Goal: Task Accomplishment & Management: Manage account settings

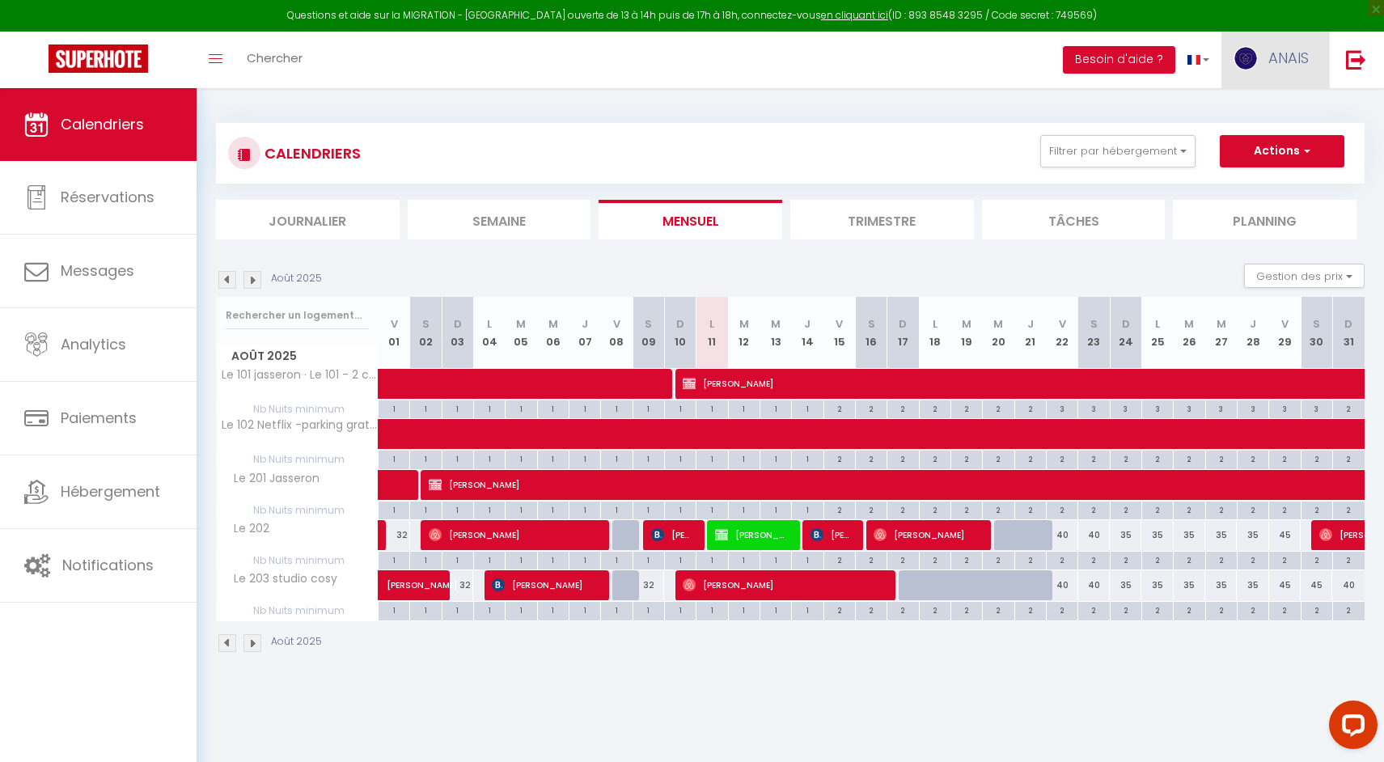
click at [1311, 49] on link "ANAIS" at bounding box center [1275, 60] width 108 height 57
click at [1253, 115] on link "Paramètres" at bounding box center [1264, 112] width 120 height 27
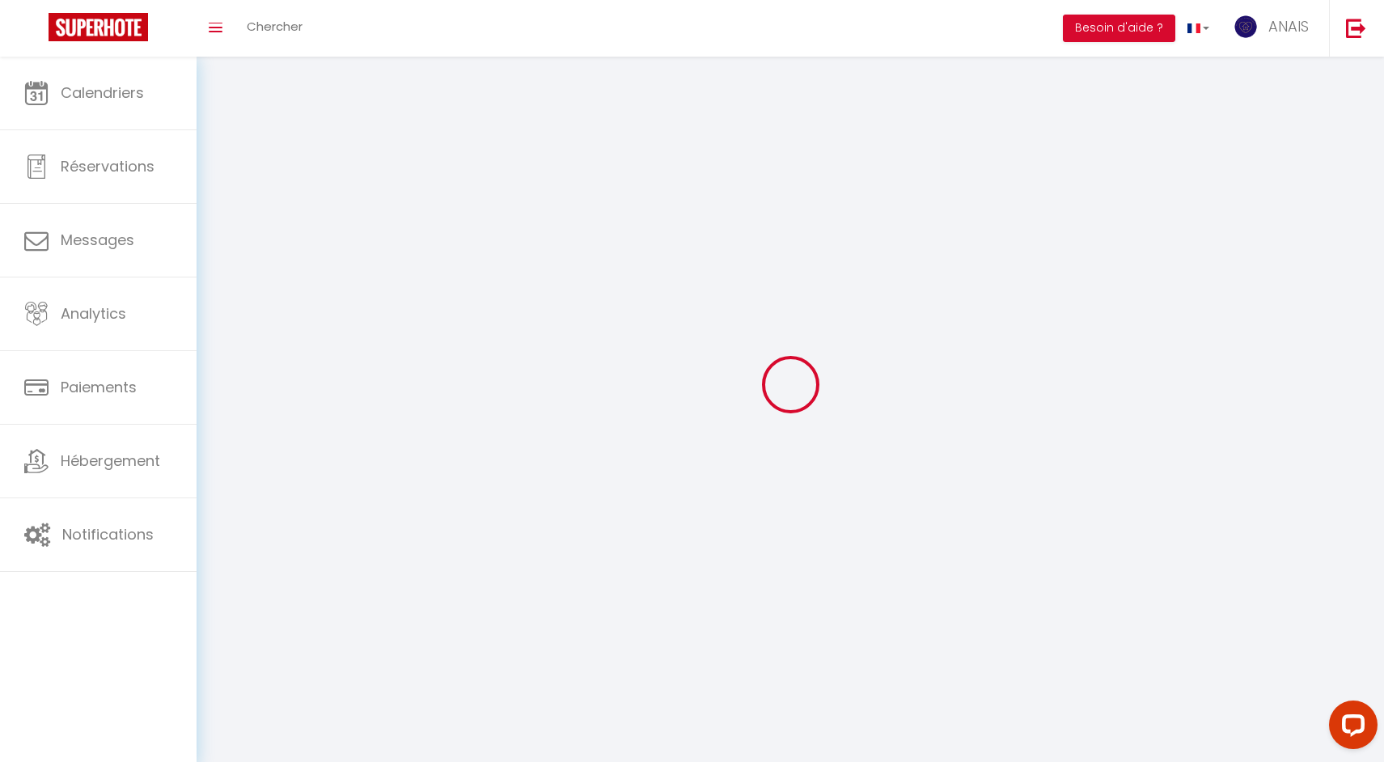
select select "28"
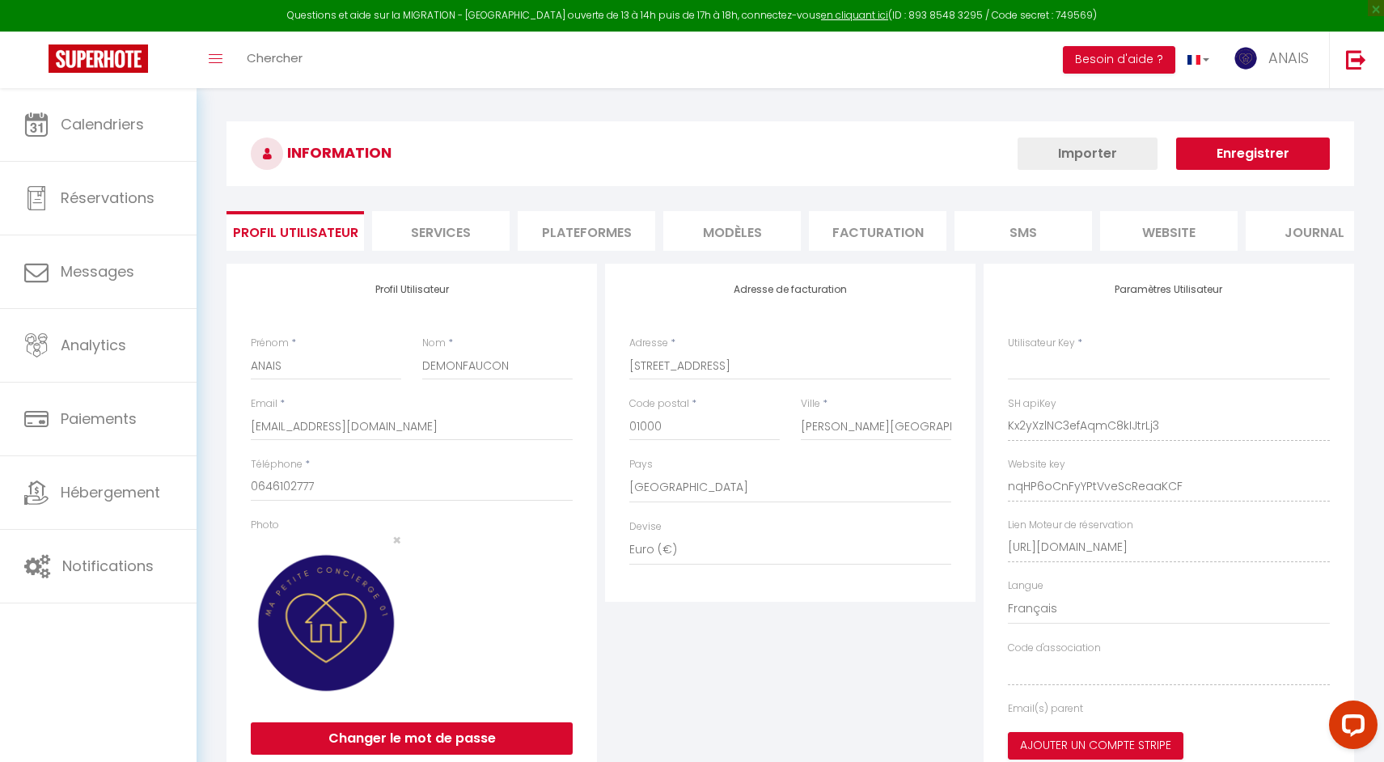
type input "Kx2yXzlNC3efAqmC8kIJtrLj3"
type input "nqHP6oCnFyYPtVveScReaaKCF"
type input "[URL][DOMAIN_NAME]"
select select "fr"
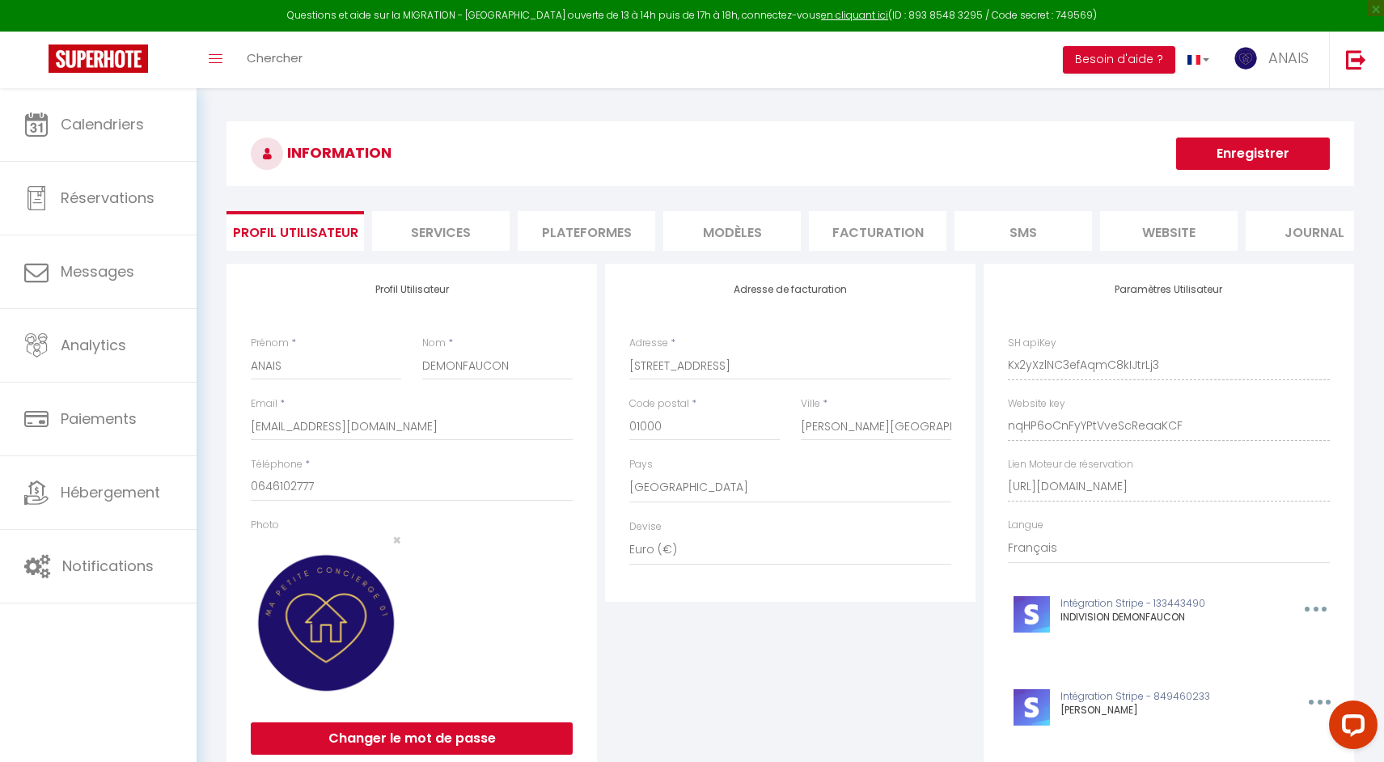
click at [564, 231] on li "Plateformes" at bounding box center [586, 231] width 137 height 40
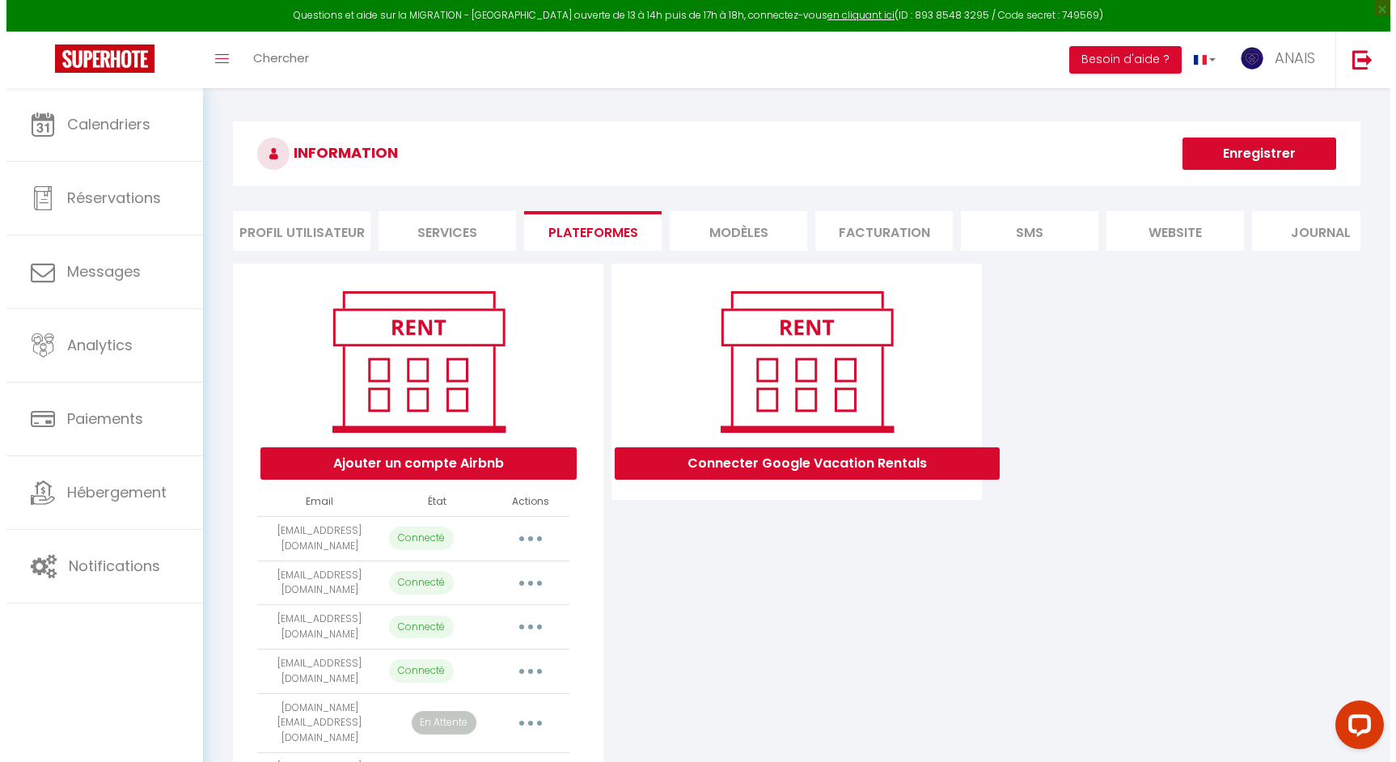
scroll to position [543, 0]
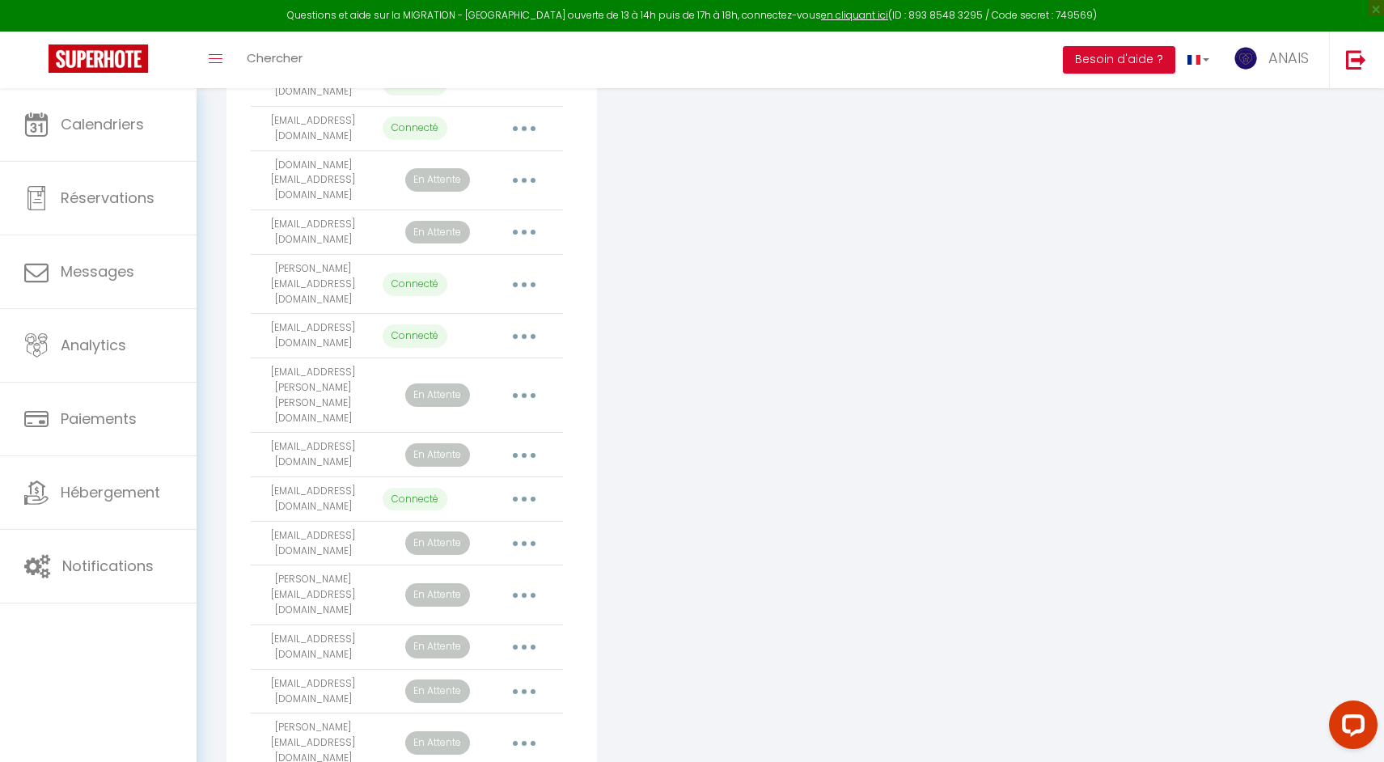
click at [518, 323] on button "button" at bounding box center [523, 336] width 45 height 26
click at [503, 359] on link "Importer les appartements" at bounding box center [452, 372] width 179 height 27
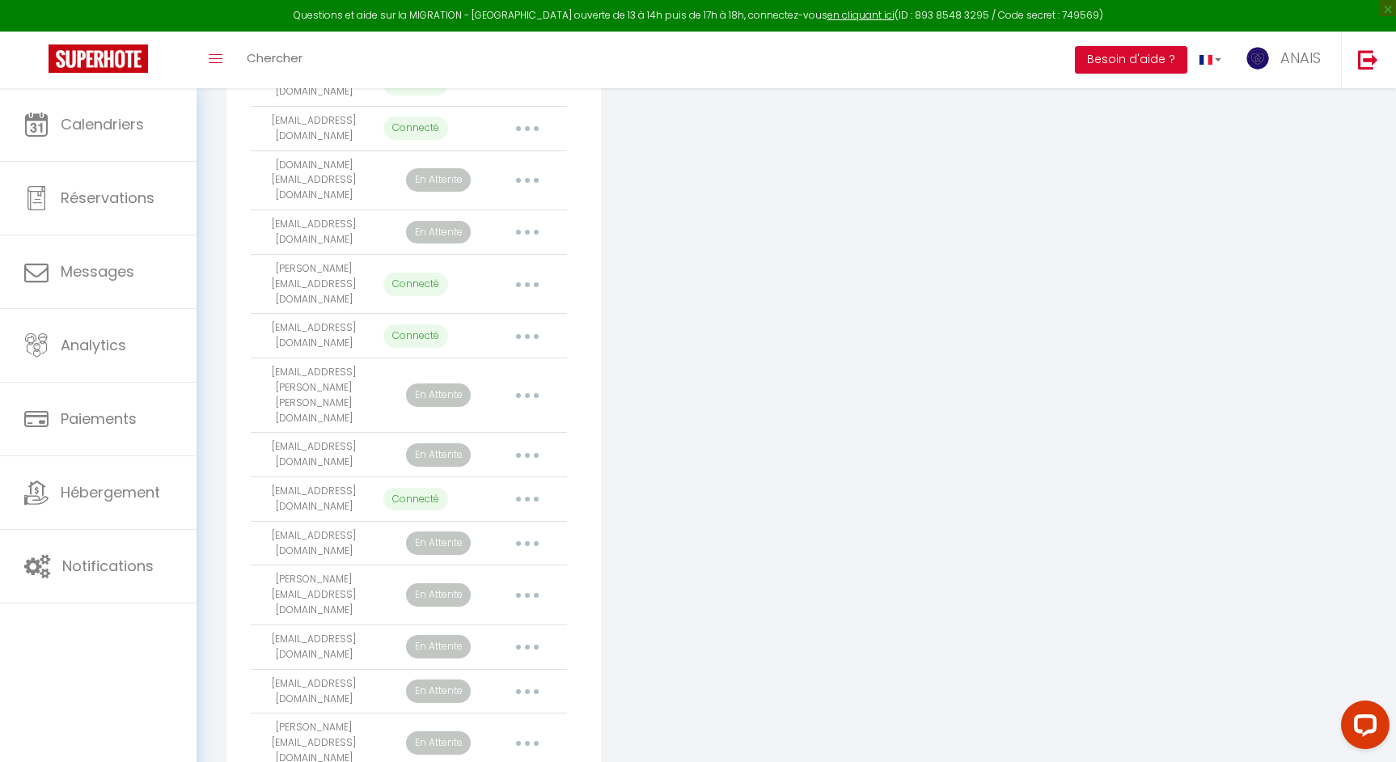
select select "16453"
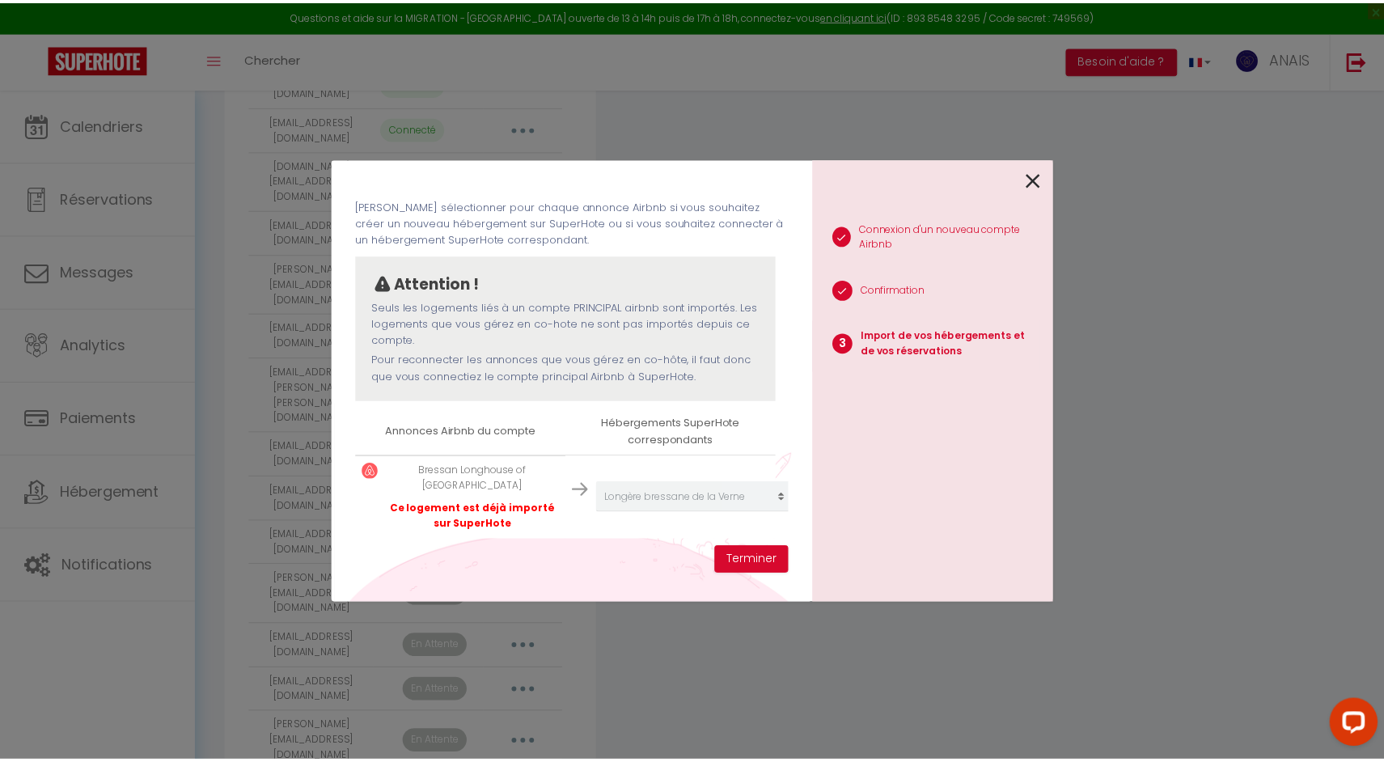
scroll to position [61, 0]
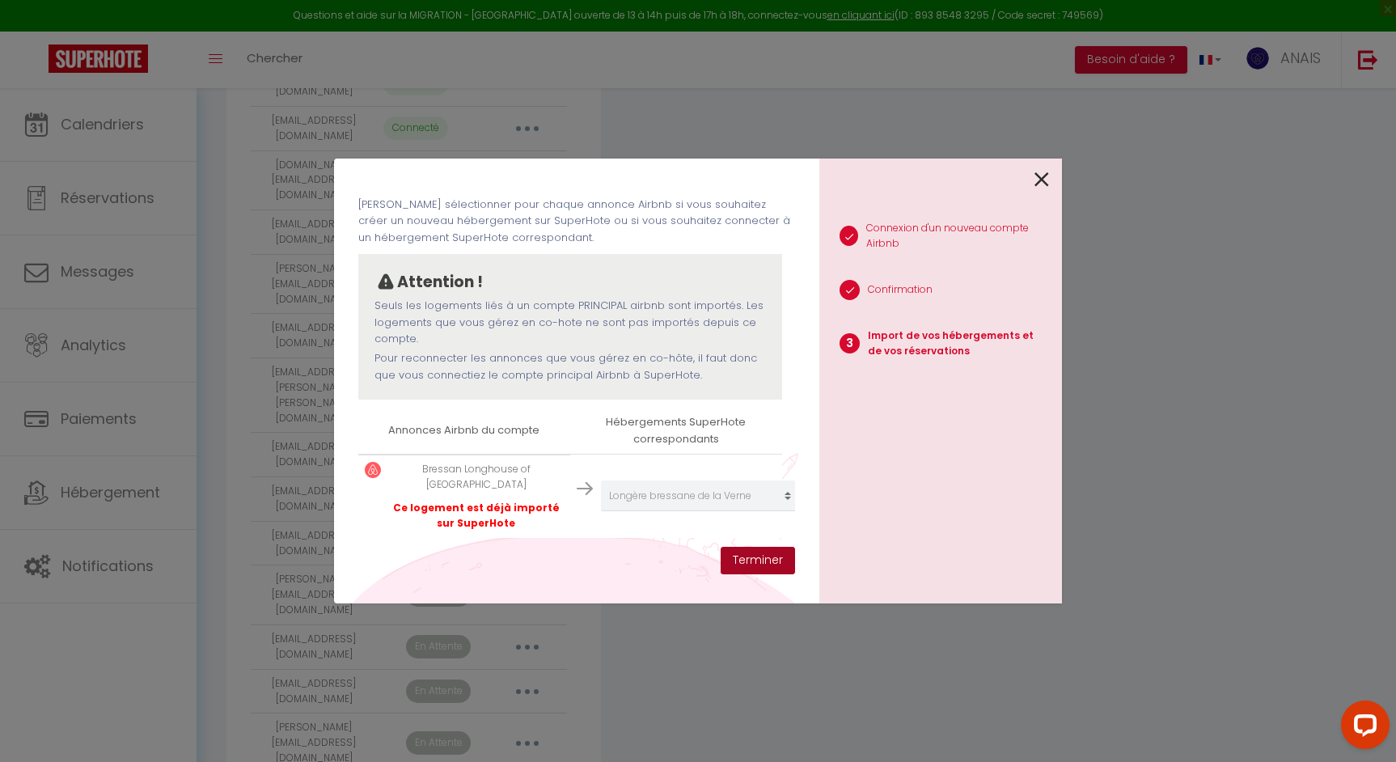
click at [772, 568] on button "Terminer" at bounding box center [758, 560] width 74 height 27
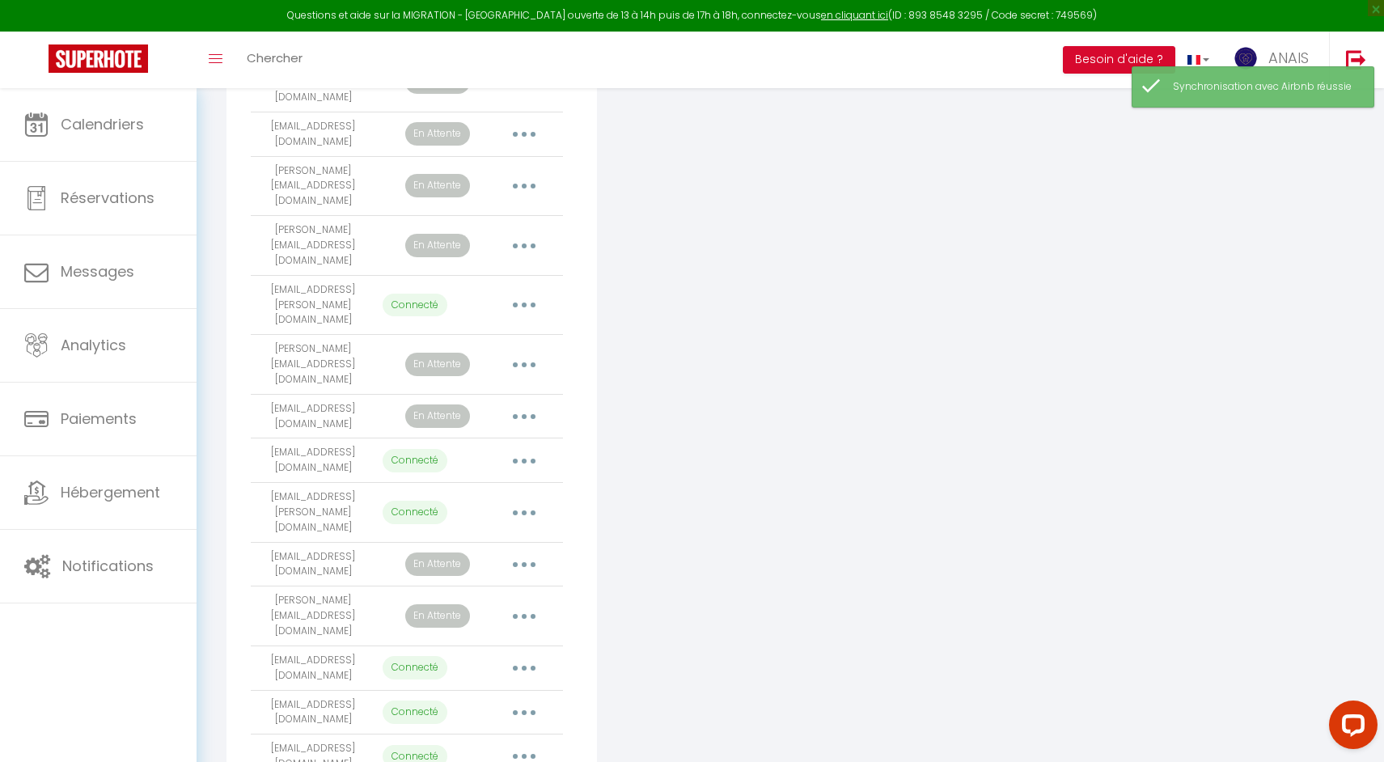
scroll to position [1214, 0]
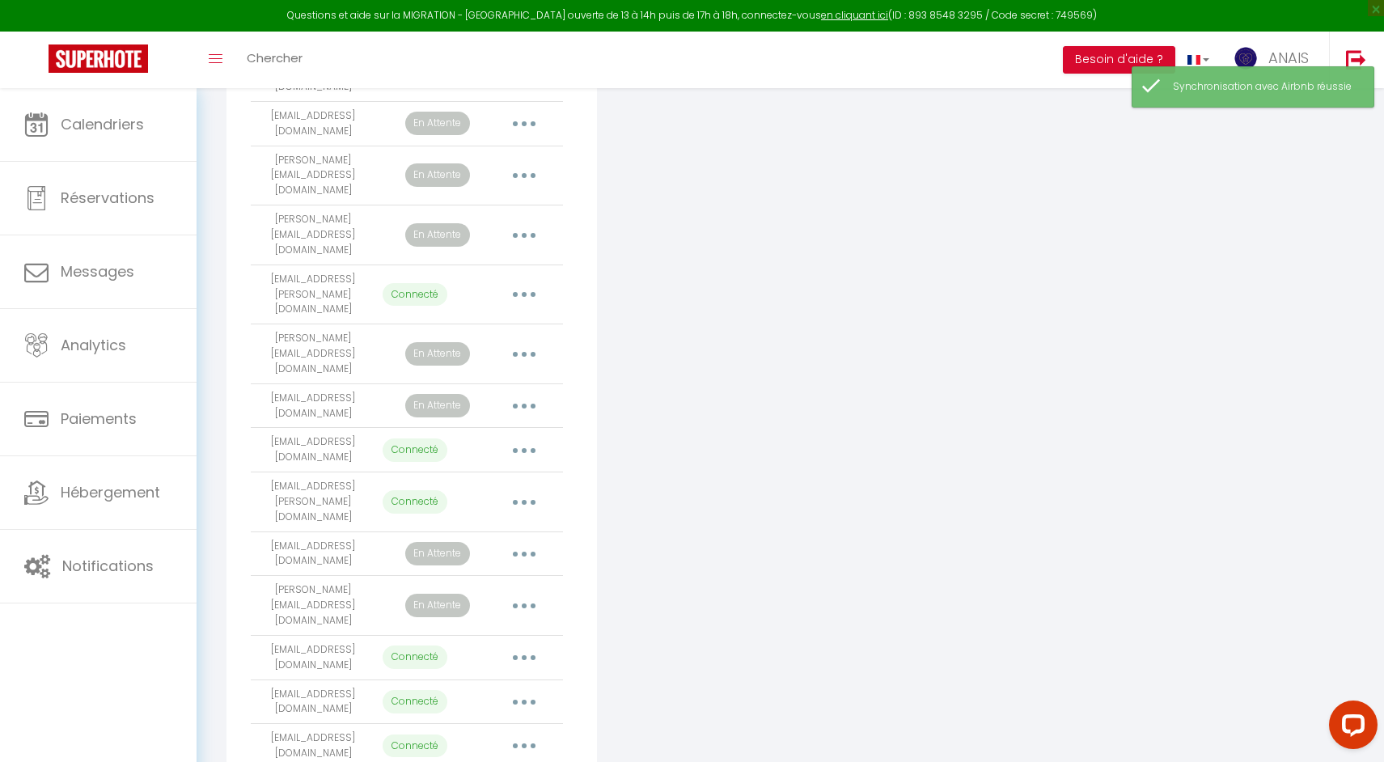
click at [521, 689] on button "button" at bounding box center [523, 702] width 45 height 26
click at [523, 725] on link "Importer les appartements" at bounding box center [452, 738] width 179 height 27
select select "20095"
select select "26430"
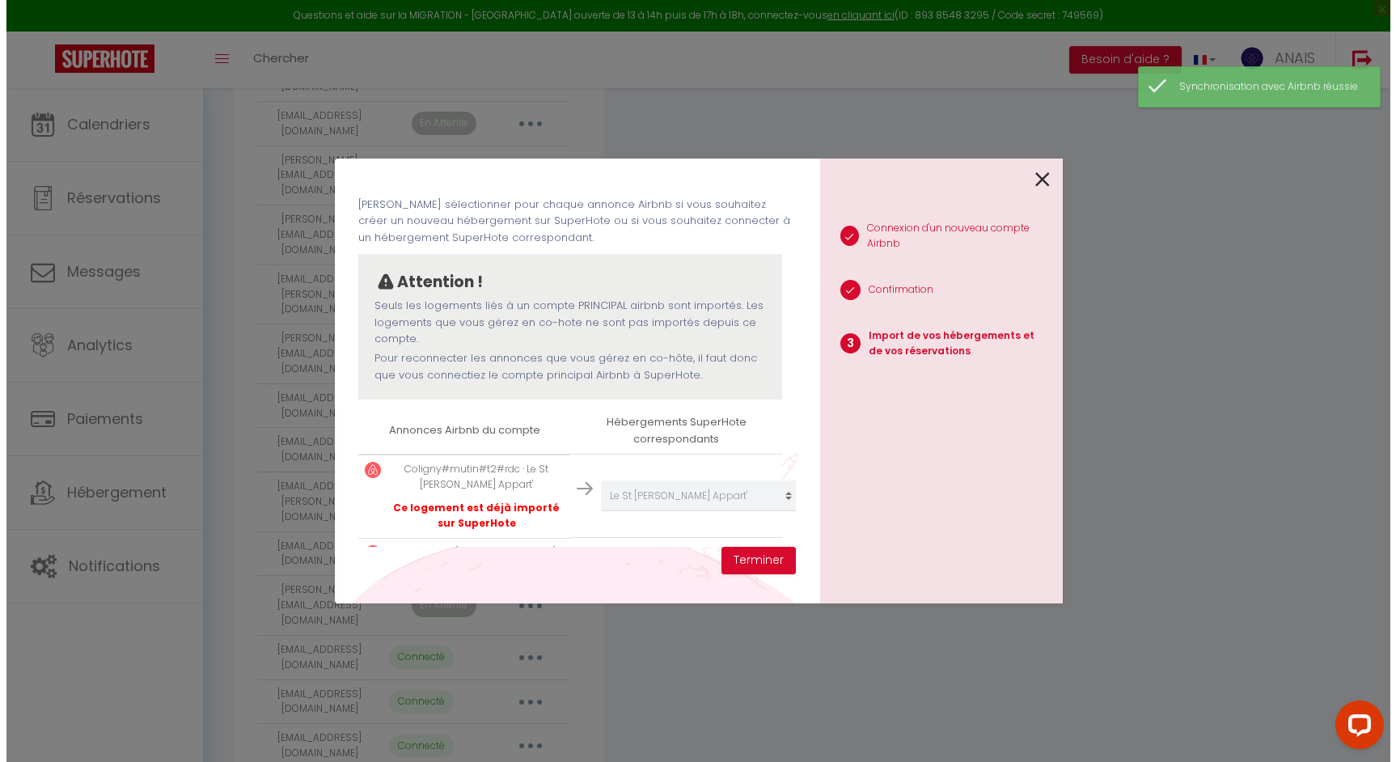
scroll to position [1209, 0]
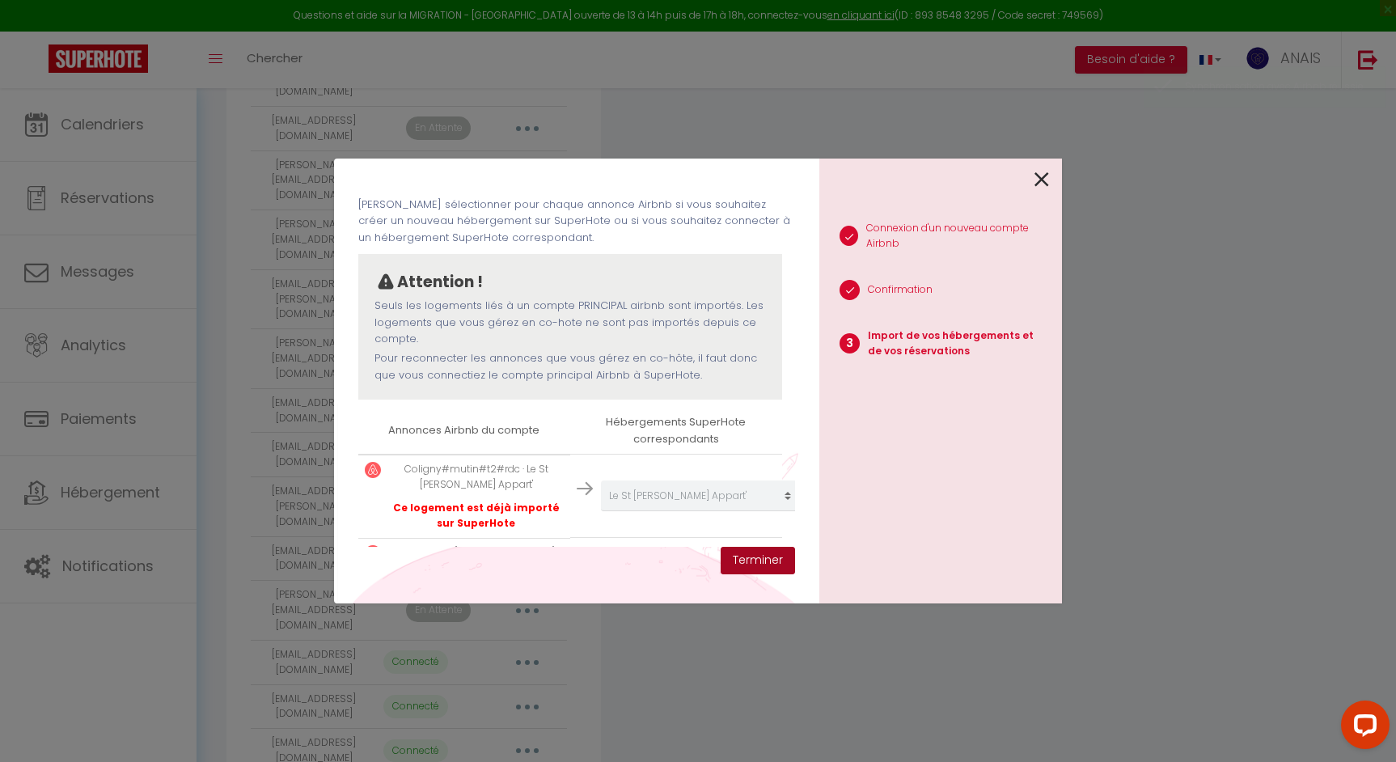
click at [771, 562] on button "Terminer" at bounding box center [758, 560] width 74 height 27
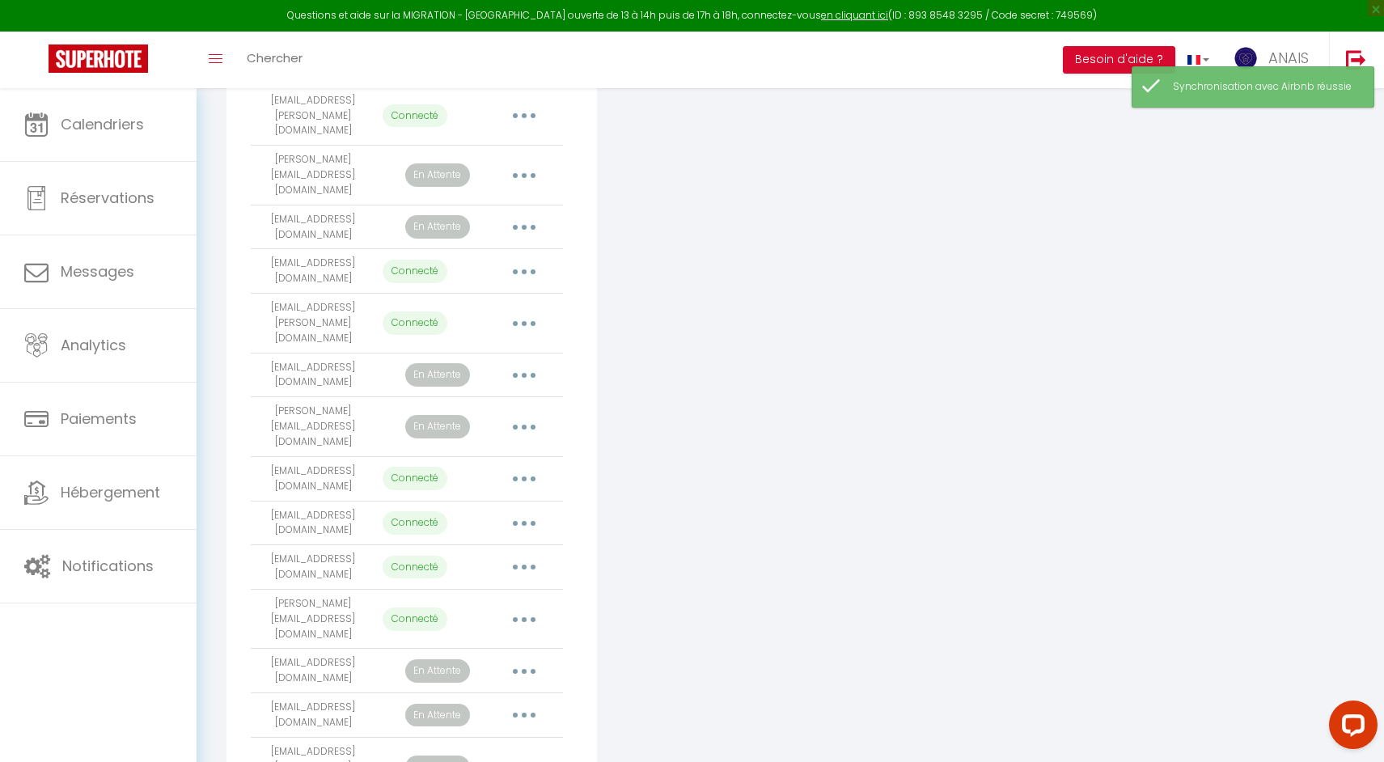
scroll to position [1431, 0]
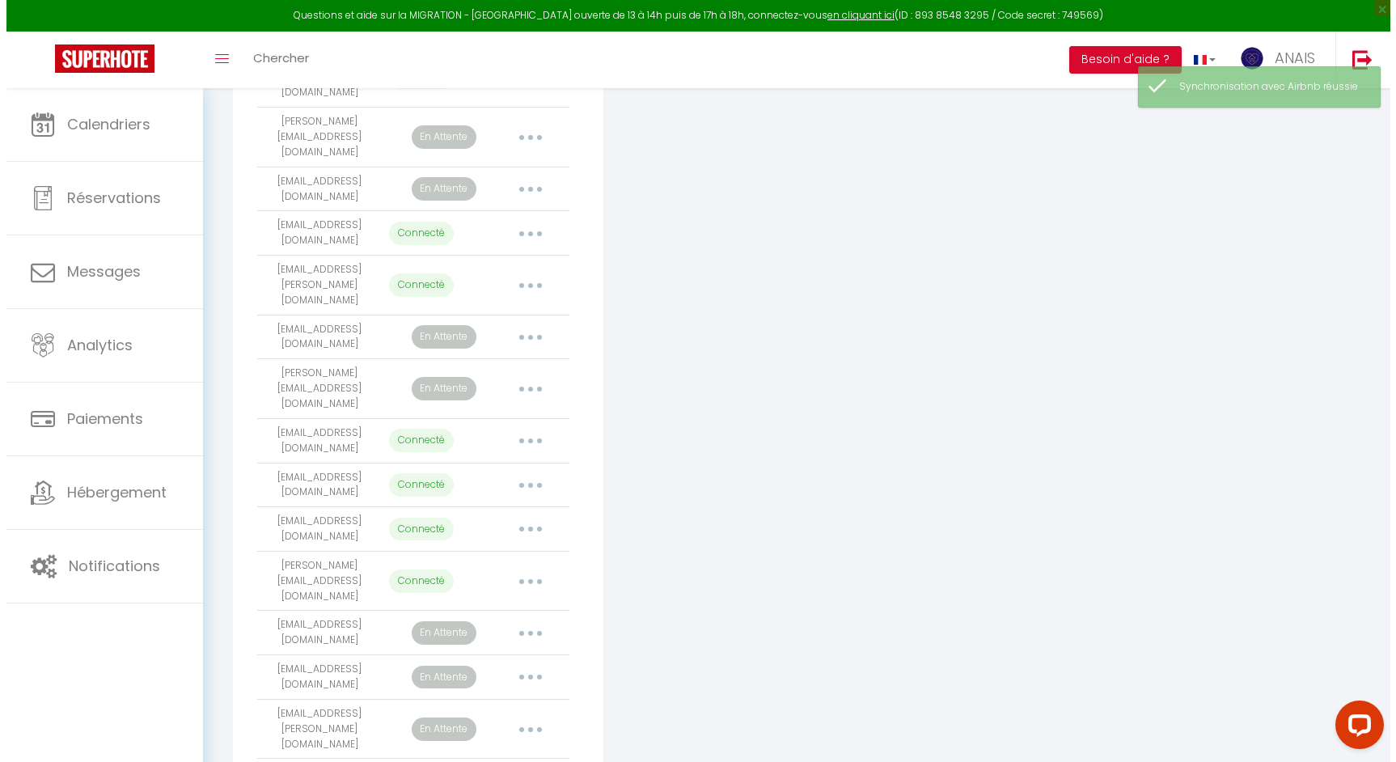
scroll to position [1425, 0]
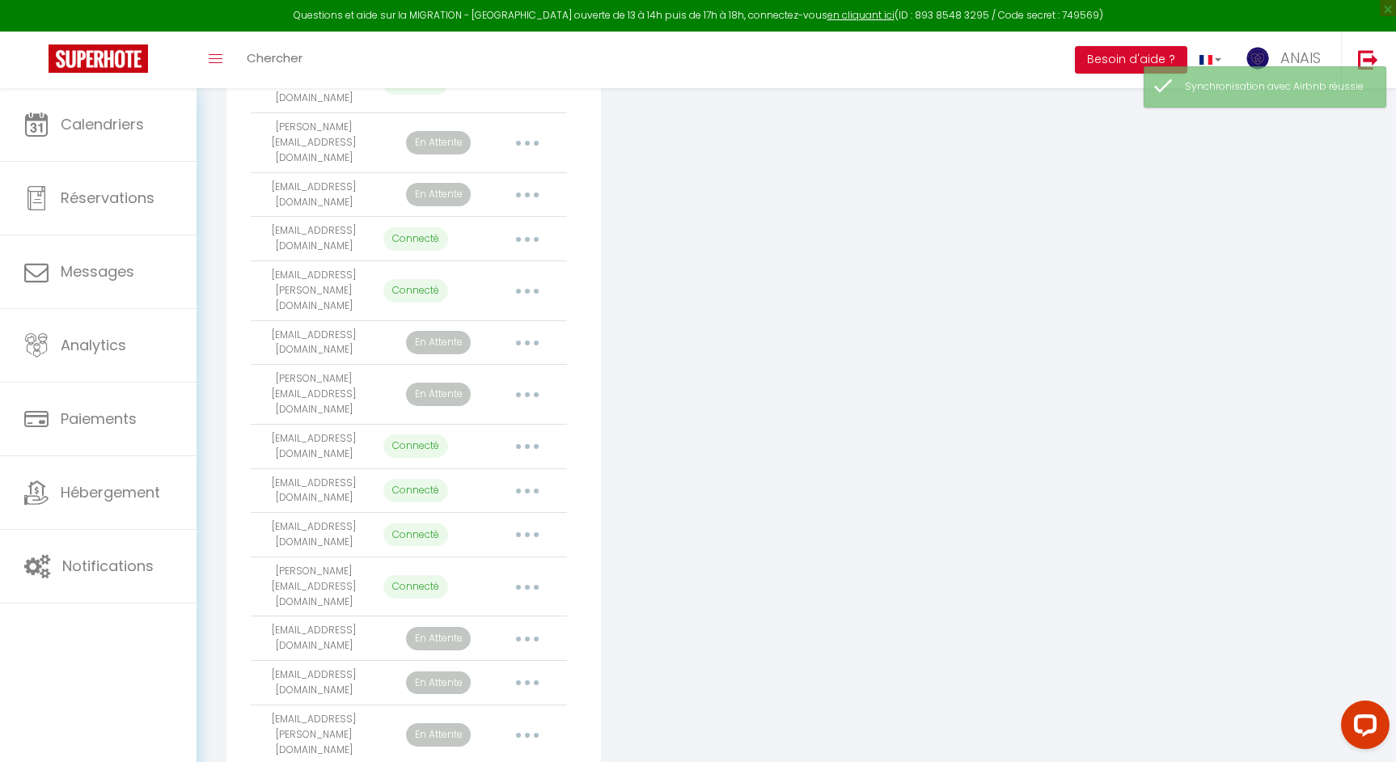
select select "55773"
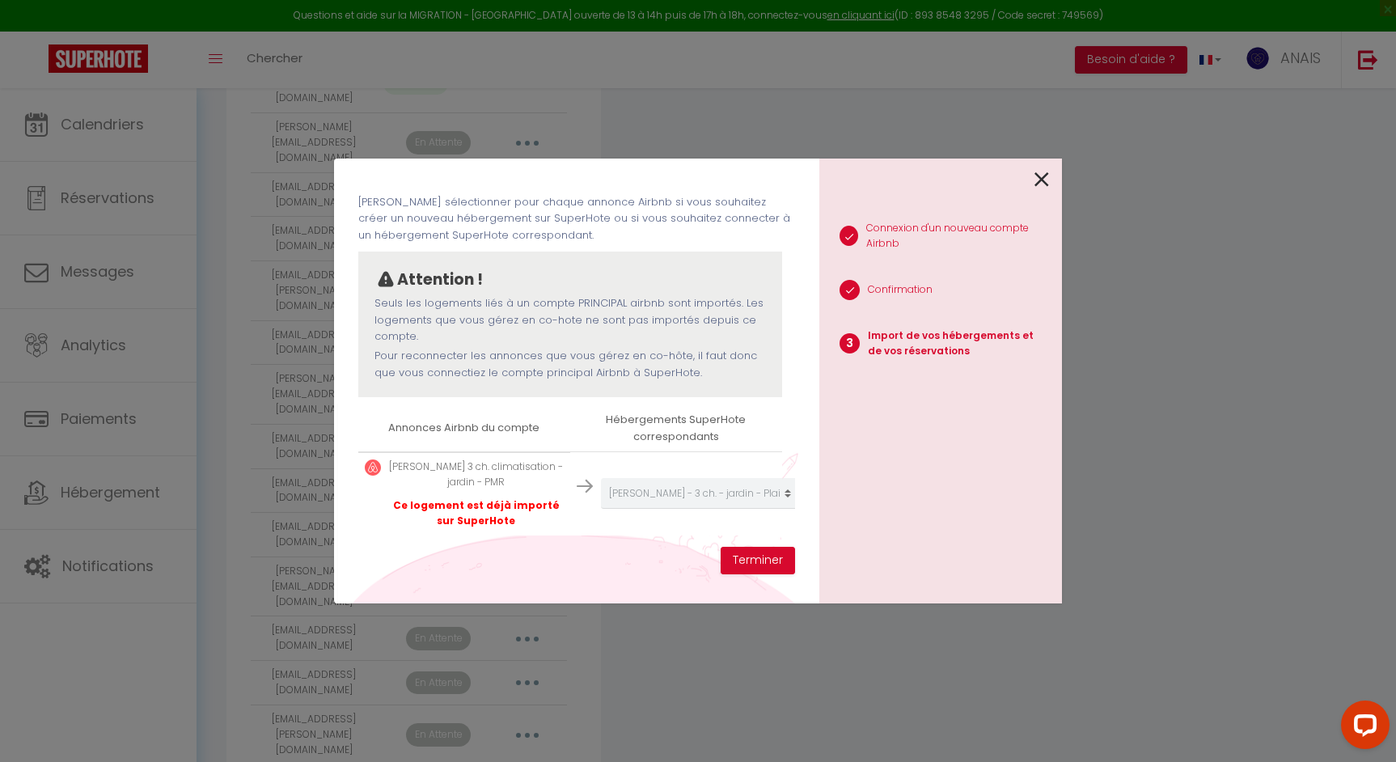
scroll to position [75, 0]
click at [761, 558] on button "Terminer" at bounding box center [758, 560] width 74 height 27
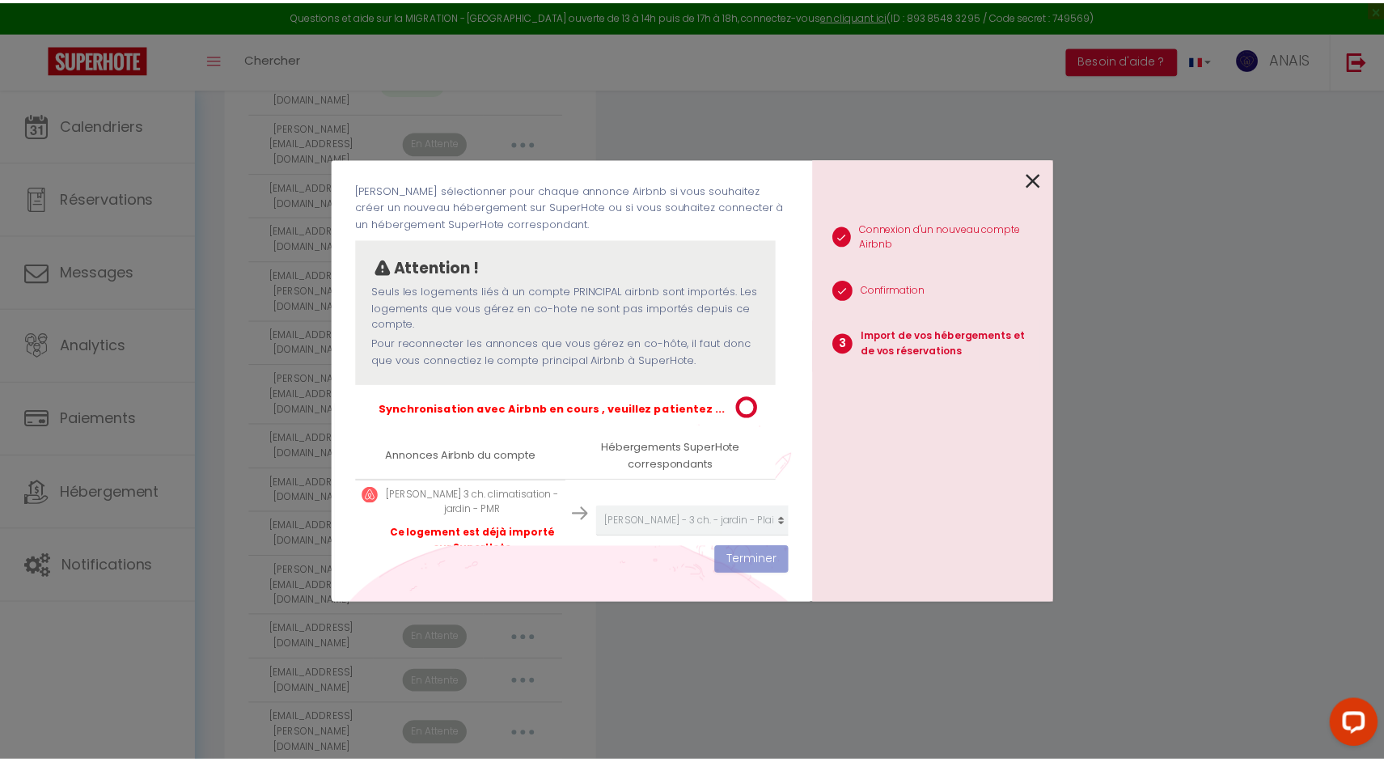
scroll to position [1430, 0]
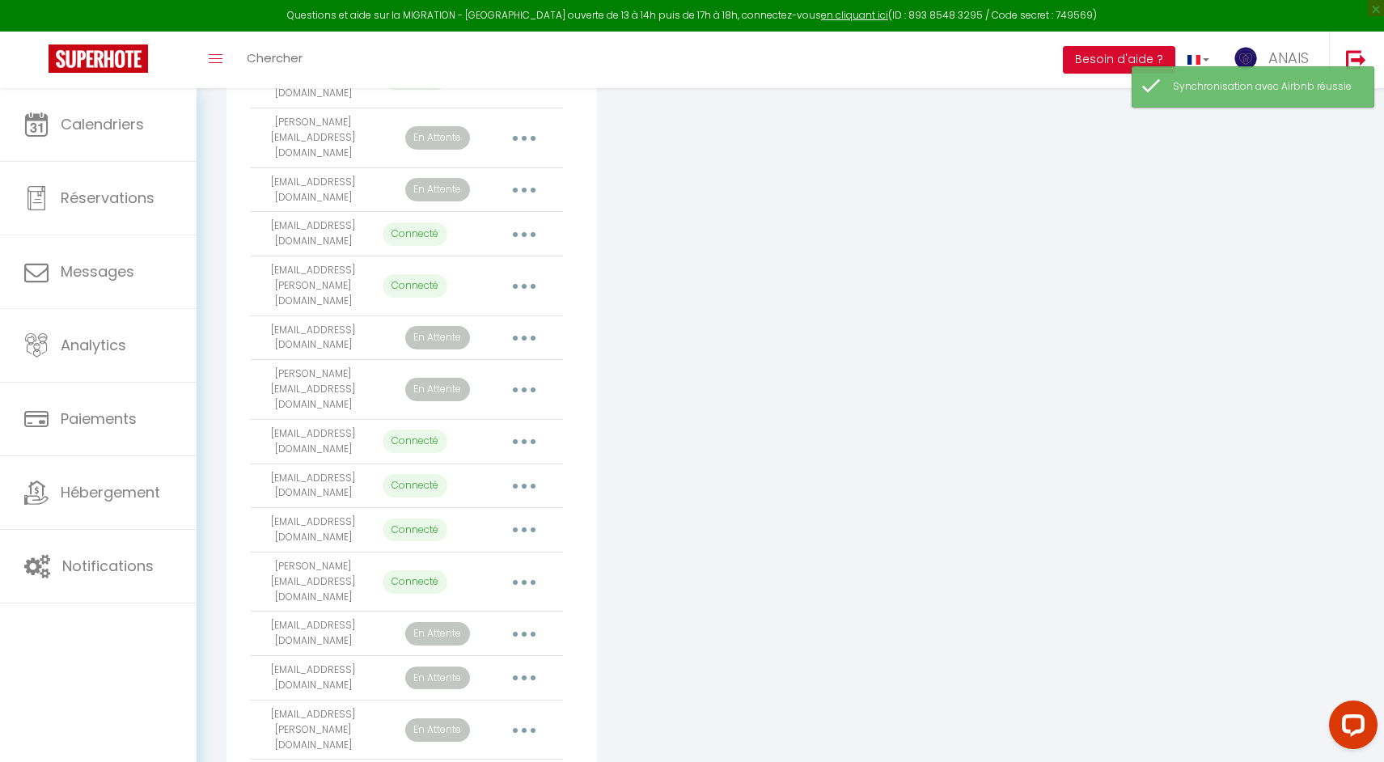
select select "73527"
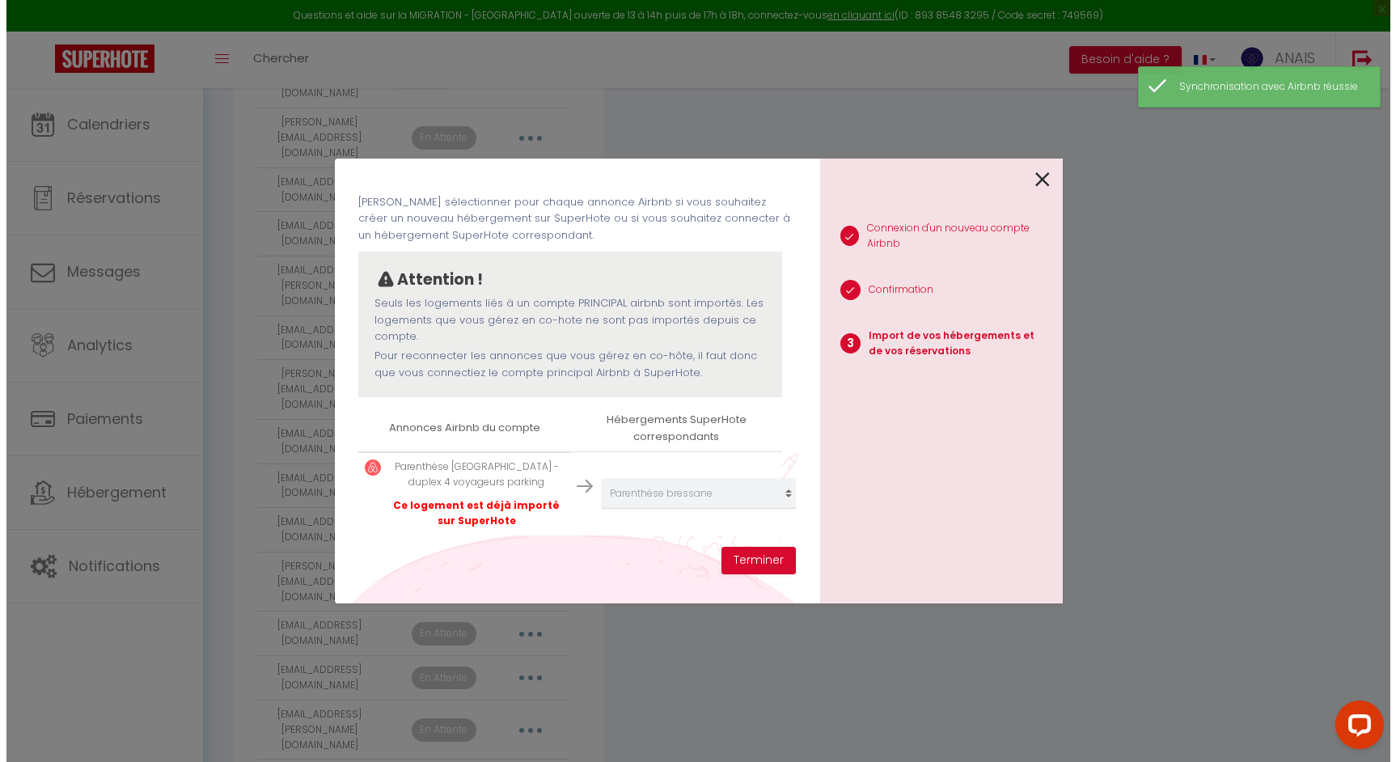
scroll to position [1425, 0]
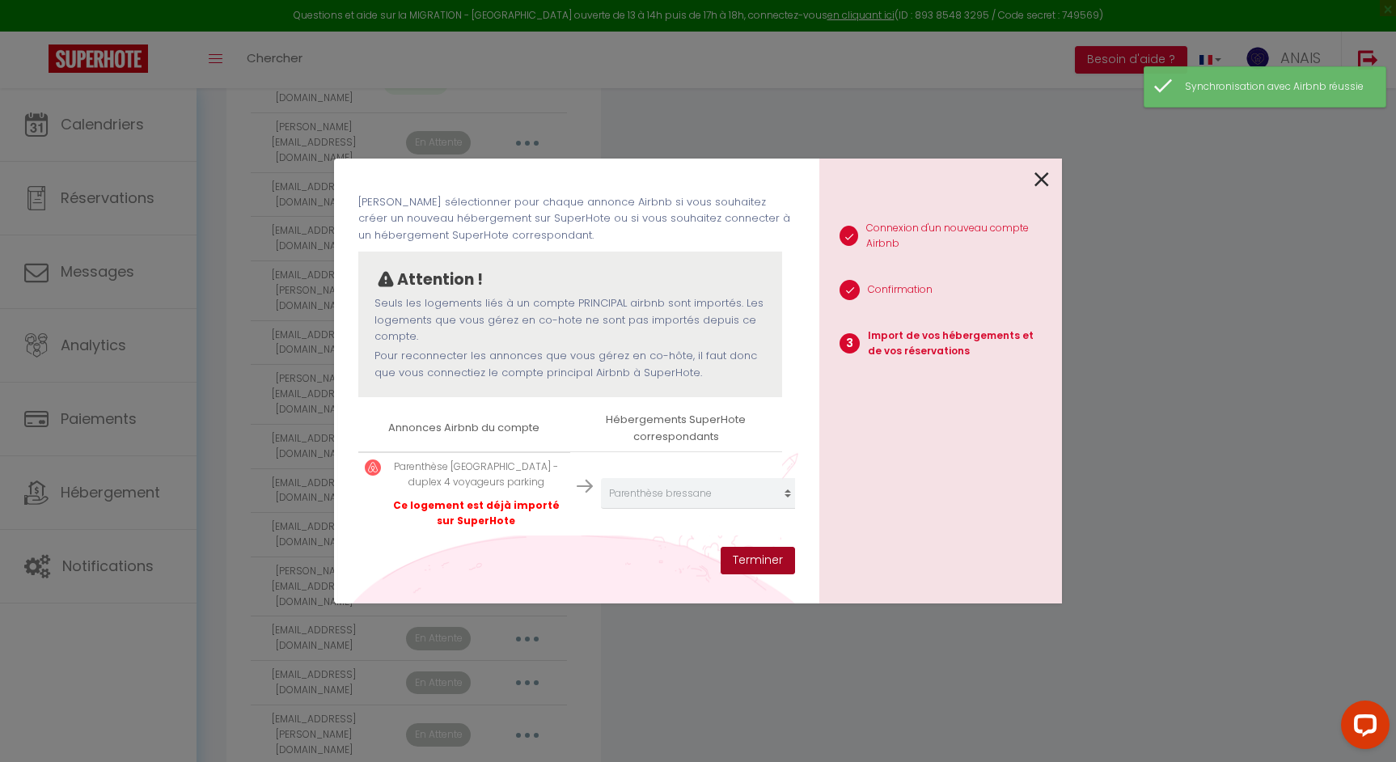
click at [760, 559] on button "Terminer" at bounding box center [758, 560] width 74 height 27
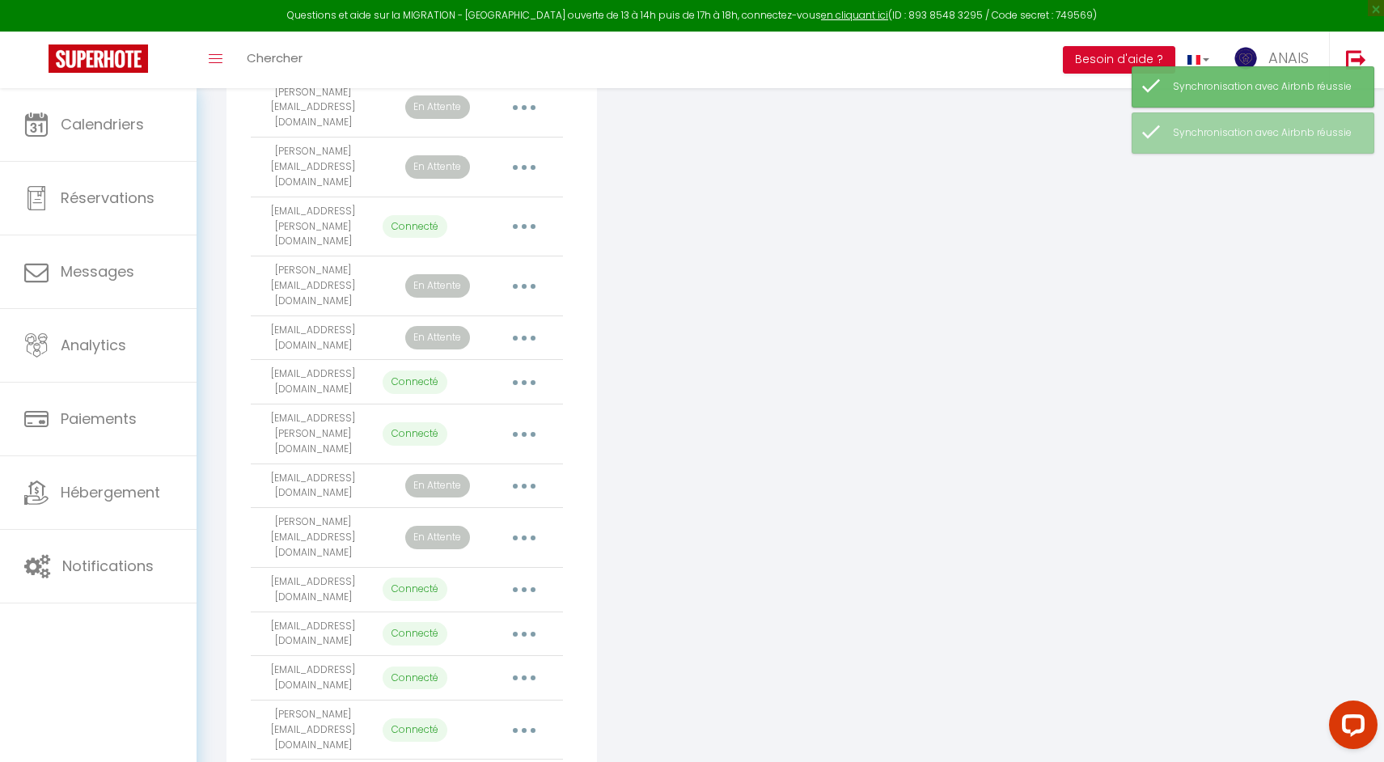
scroll to position [1267, 0]
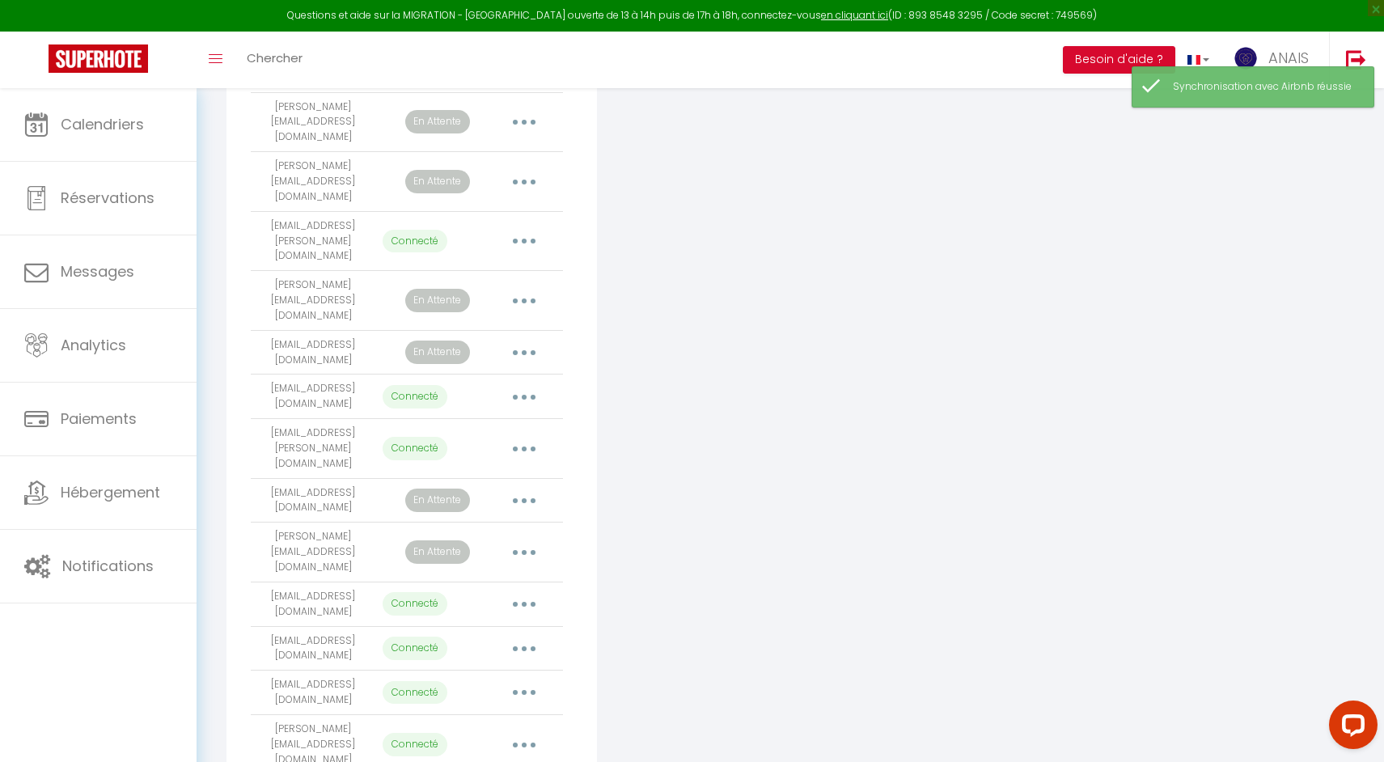
click at [532, 731] on button "button" at bounding box center [523, 744] width 45 height 26
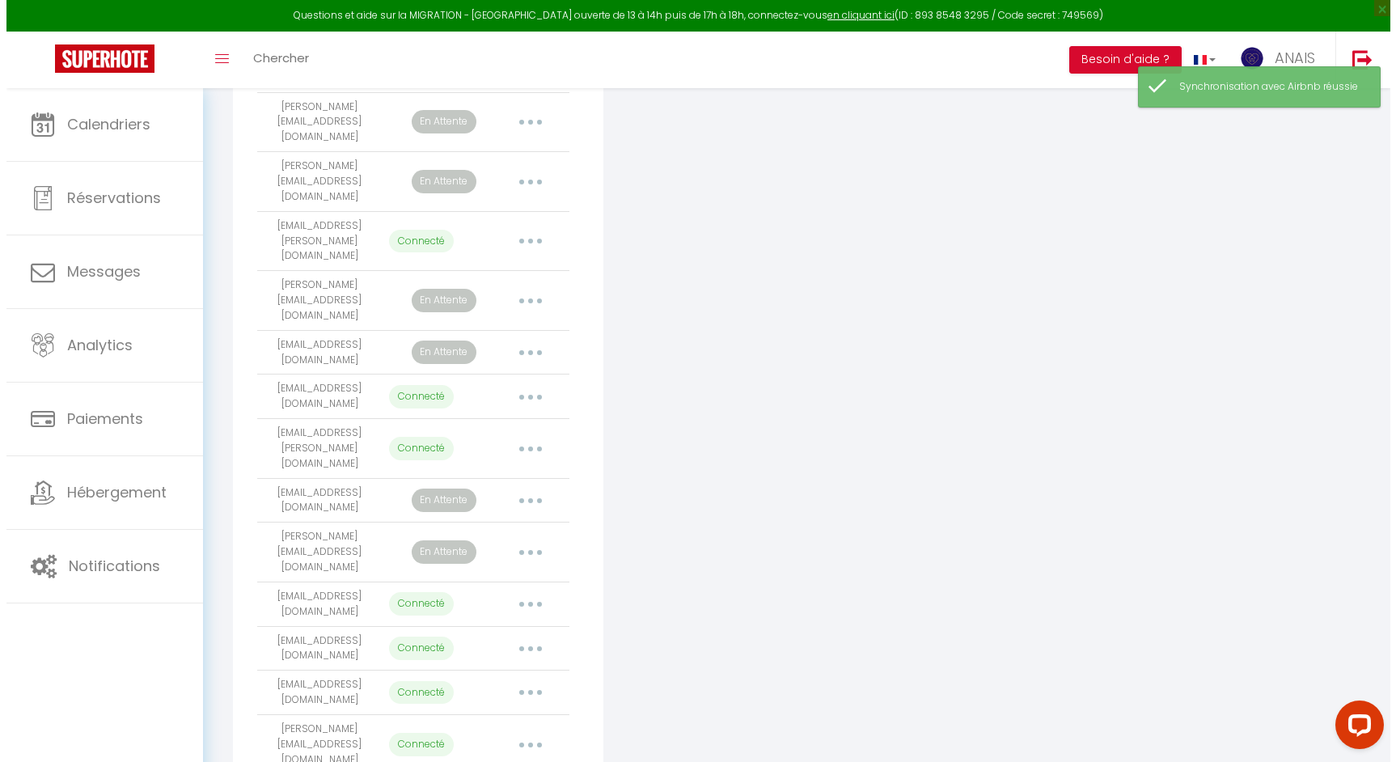
scroll to position [1262, 0]
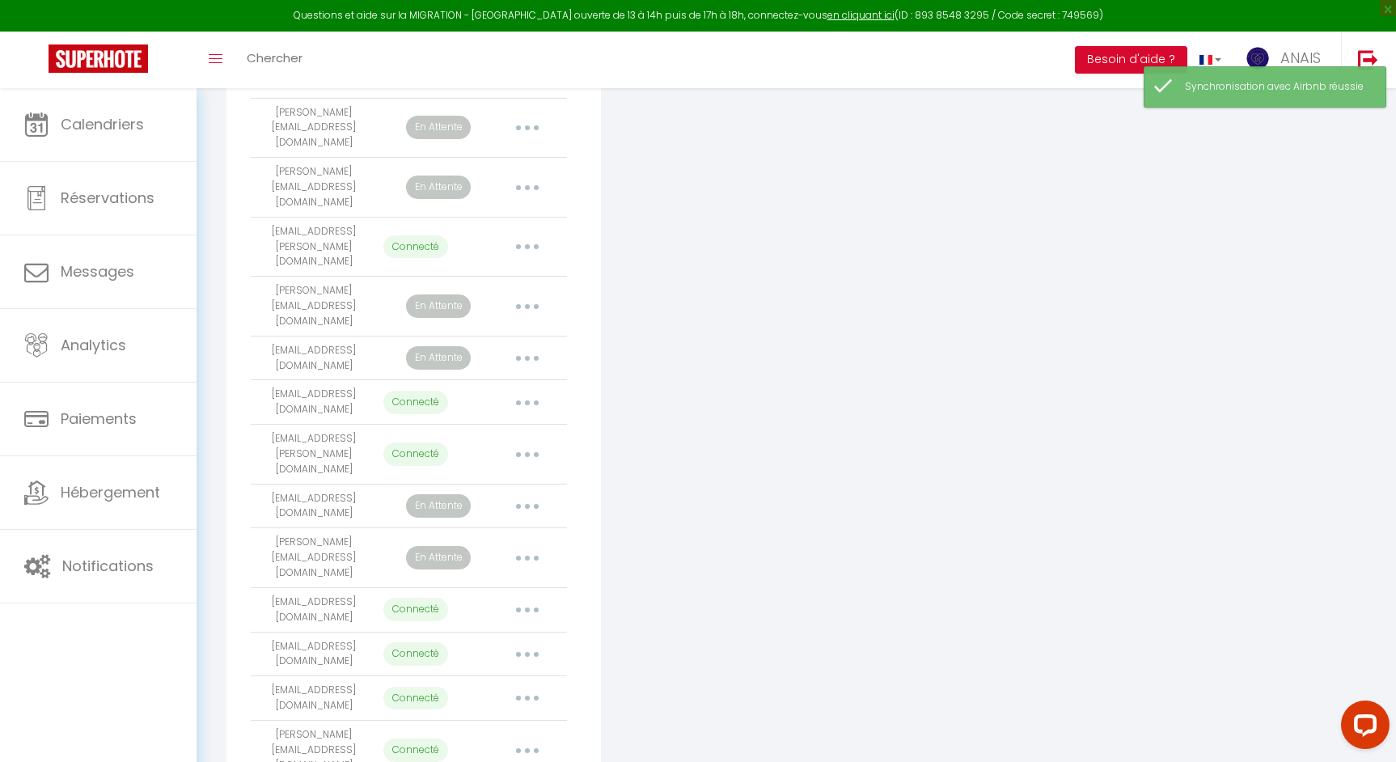
select select "60852"
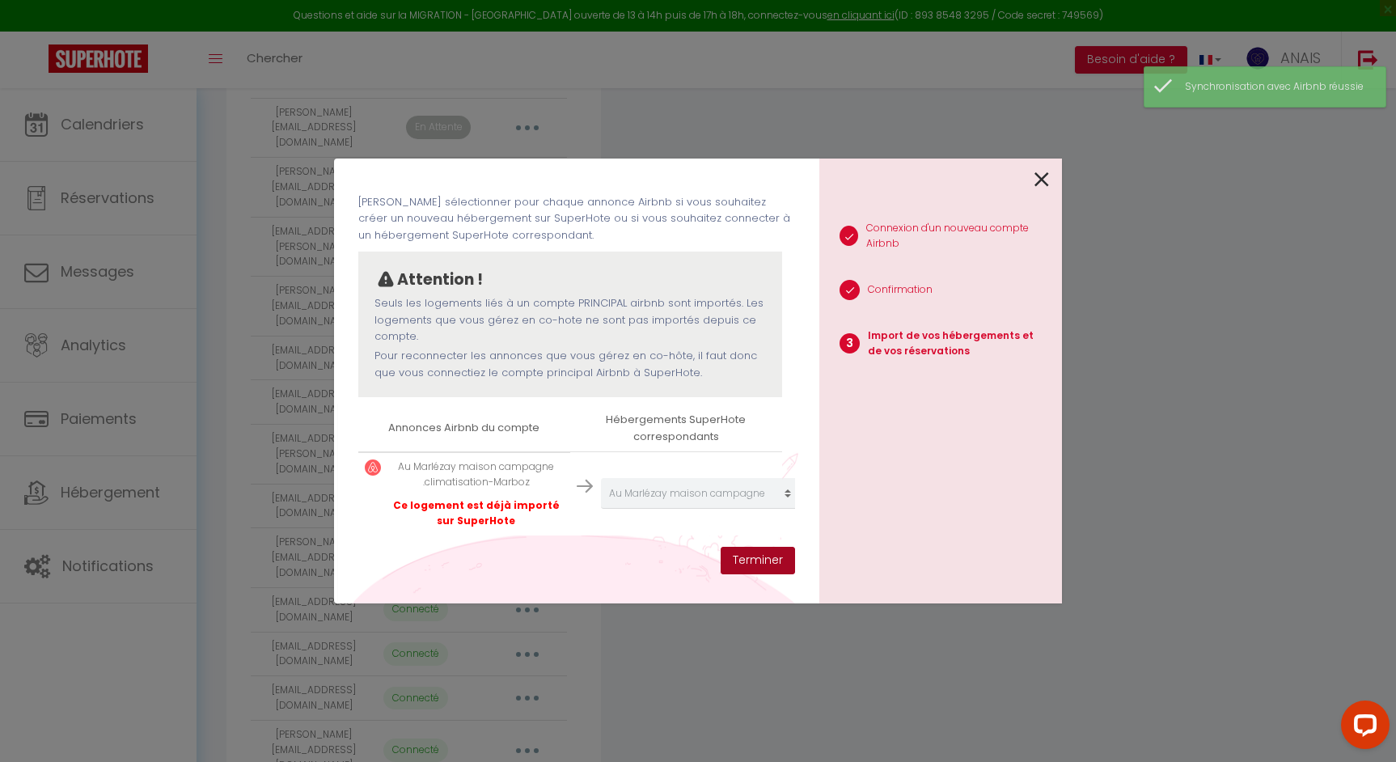
click at [763, 552] on button "Terminer" at bounding box center [758, 560] width 74 height 27
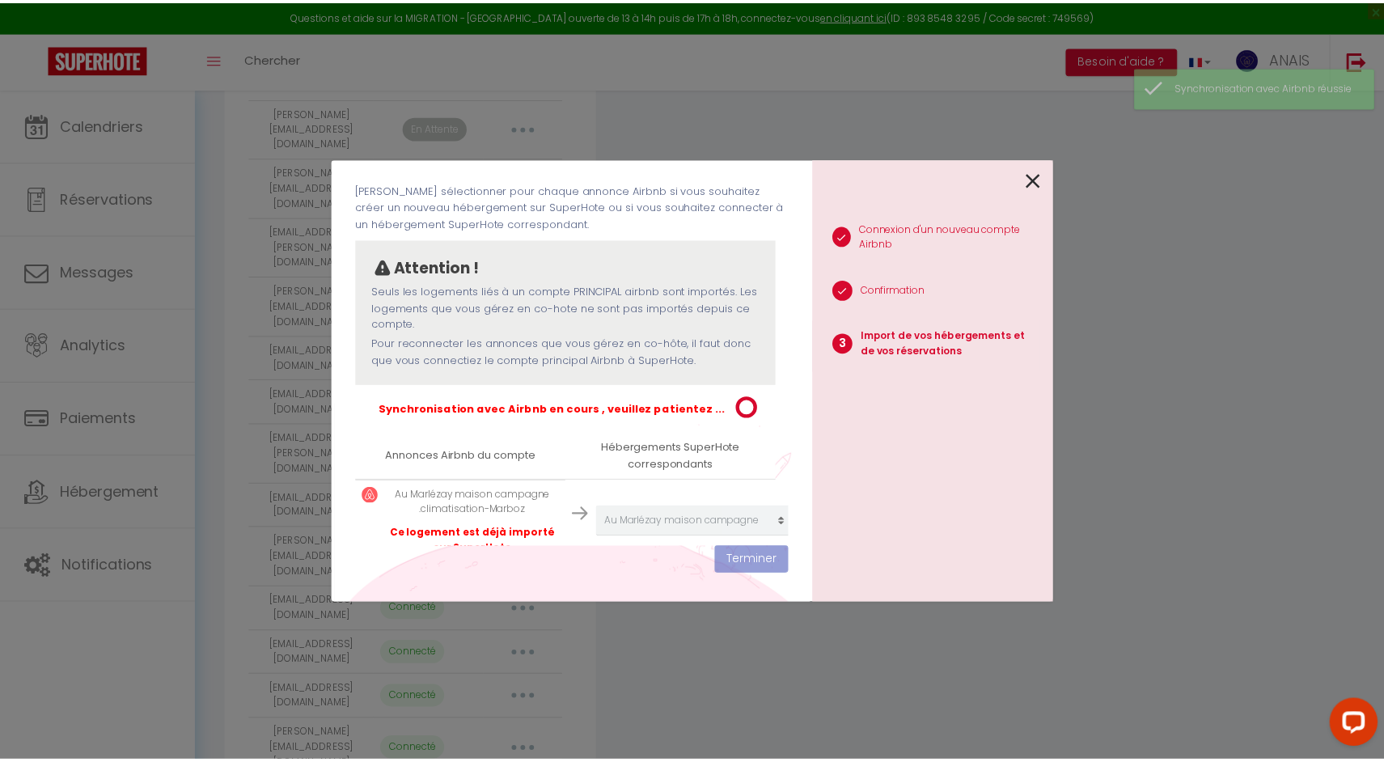
scroll to position [1267, 0]
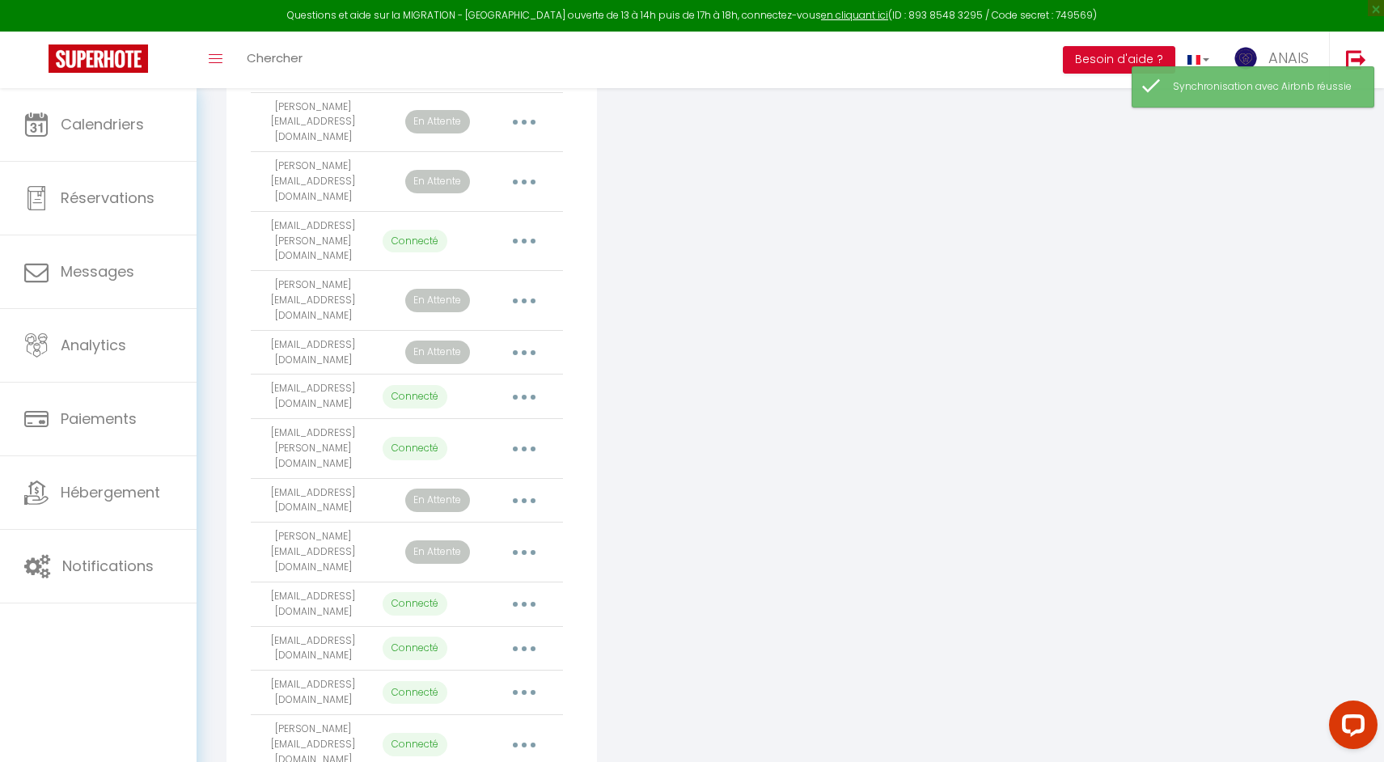
click at [501, 679] on button "button" at bounding box center [523, 692] width 45 height 26
click at [509, 716] on link "Importer les appartements" at bounding box center [452, 729] width 179 height 27
select select "63506"
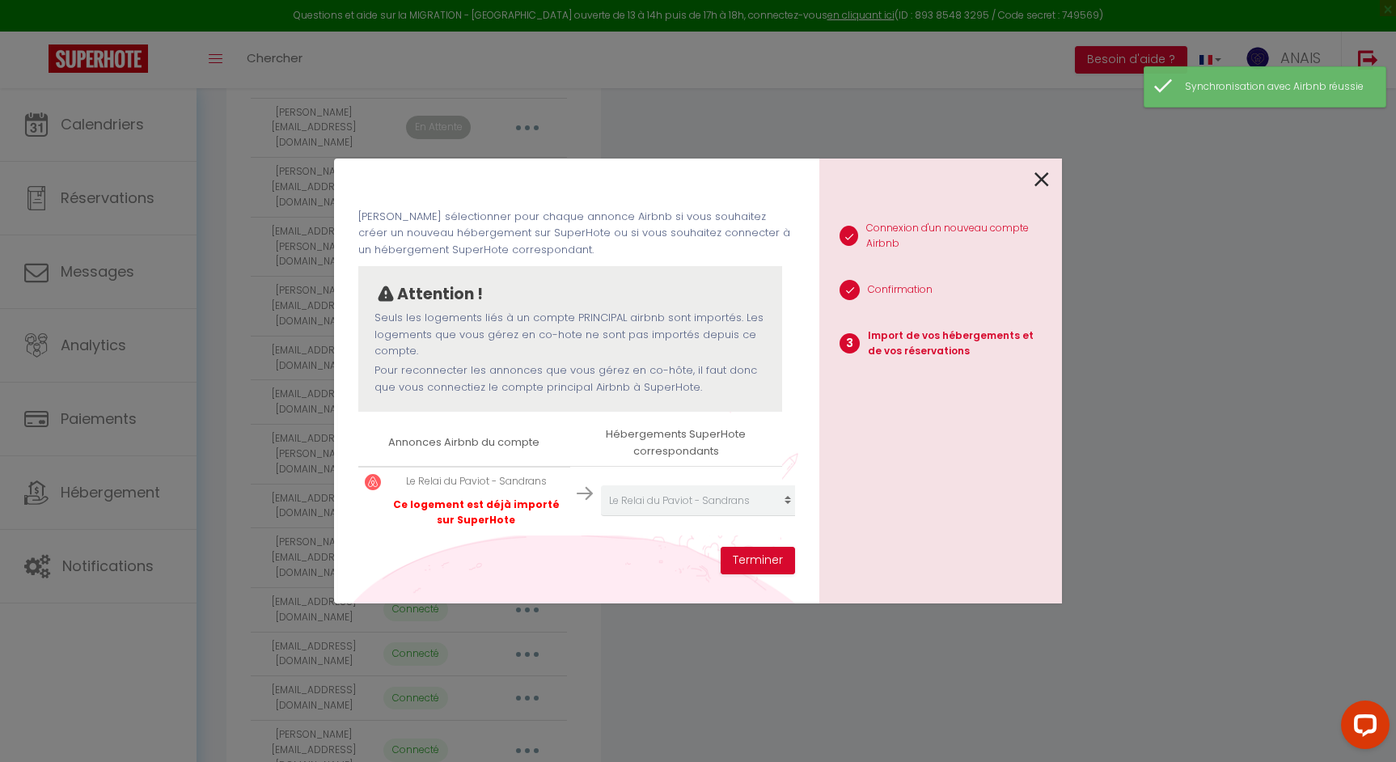
scroll to position [61, 0]
click at [744, 563] on button "Terminer" at bounding box center [758, 560] width 74 height 27
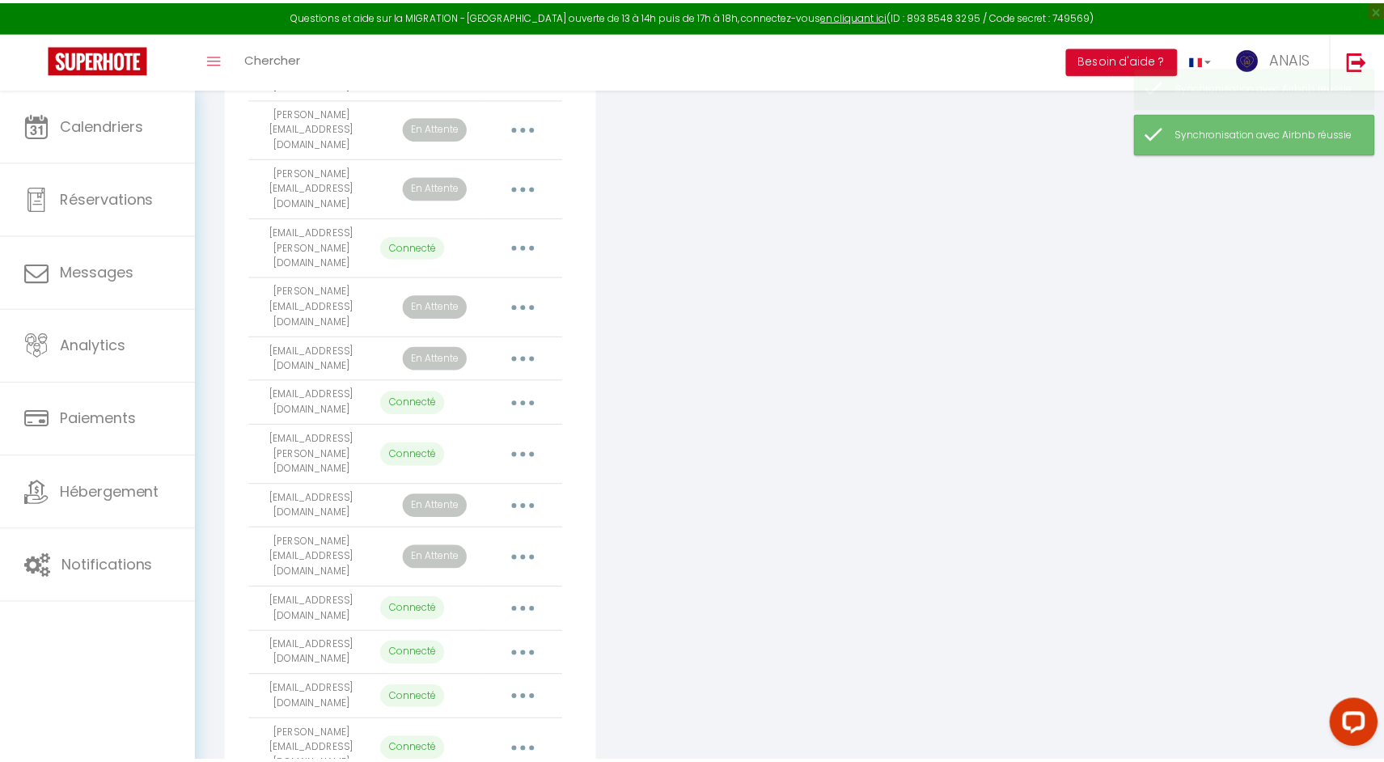
scroll to position [1267, 0]
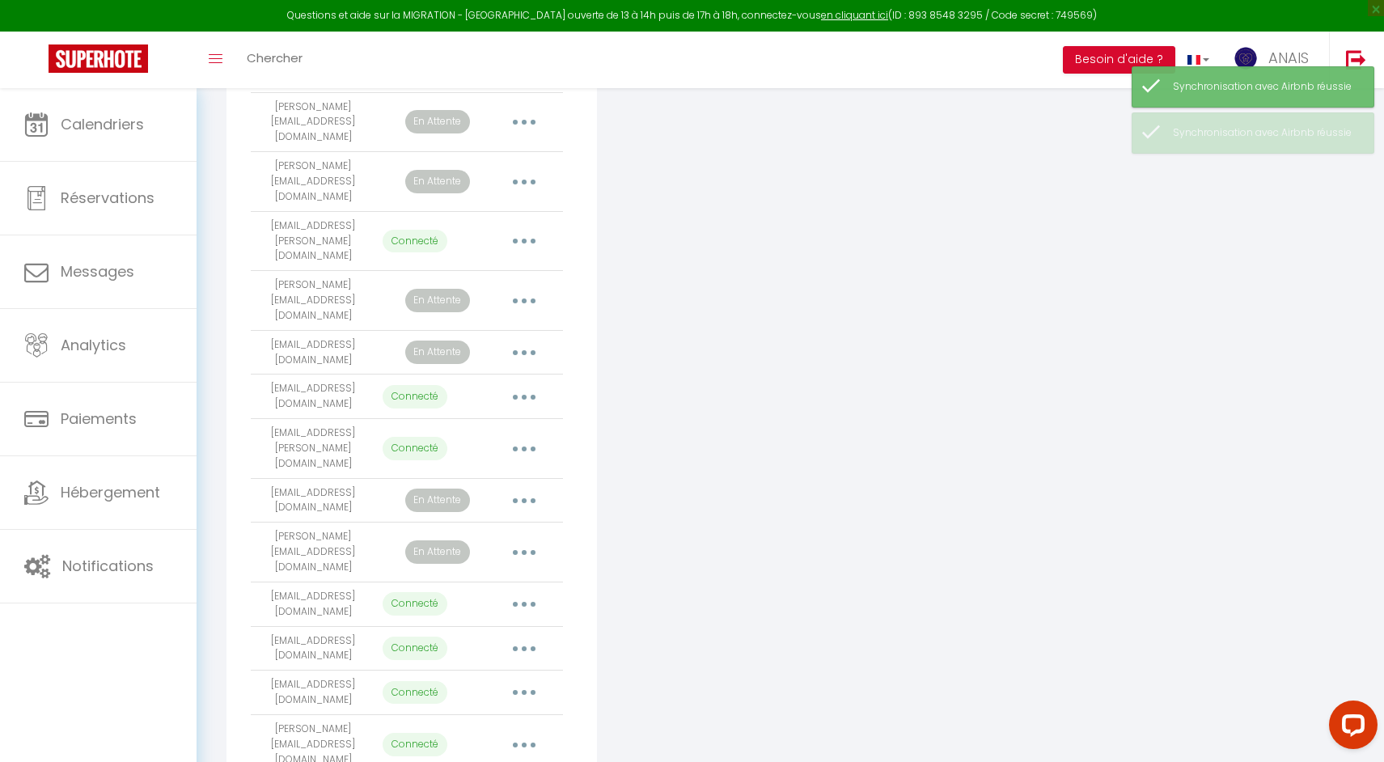
click at [528, 636] on button "button" at bounding box center [523, 649] width 45 height 26
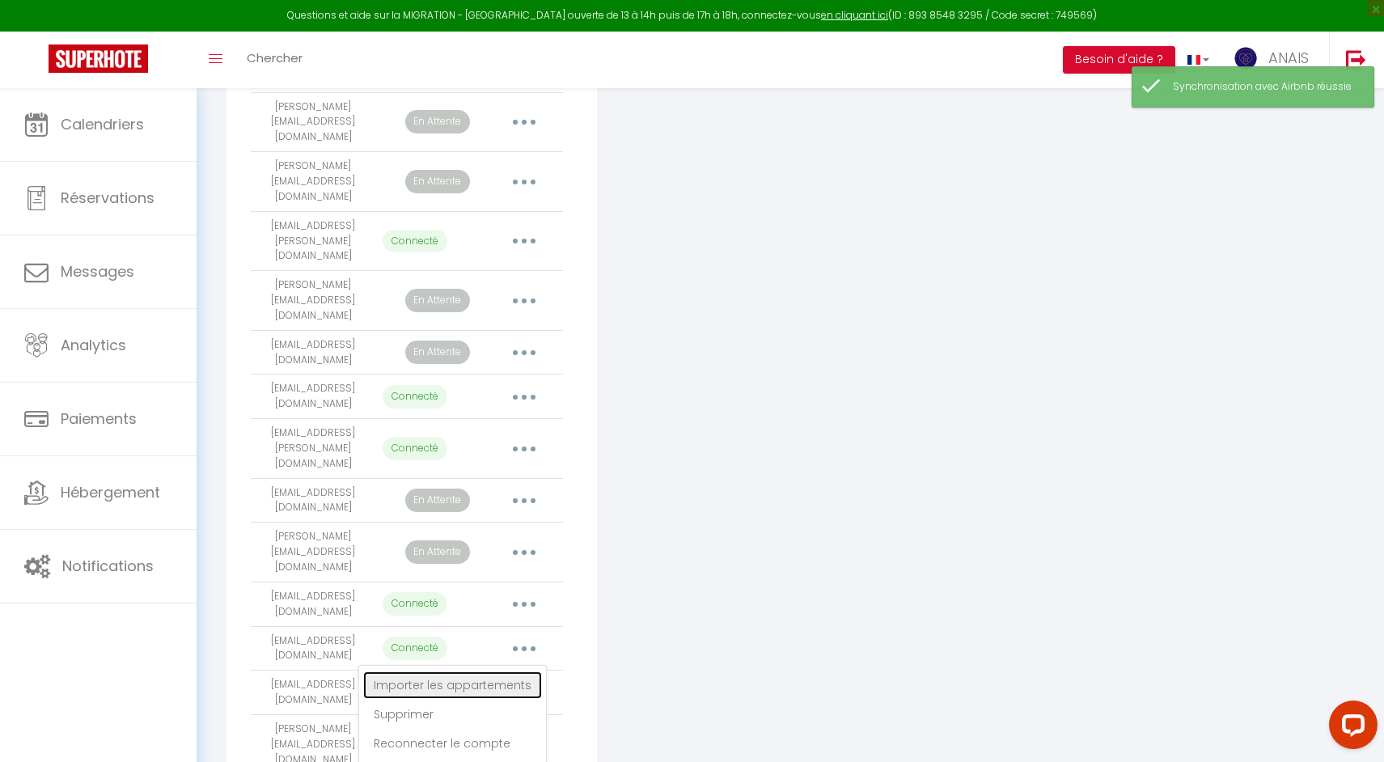
click at [520, 671] on link "Importer les appartements" at bounding box center [452, 684] width 179 height 27
select select "20095"
select select "26430"
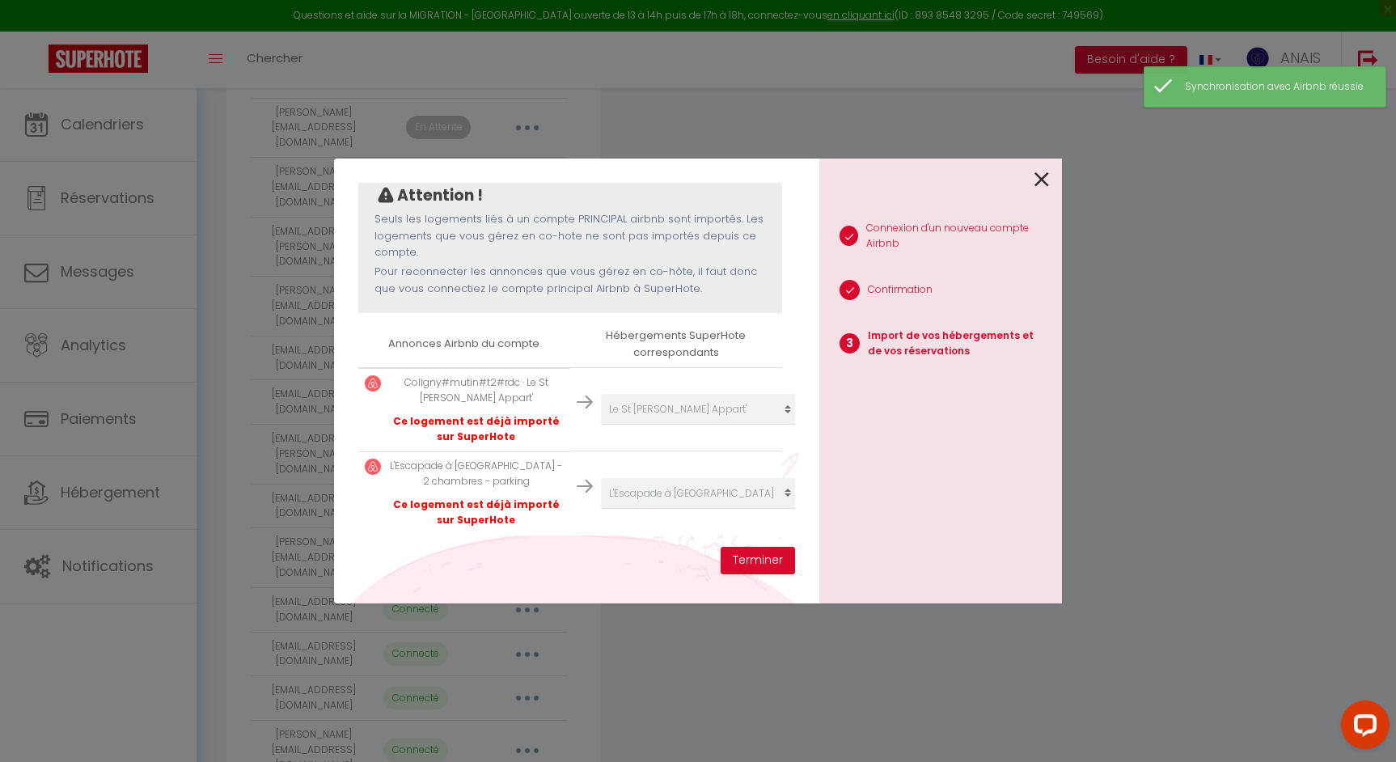
scroll to position [159, 0]
click at [752, 565] on button "Terminer" at bounding box center [758, 560] width 74 height 27
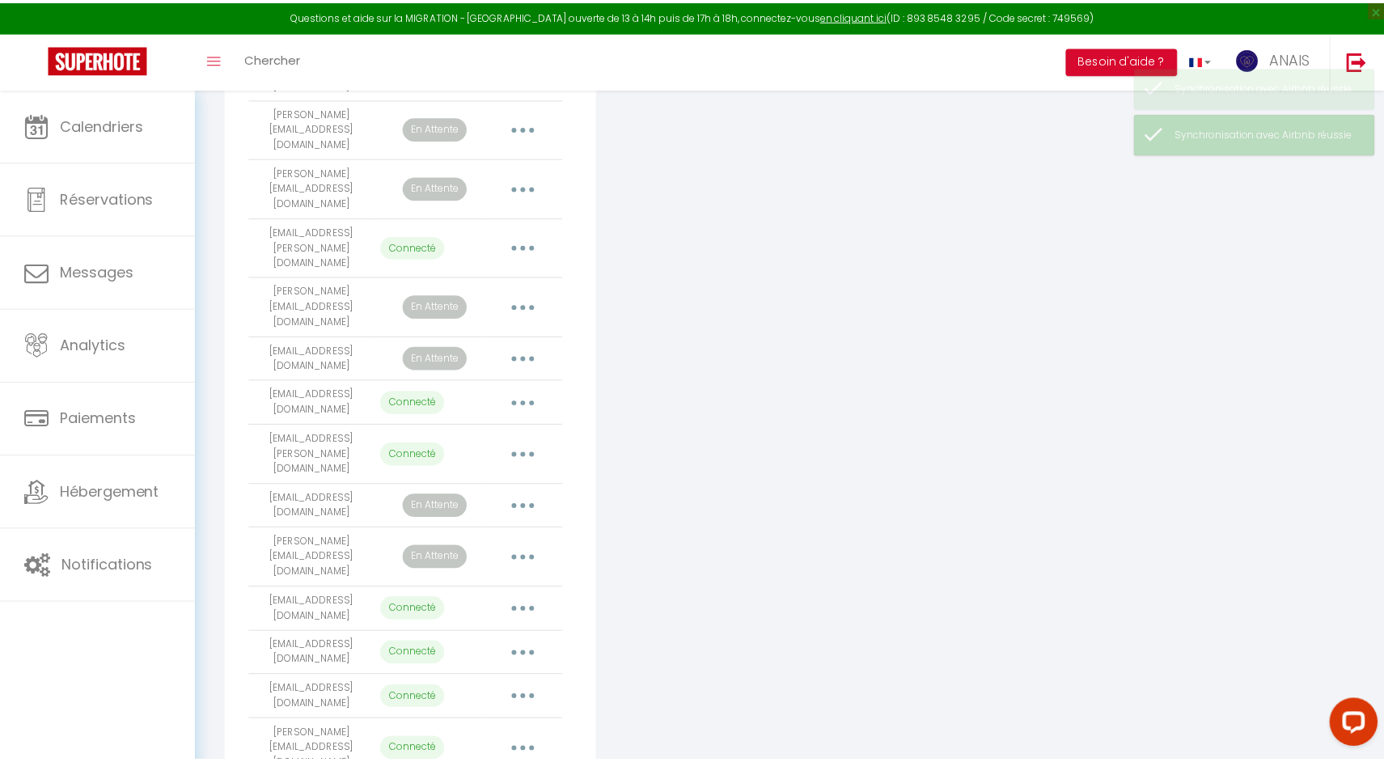
scroll to position [1267, 0]
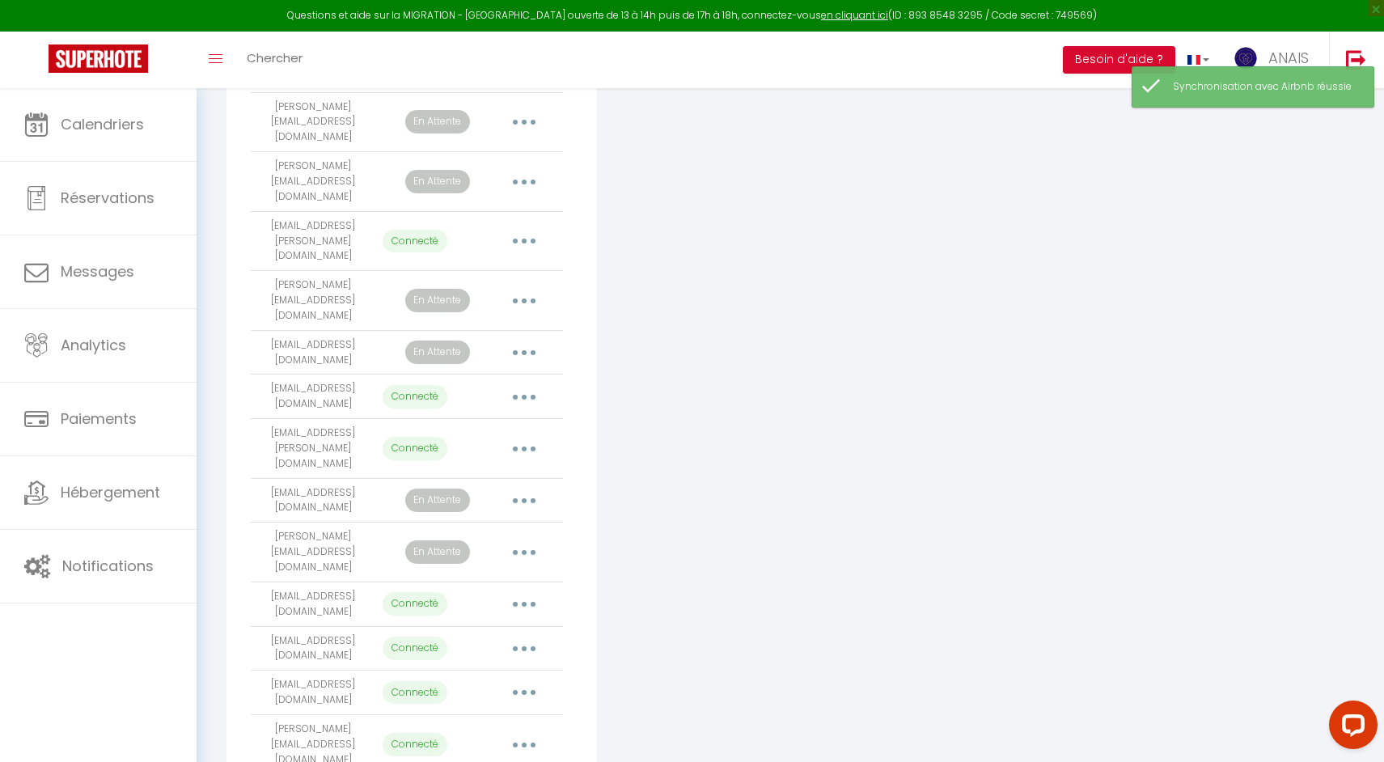
click at [529, 591] on button "button" at bounding box center [523, 604] width 45 height 26
click at [507, 627] on link "Importer les appartements" at bounding box center [452, 640] width 179 height 27
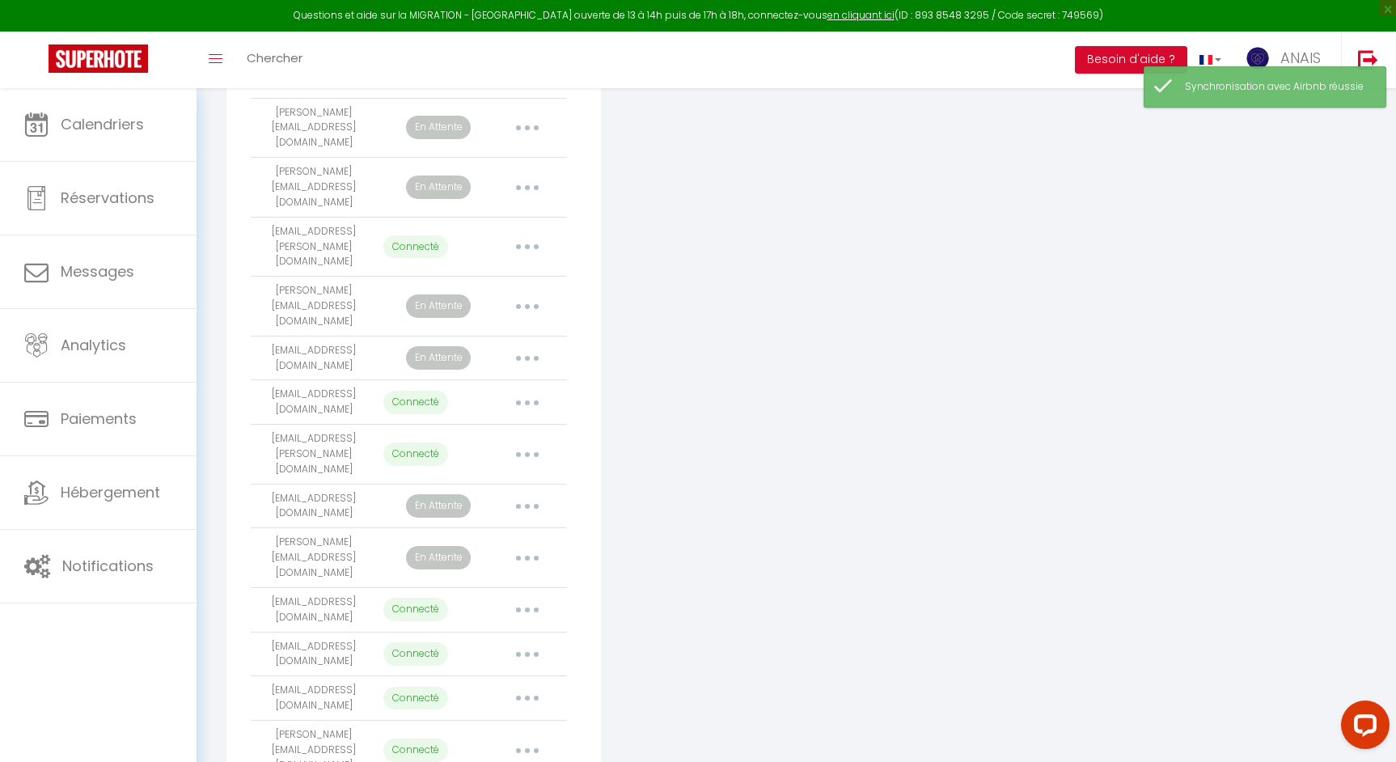
scroll to position [61, 0]
select select "38300"
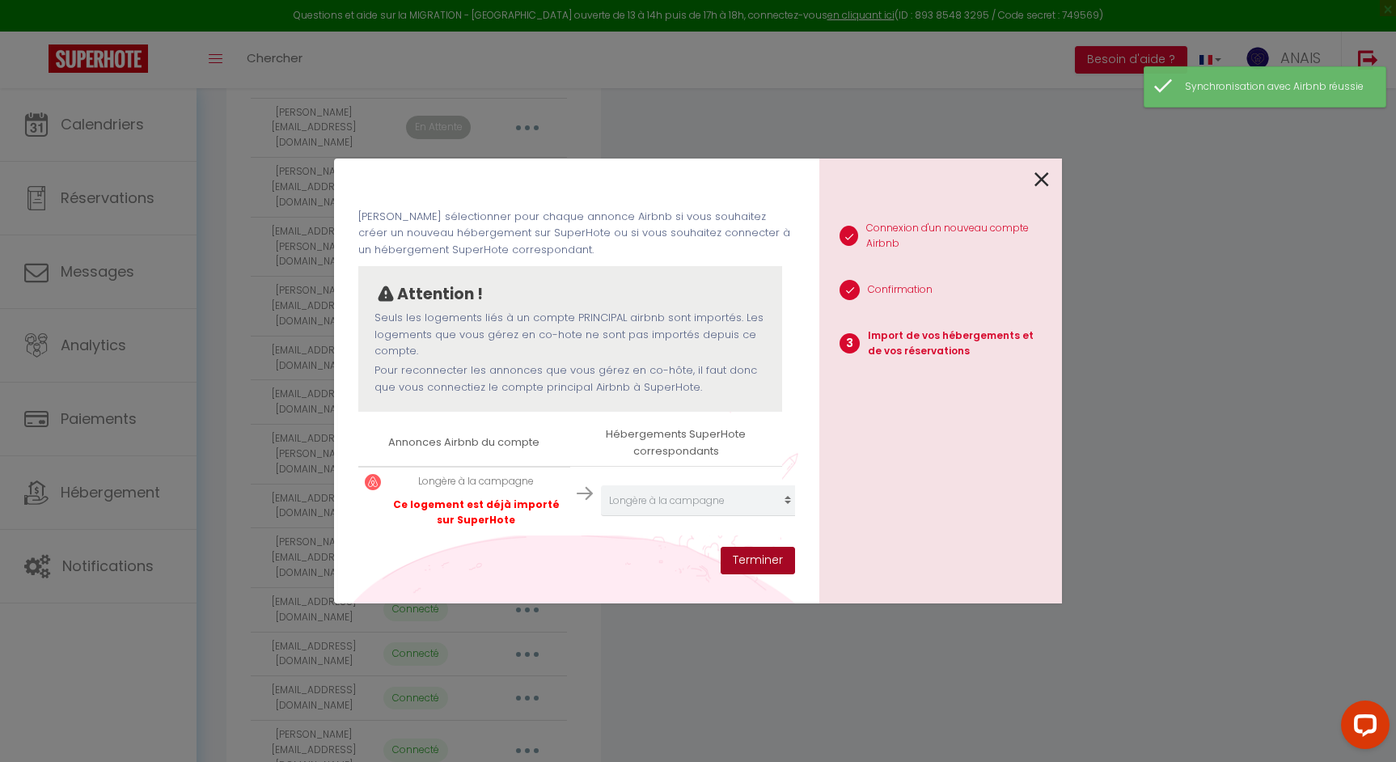
click at [747, 562] on button "Terminer" at bounding box center [758, 560] width 74 height 27
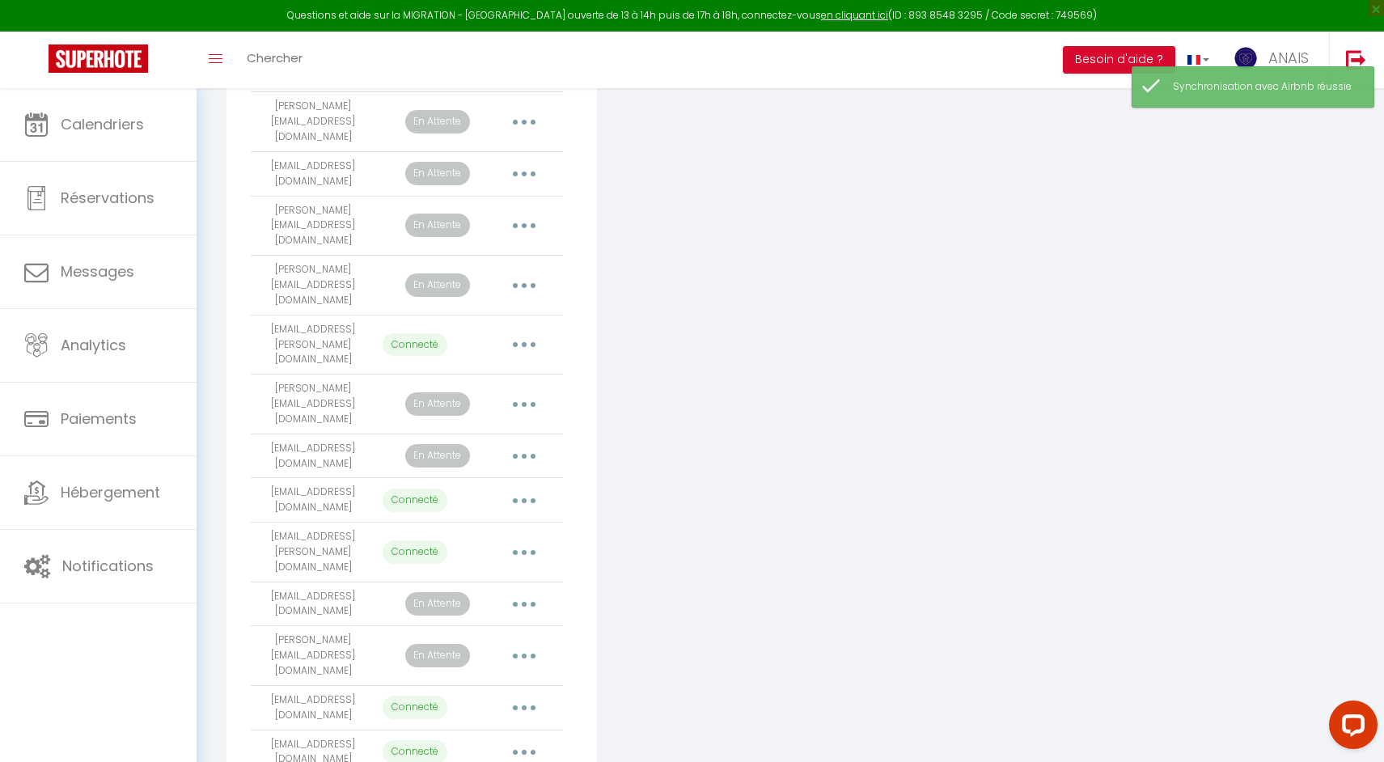
scroll to position [1139, 0]
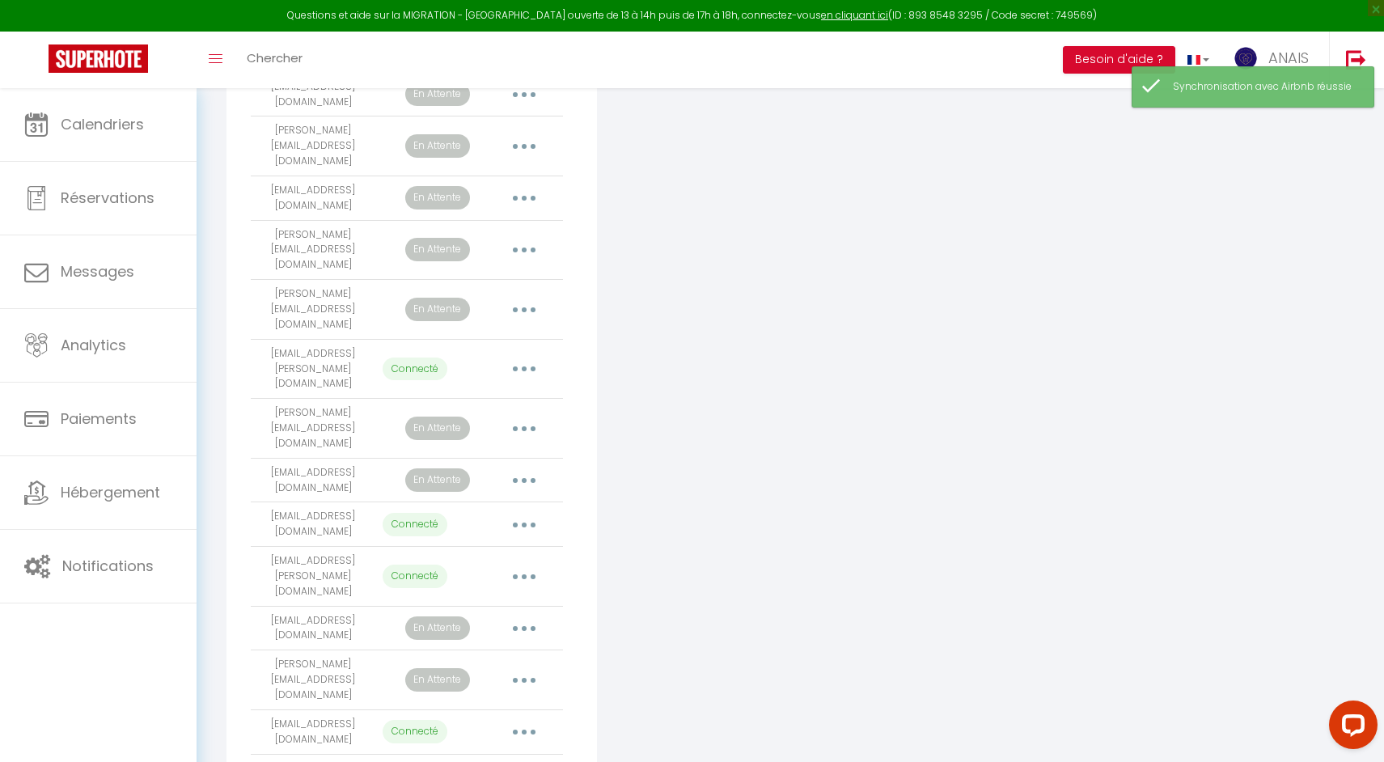
click at [533, 564] on button "button" at bounding box center [523, 577] width 45 height 26
click at [502, 599] on link "Importer les appartements" at bounding box center [452, 612] width 179 height 27
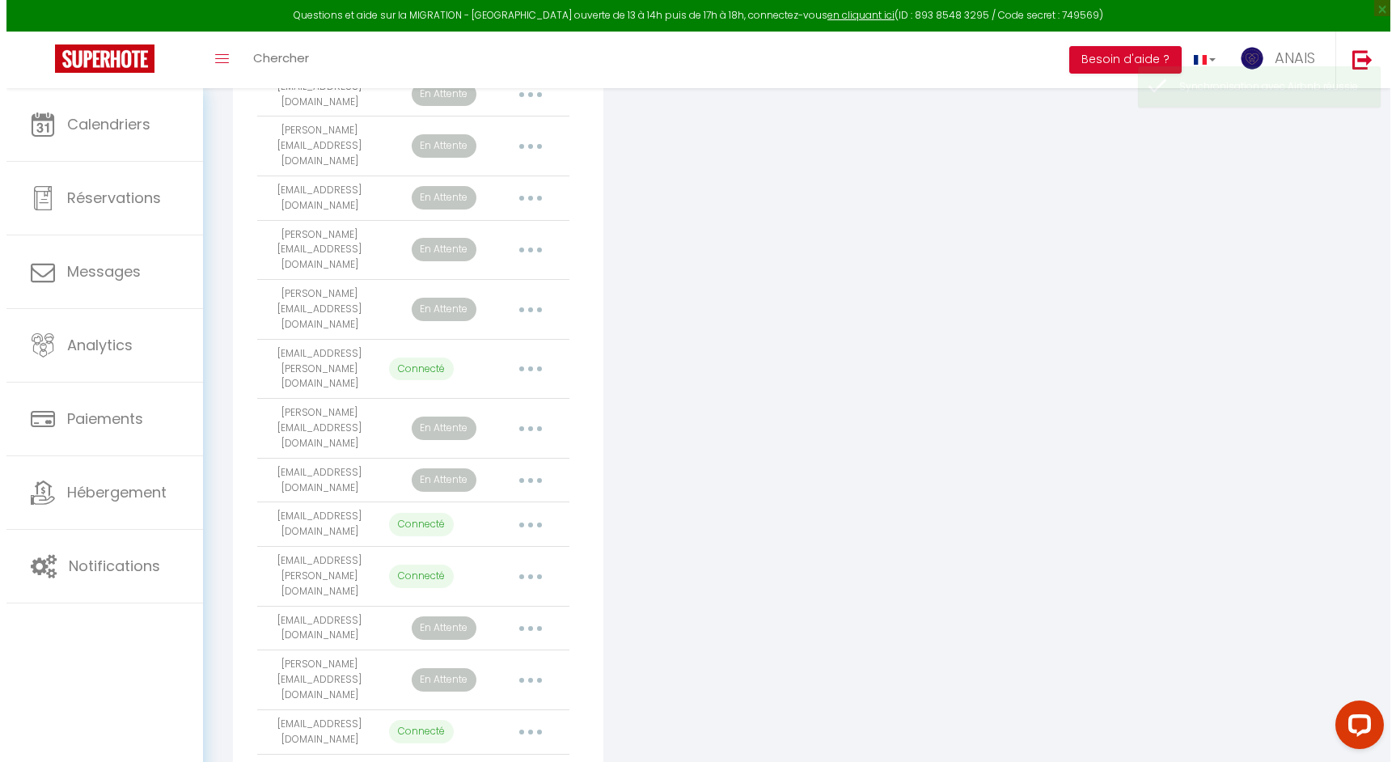
scroll to position [1134, 0]
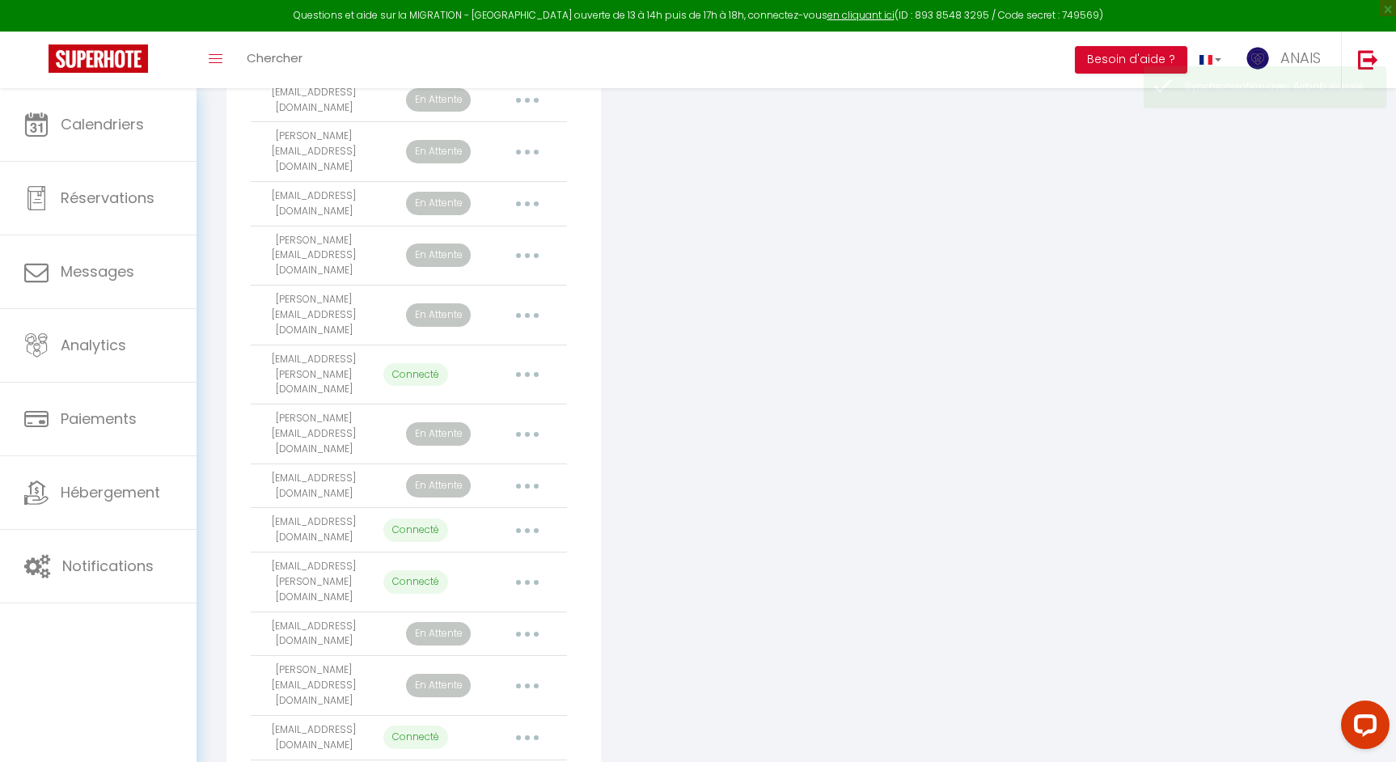
select select
select select "21606"
select select "21671"
select select "25465"
select select "28904"
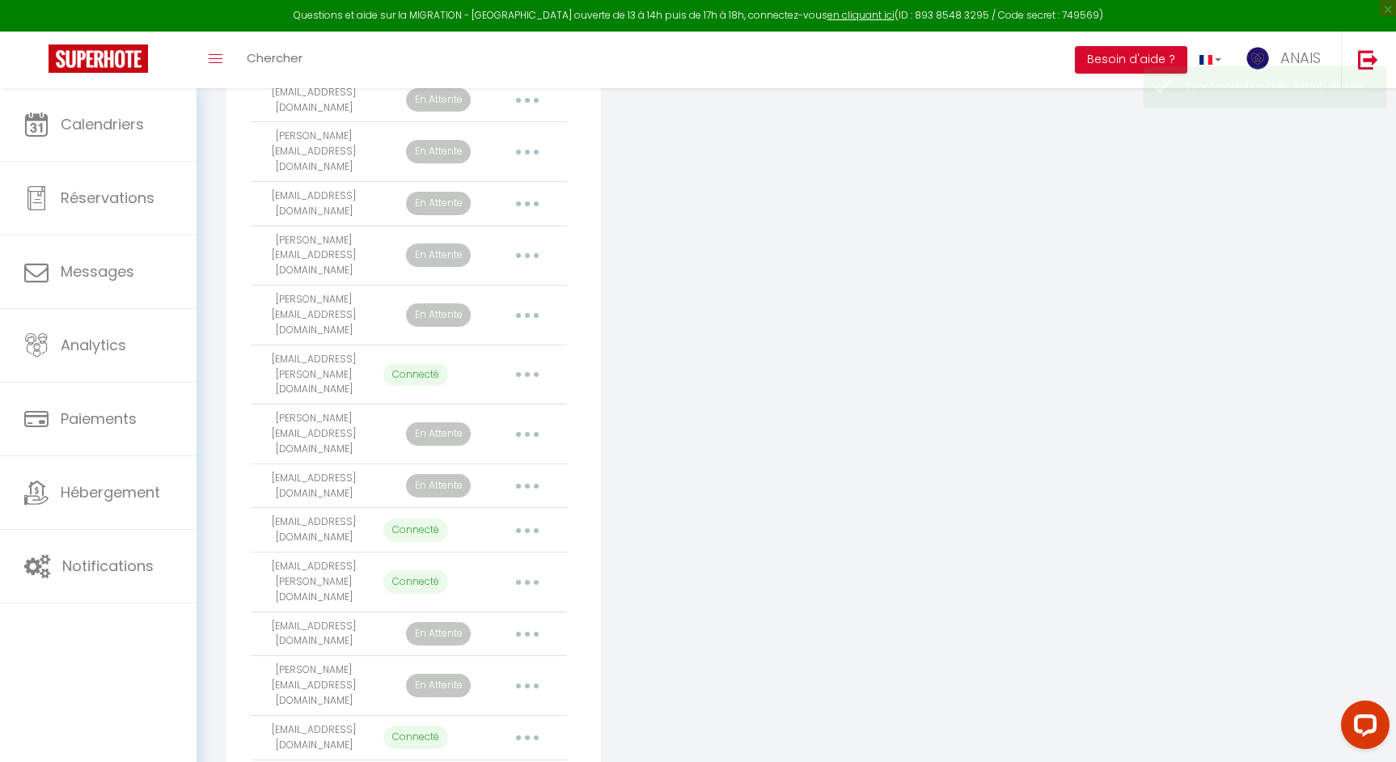
select select "68204"
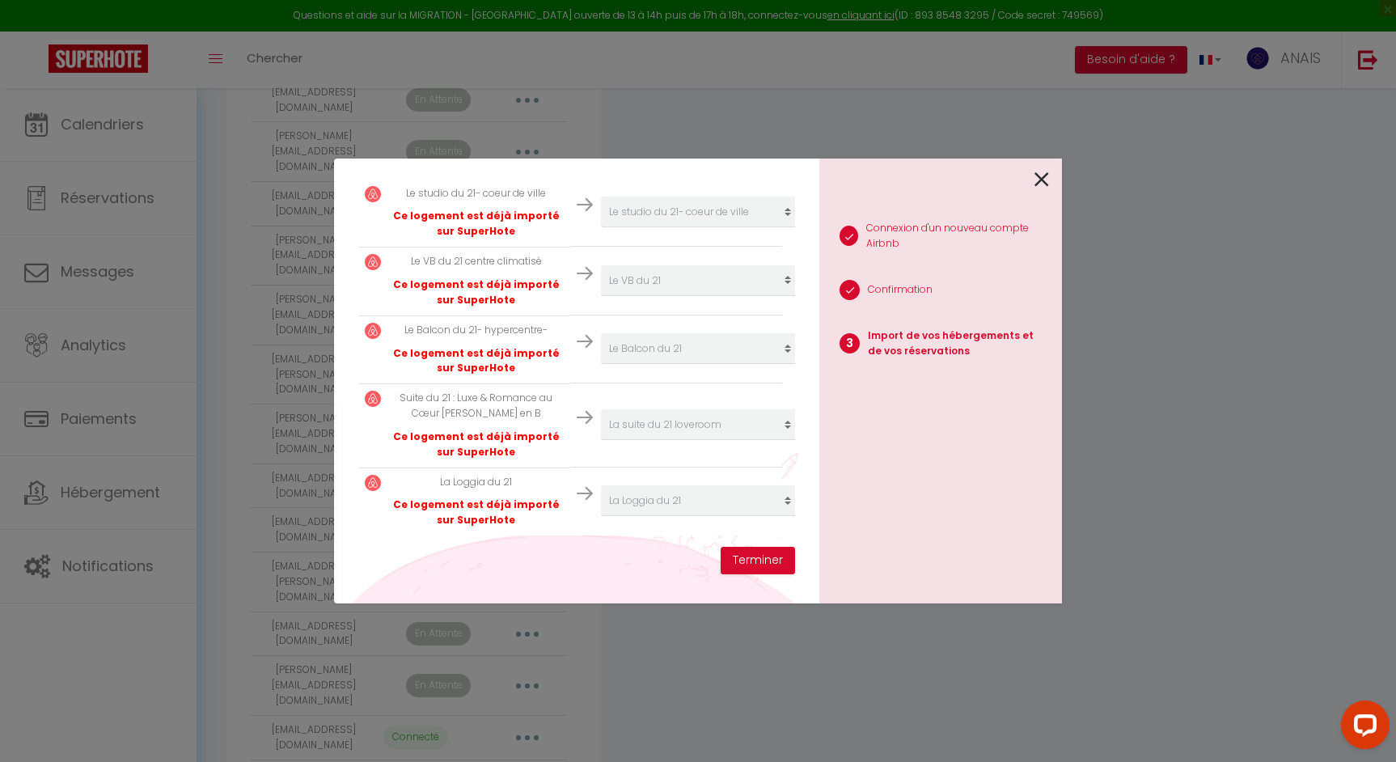
scroll to position [61, 0]
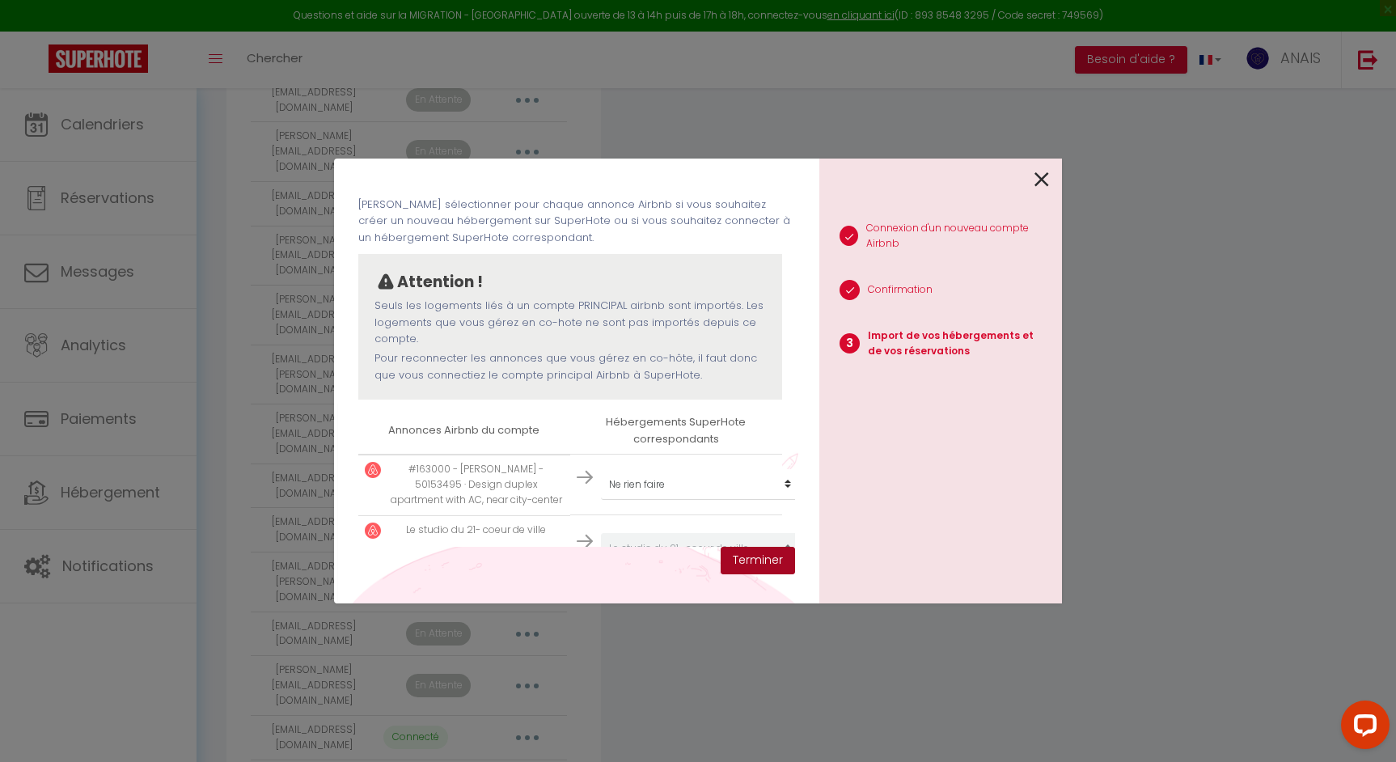
click at [763, 562] on button "Terminer" at bounding box center [758, 560] width 74 height 27
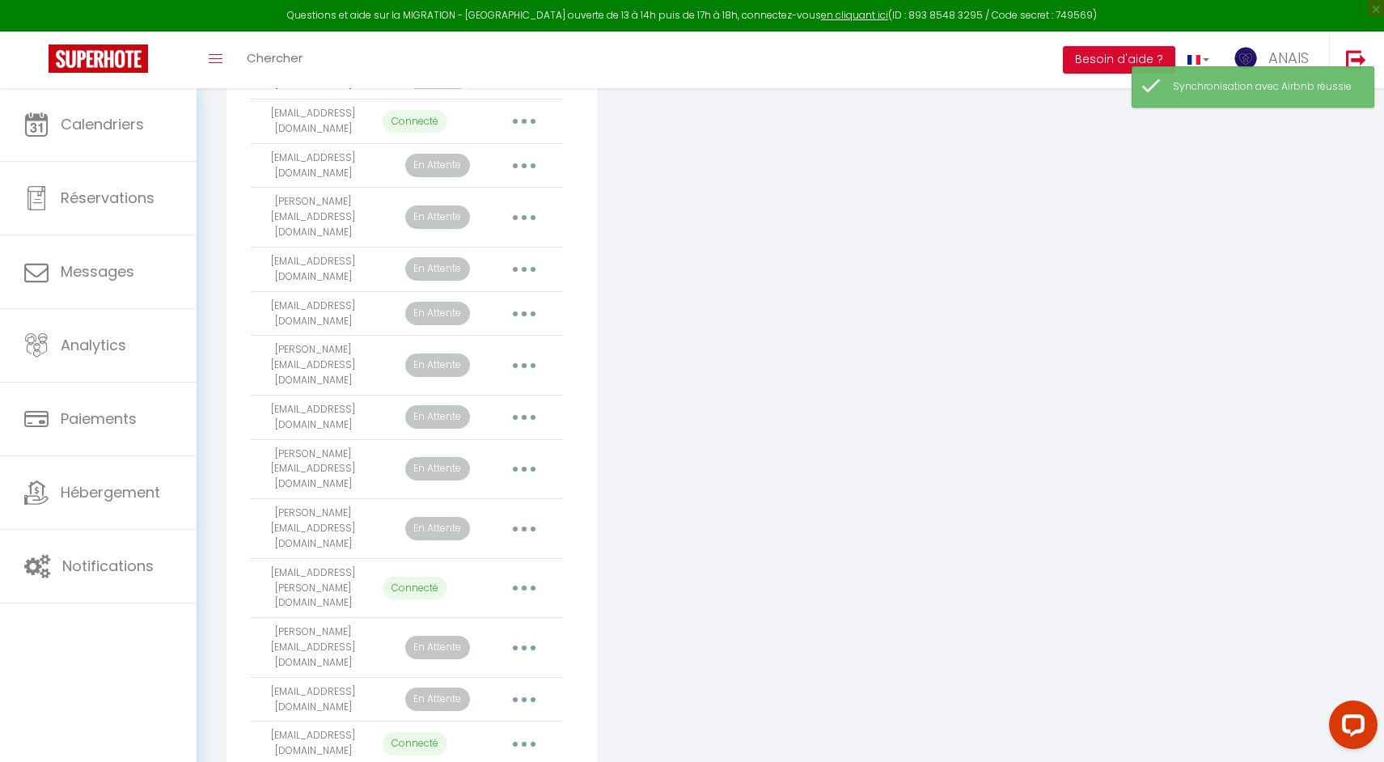
scroll to position [919, 0]
click at [529, 577] on button "button" at bounding box center [523, 590] width 45 height 26
click at [526, 613] on link "Importer les appartements" at bounding box center [452, 626] width 179 height 27
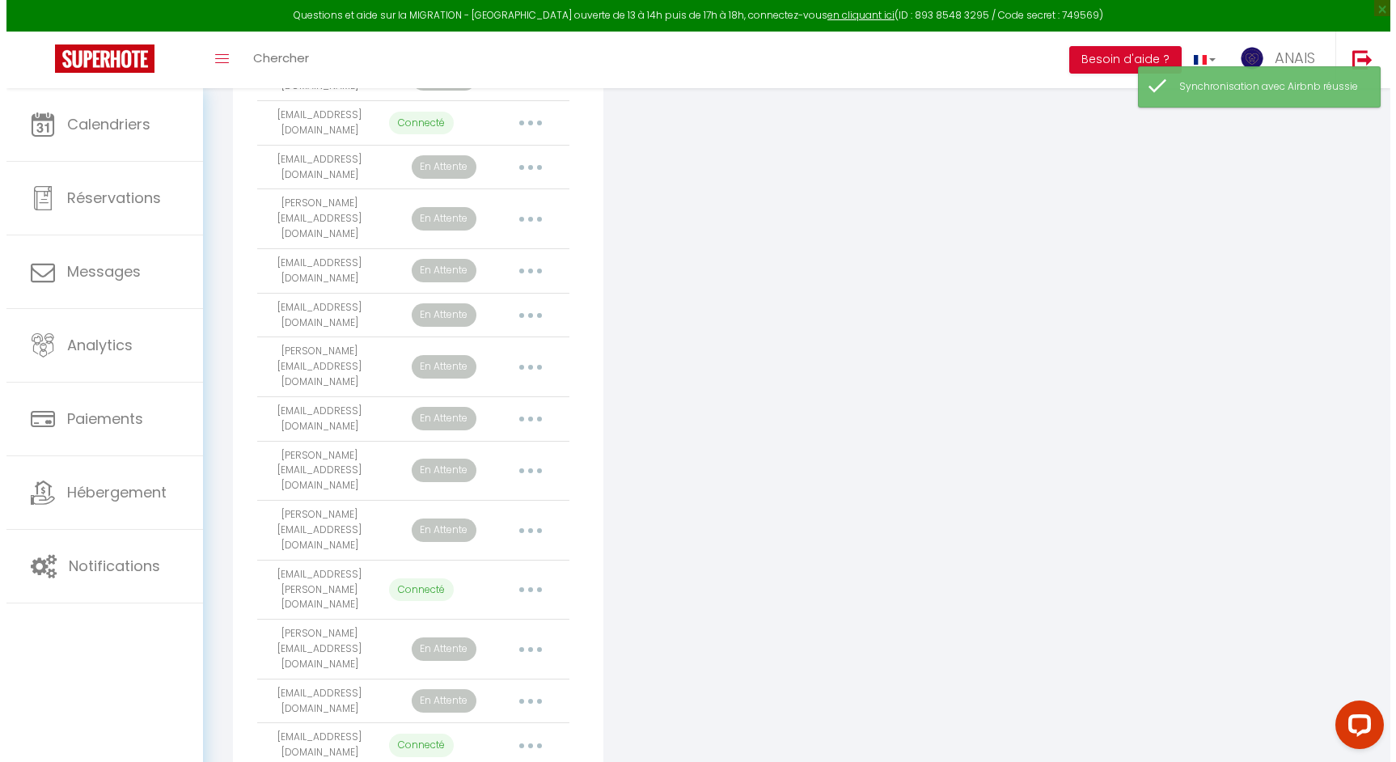
scroll to position [924, 0]
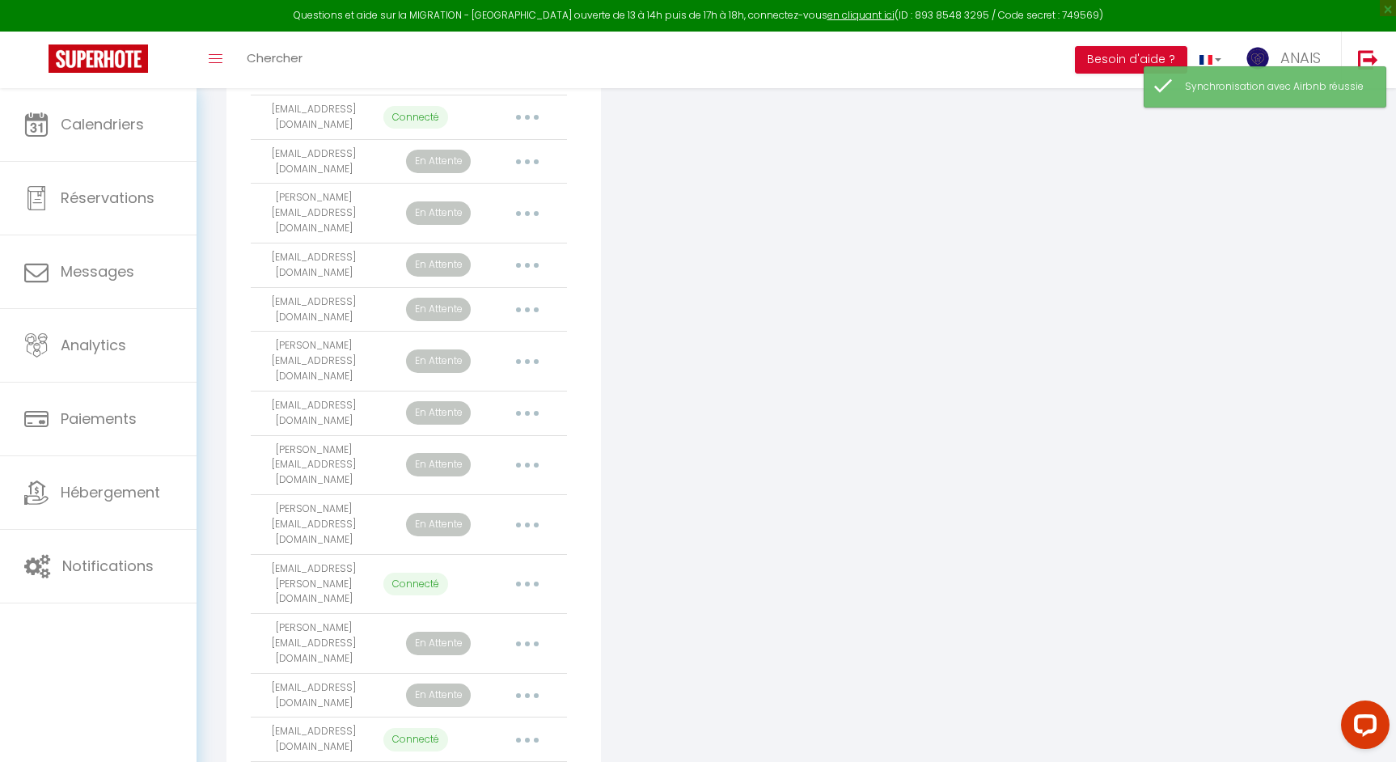
select select "22026"
select select "58025"
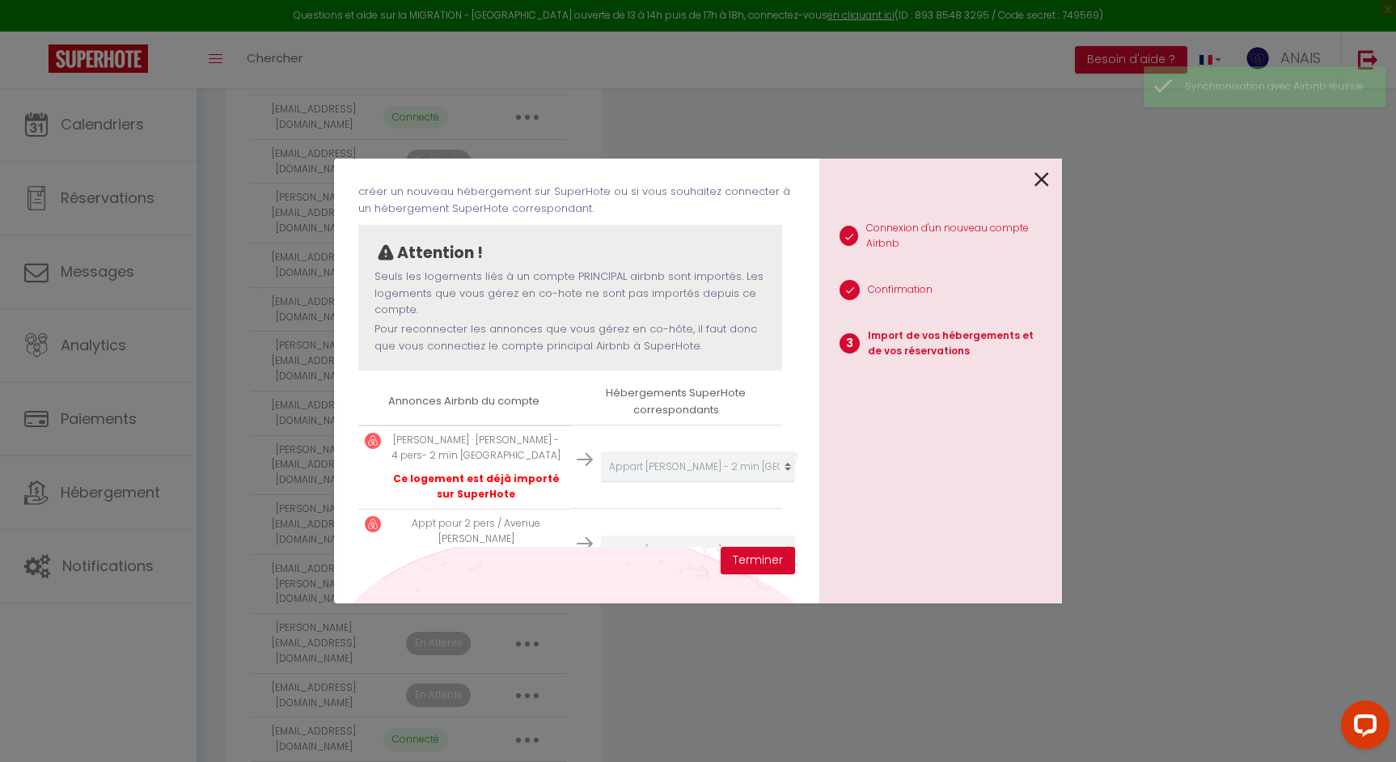
scroll to position [159, 0]
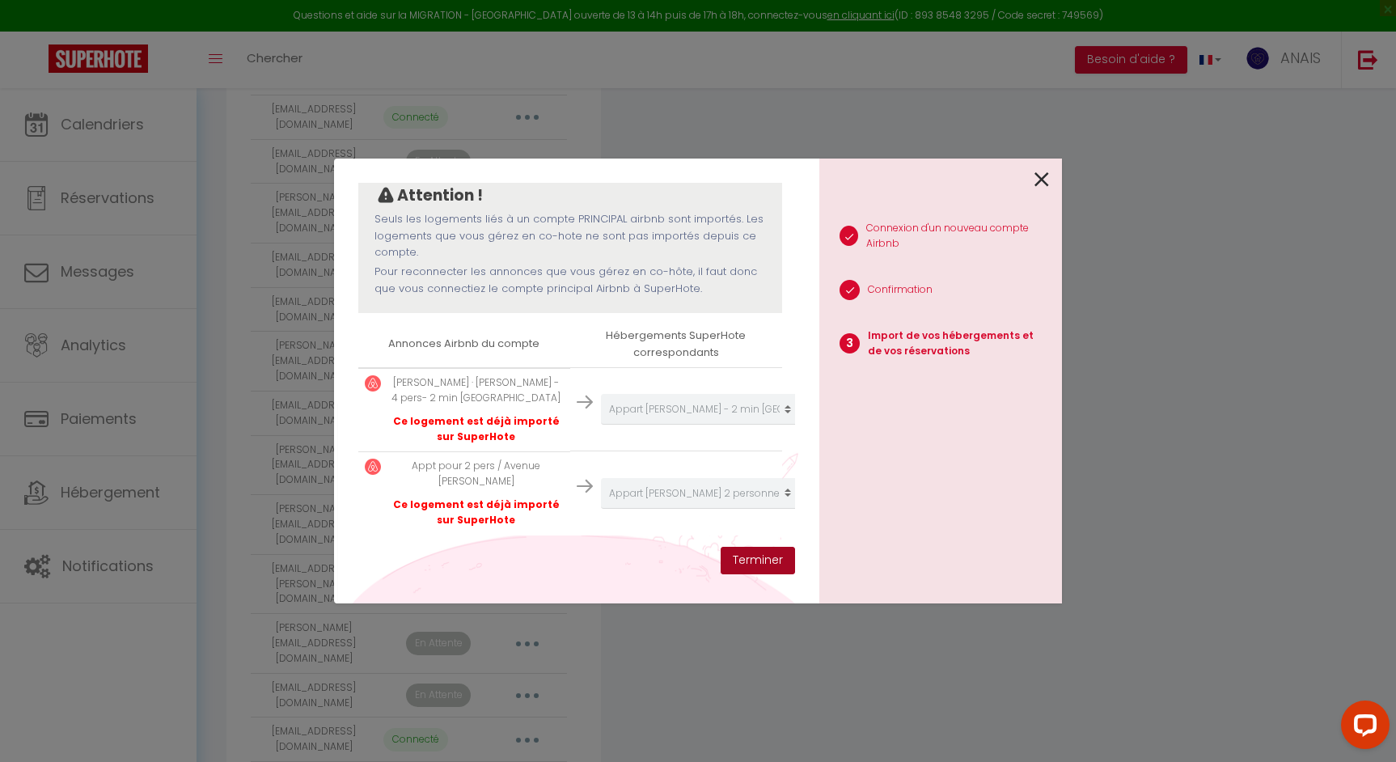
click at [738, 550] on button "Terminer" at bounding box center [758, 560] width 74 height 27
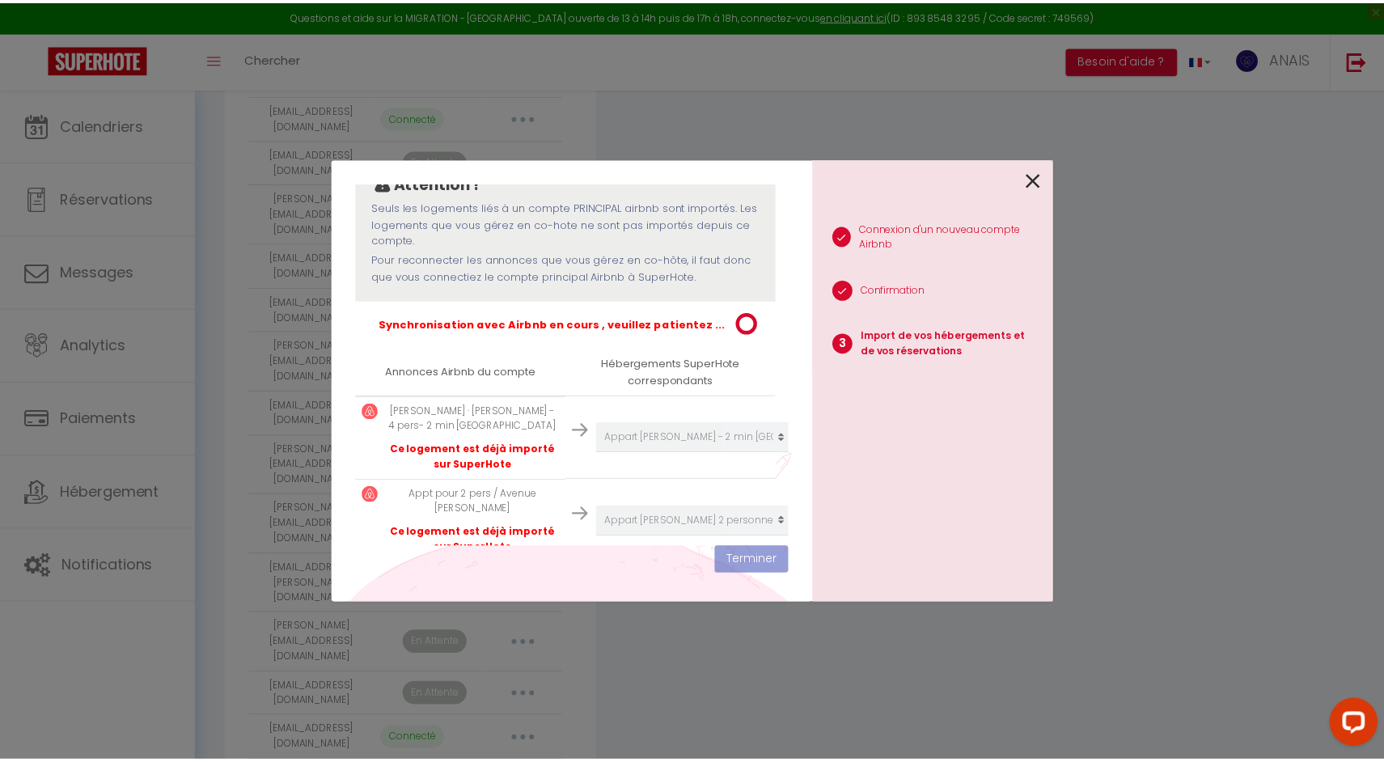
scroll to position [919, 0]
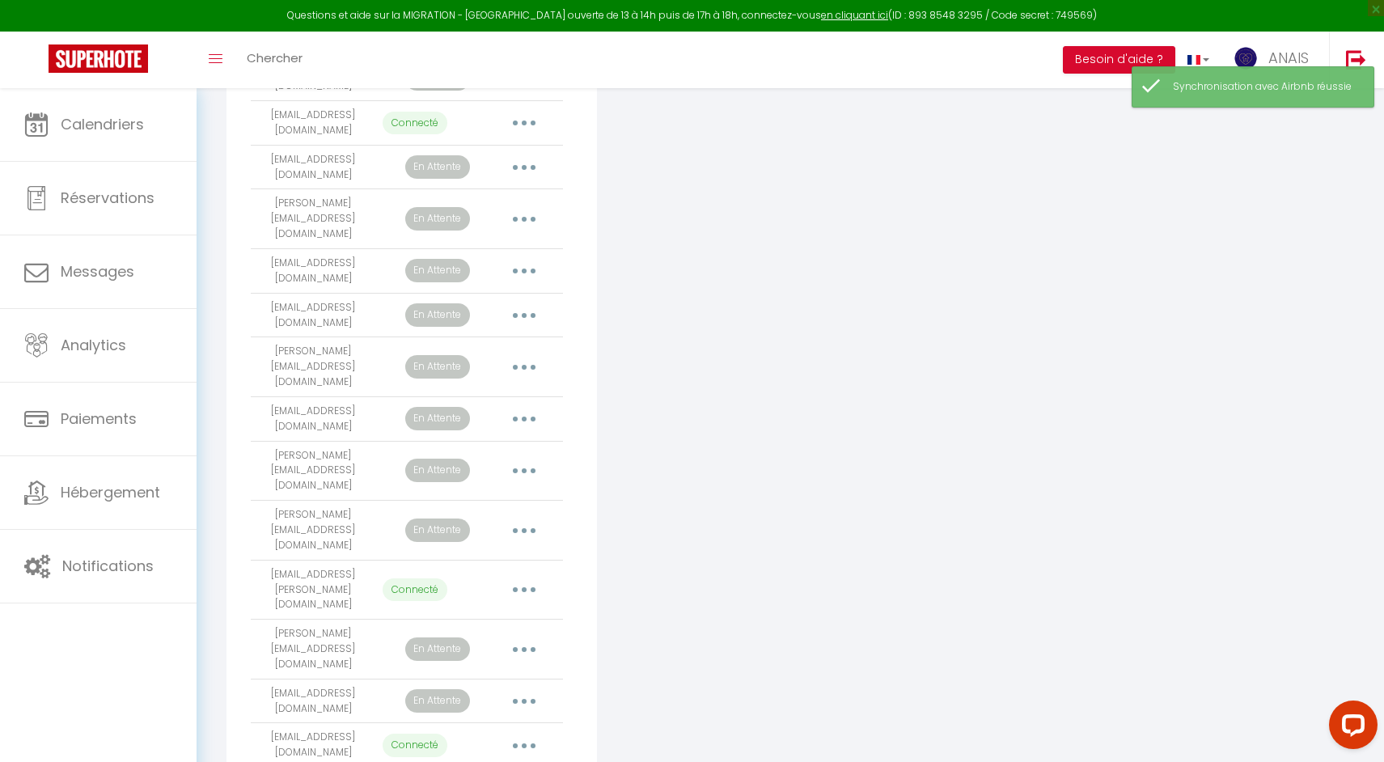
click at [527, 577] on button "button" at bounding box center [523, 590] width 45 height 26
click at [523, 613] on link "Importer les appartements" at bounding box center [452, 626] width 179 height 27
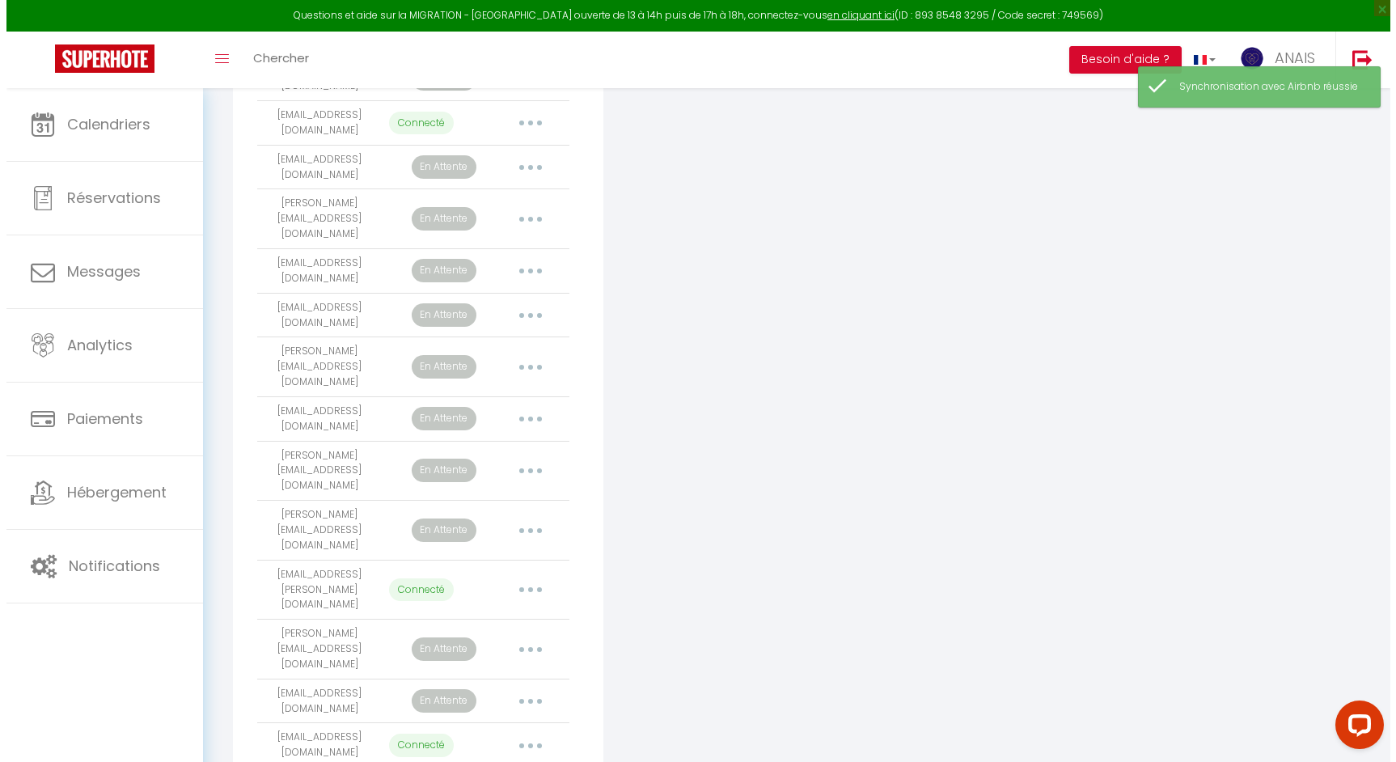
scroll to position [0, 0]
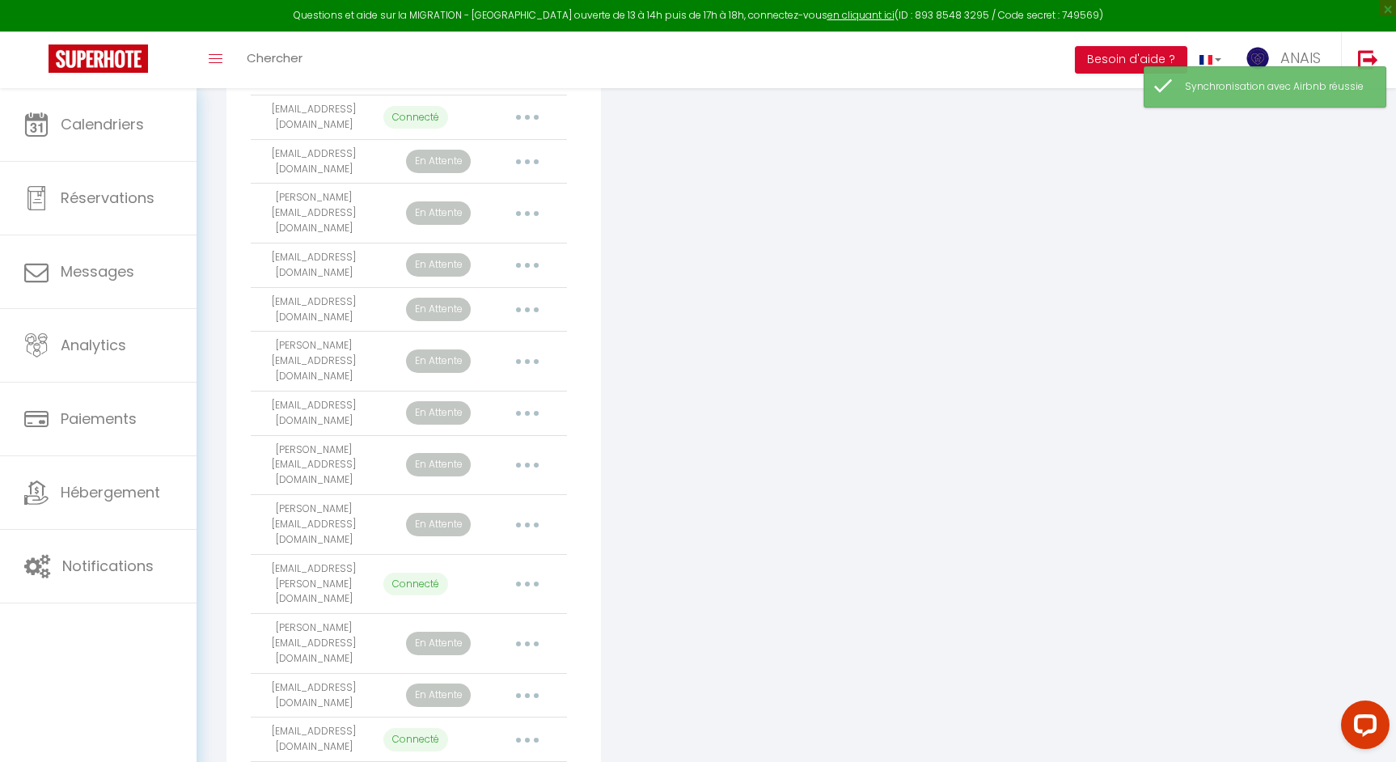
select select "22026"
select select "58025"
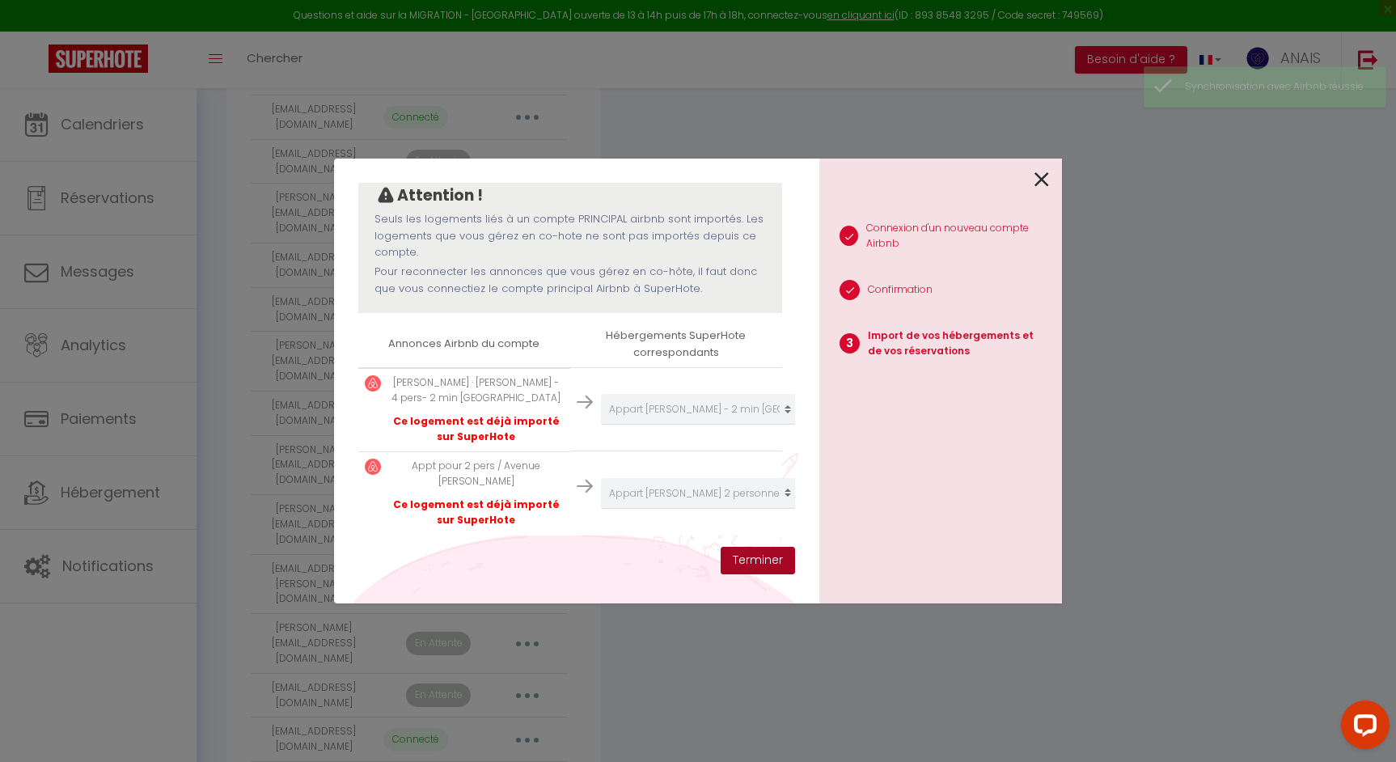
click at [759, 559] on button "Terminer" at bounding box center [758, 560] width 74 height 27
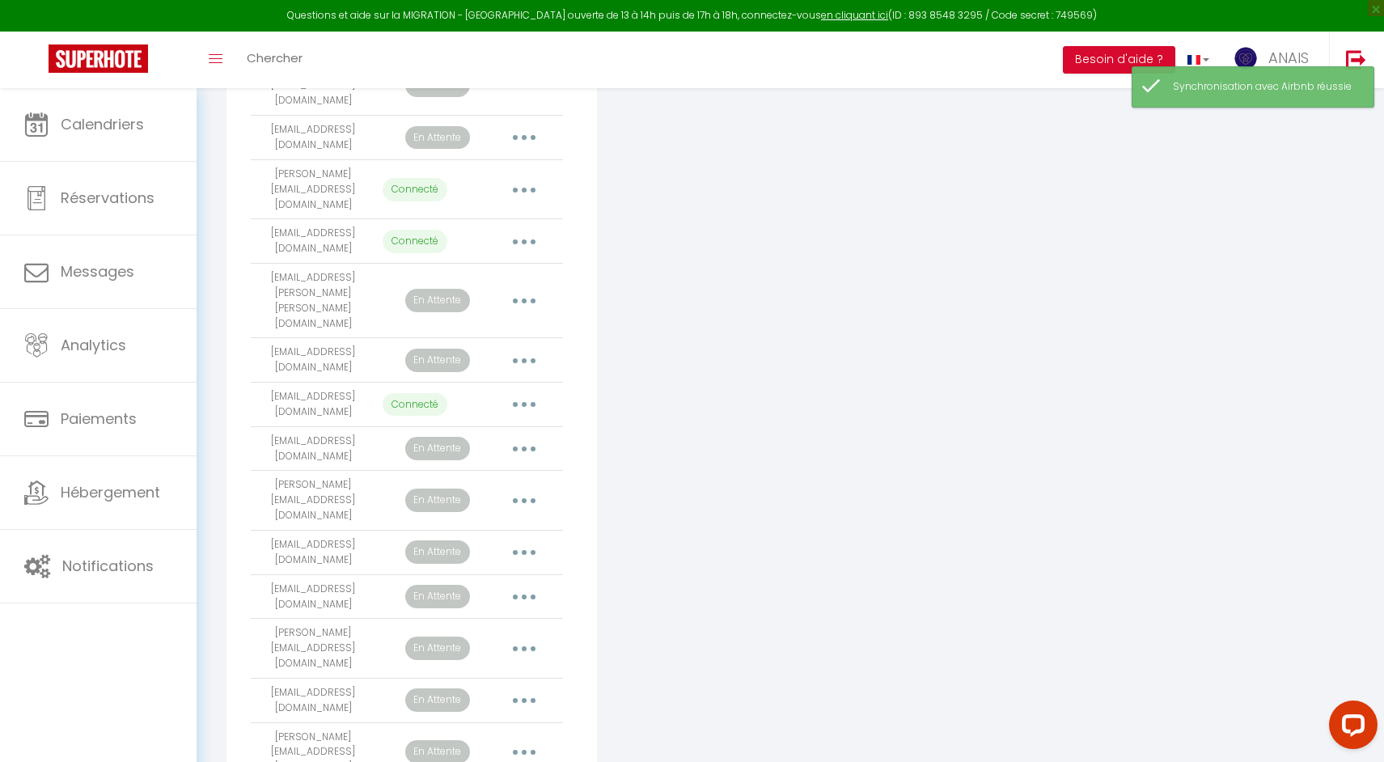
click at [530, 391] on button "button" at bounding box center [523, 404] width 45 height 26
click at [526, 428] on link "Importer les appartements" at bounding box center [452, 441] width 179 height 27
select select
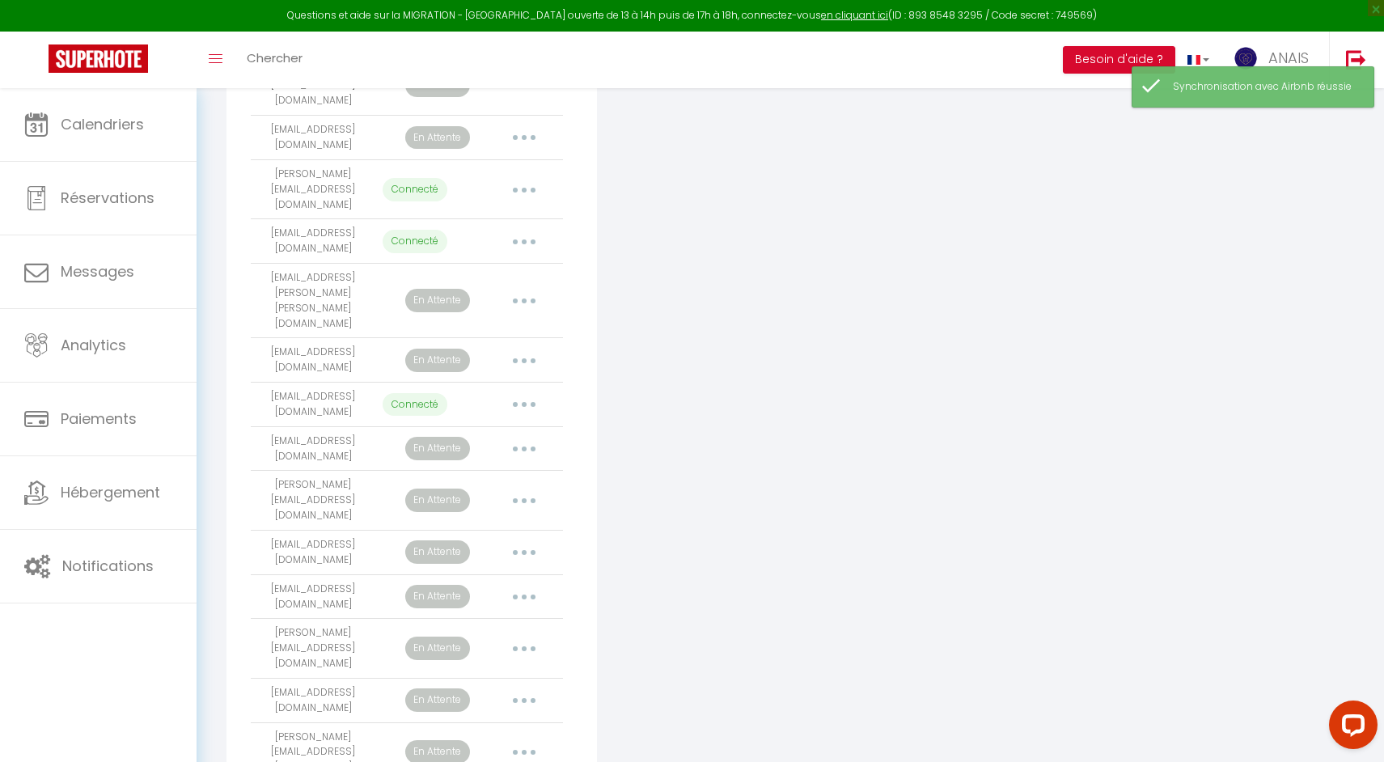
select select "34506"
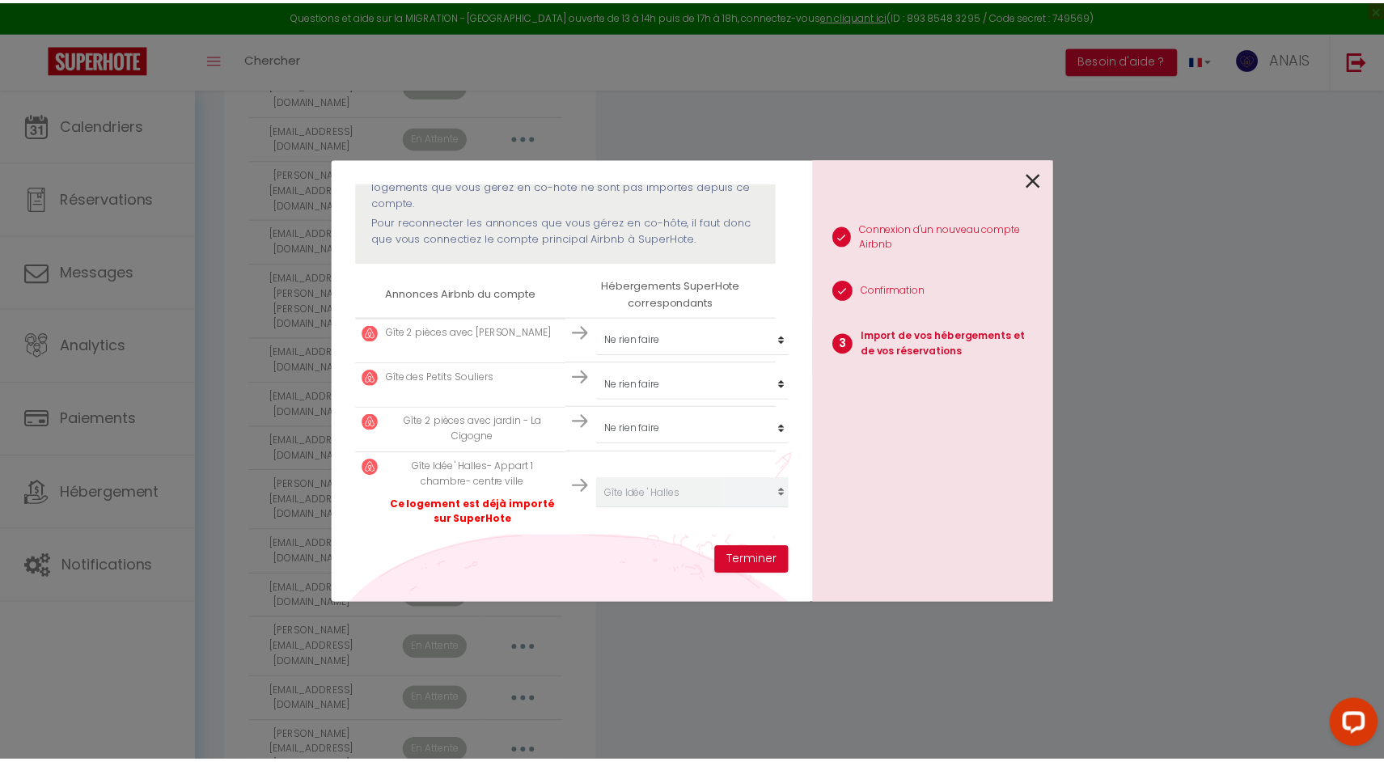
scroll to position [210, 0]
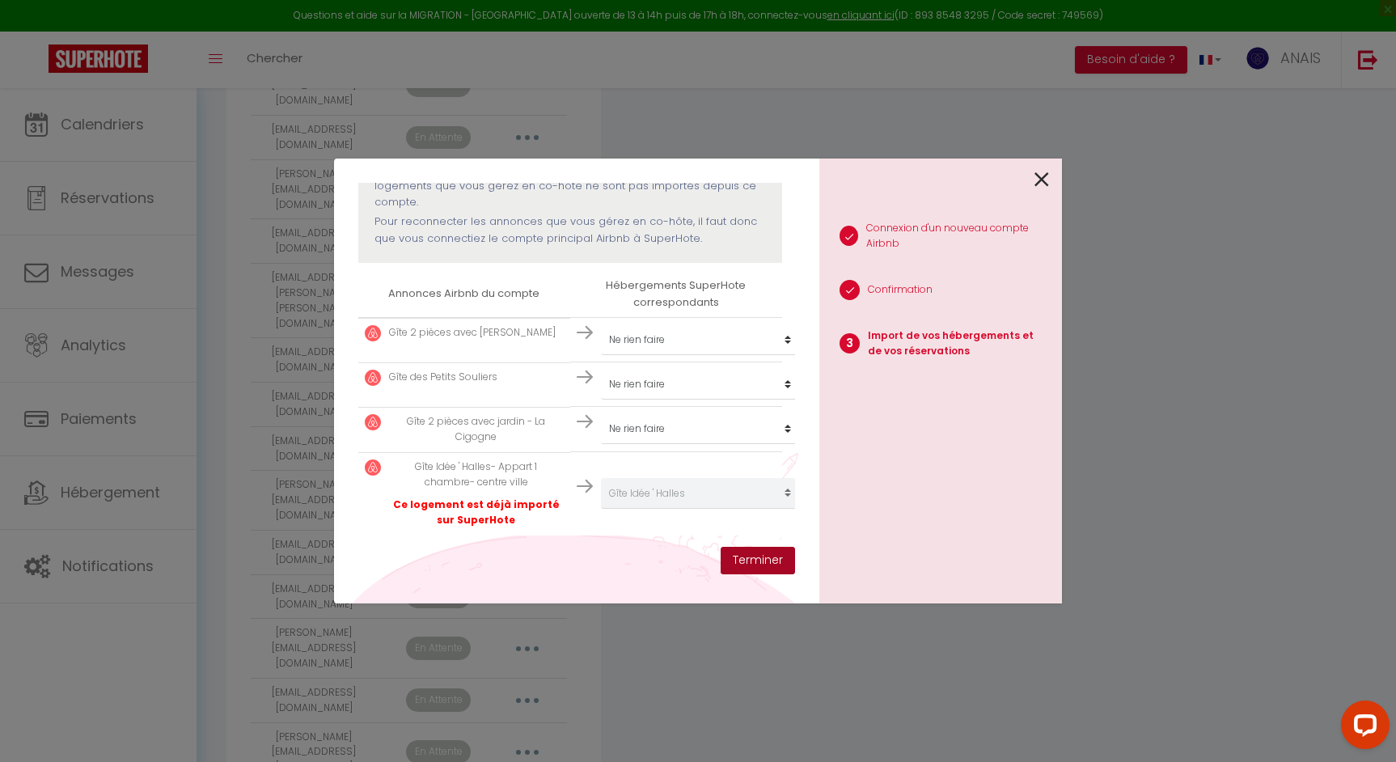
click at [778, 552] on button "Terminer" at bounding box center [758, 560] width 74 height 27
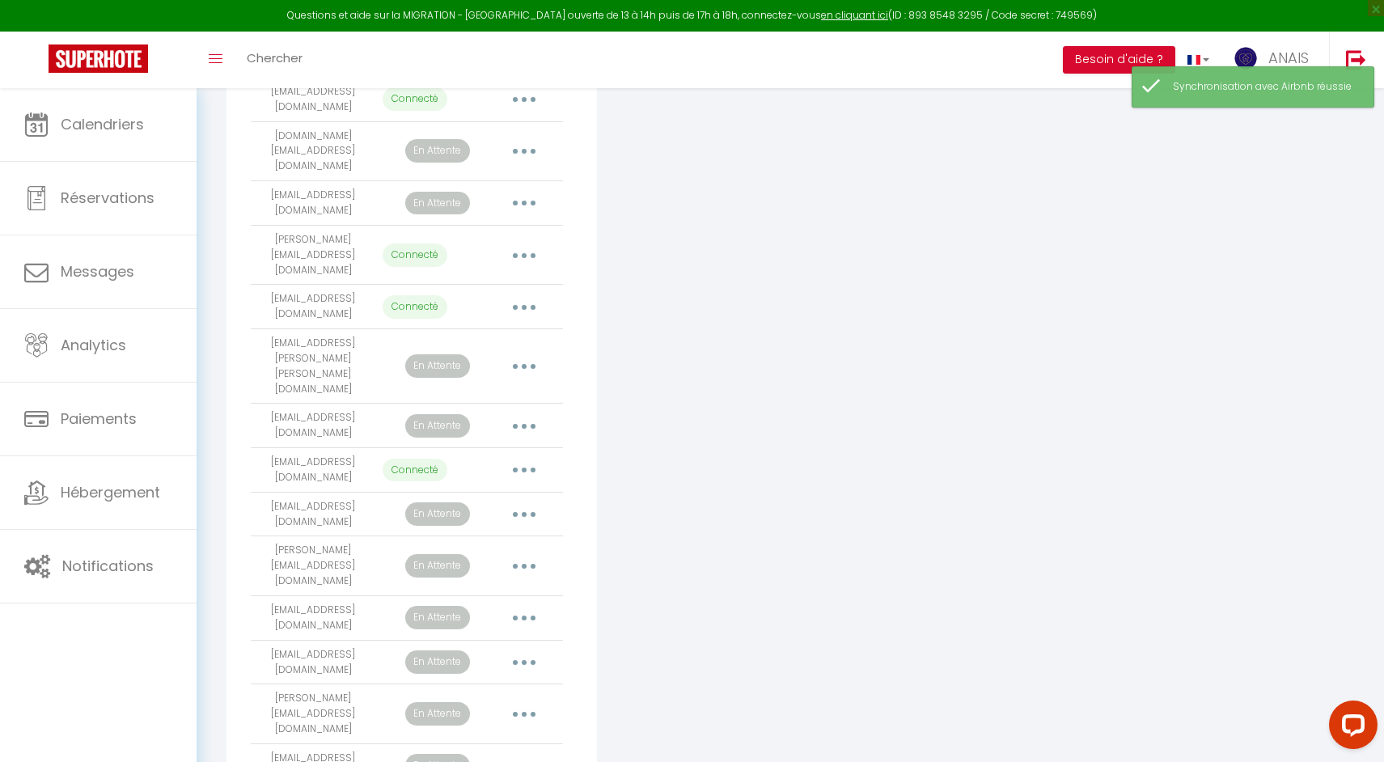
scroll to position [535, 0]
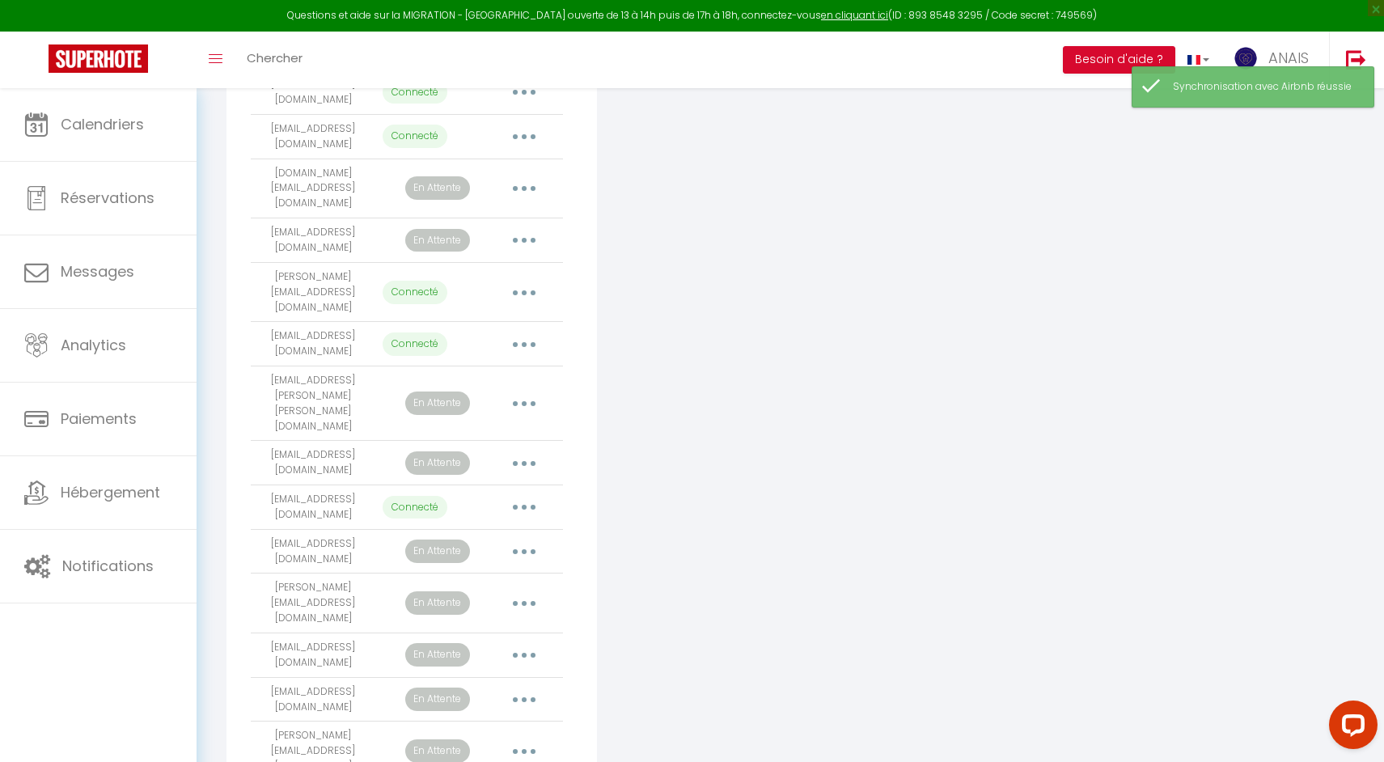
click at [523, 342] on icon "button" at bounding box center [524, 344] width 5 height 5
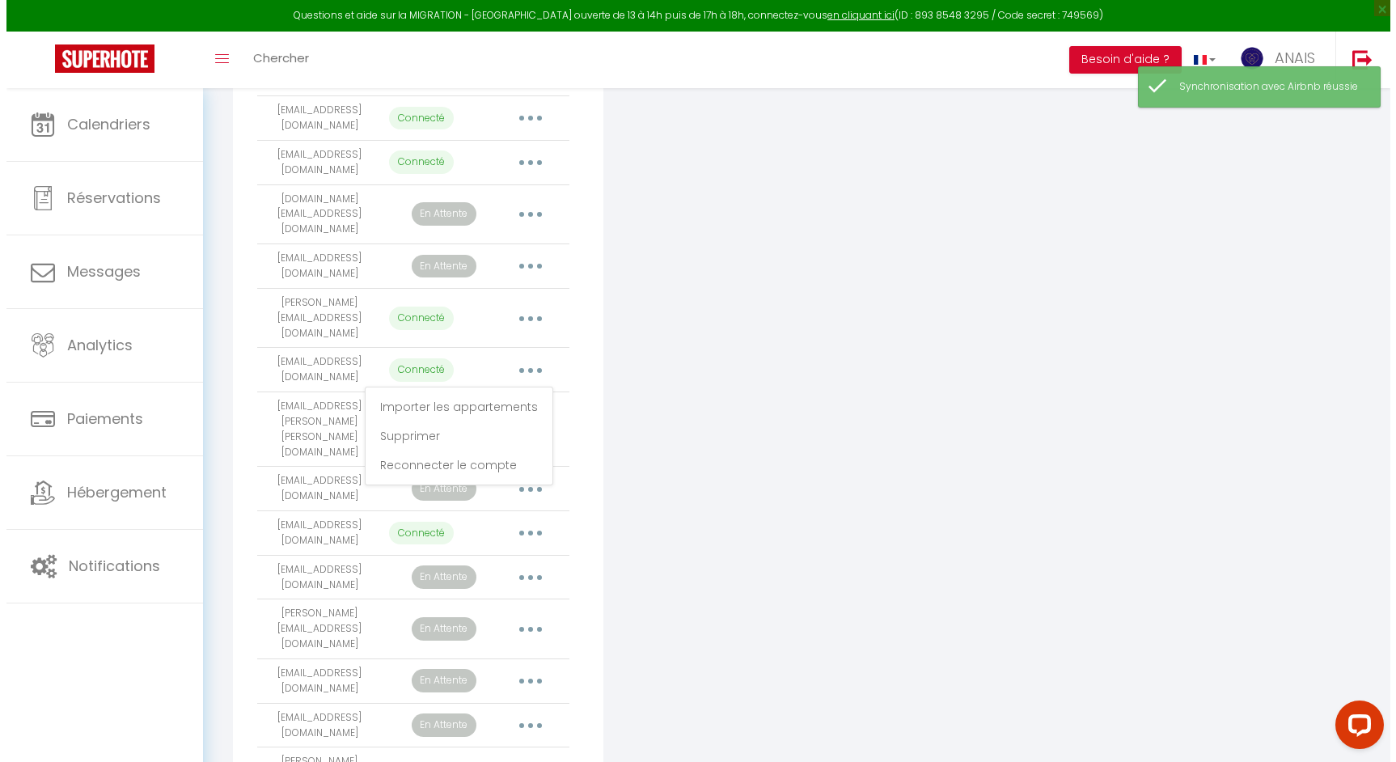
scroll to position [507, 0]
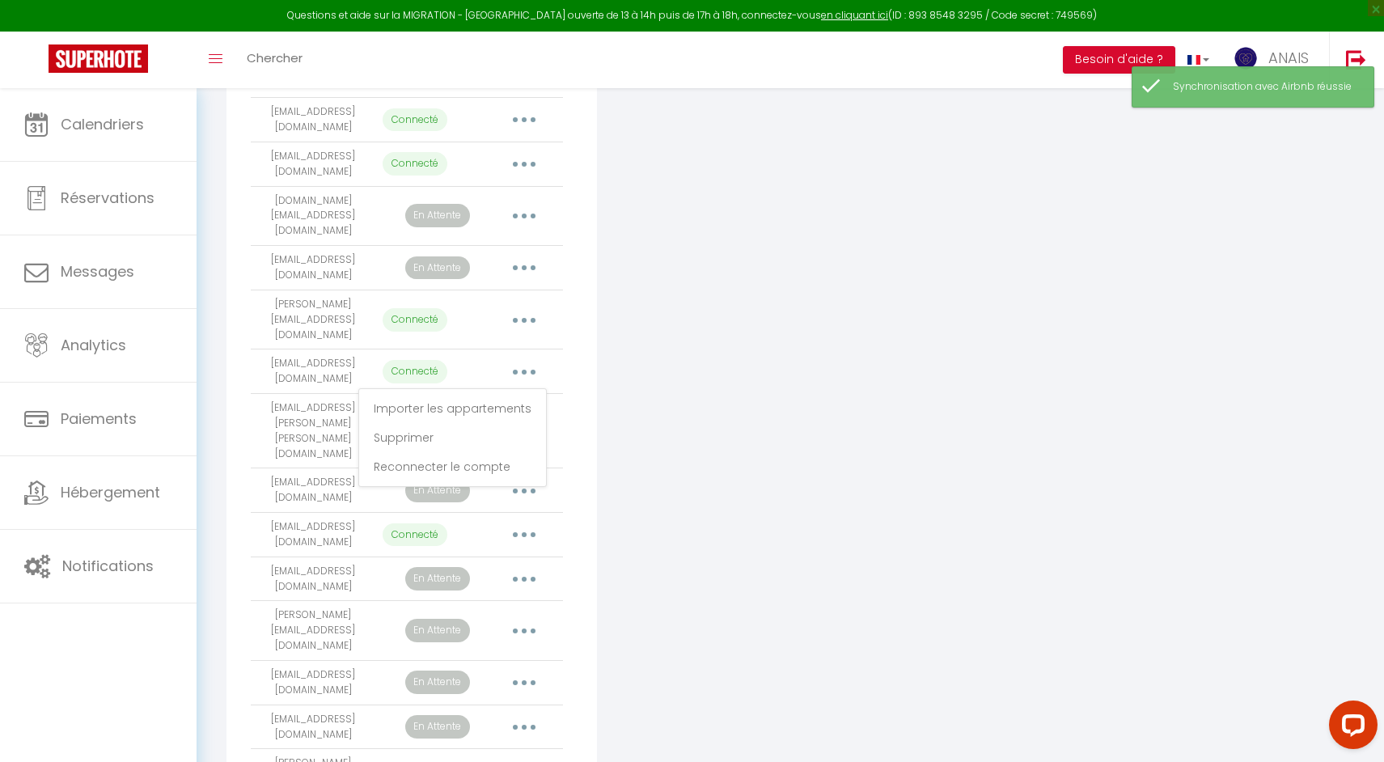
click at [523, 318] on icon "button" at bounding box center [524, 320] width 5 height 5
click at [505, 343] on link "Importer les appartements" at bounding box center [452, 356] width 179 height 27
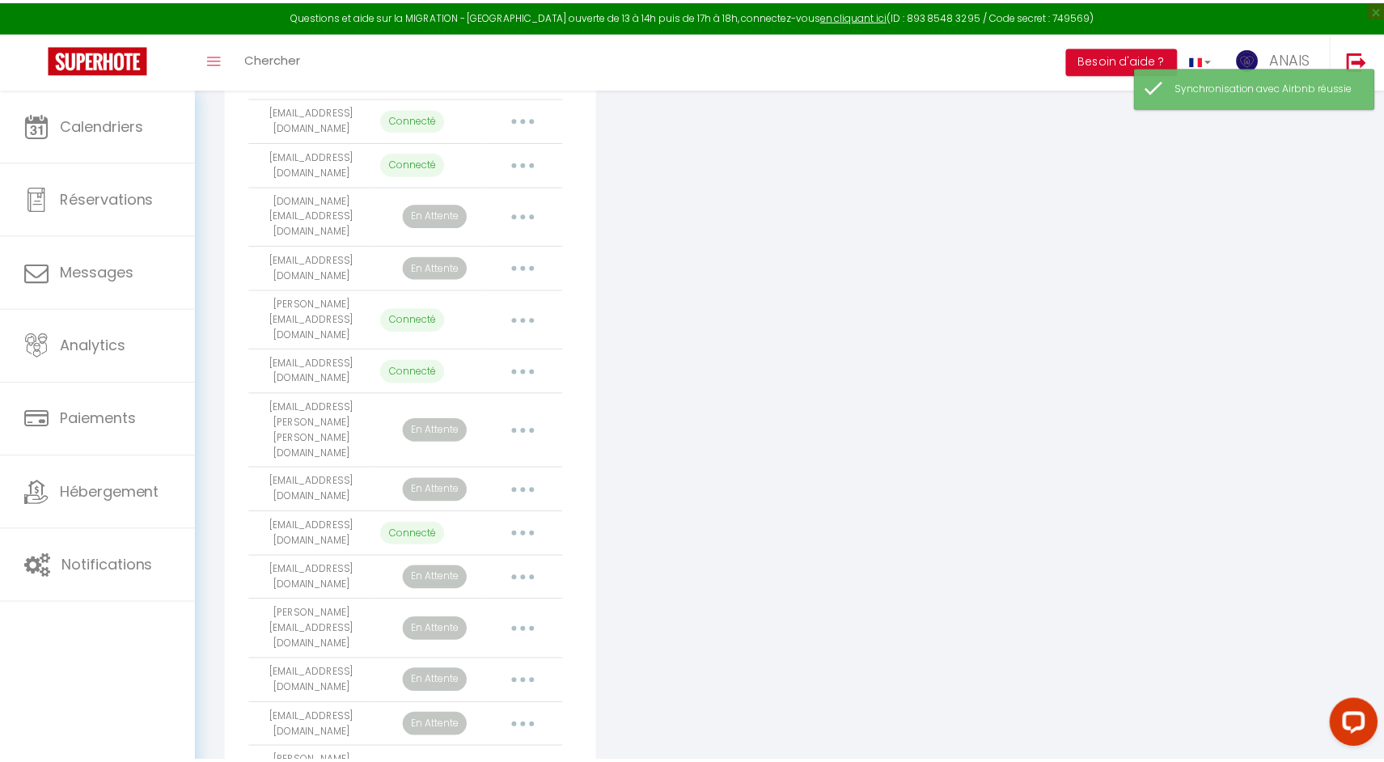
scroll to position [75, 0]
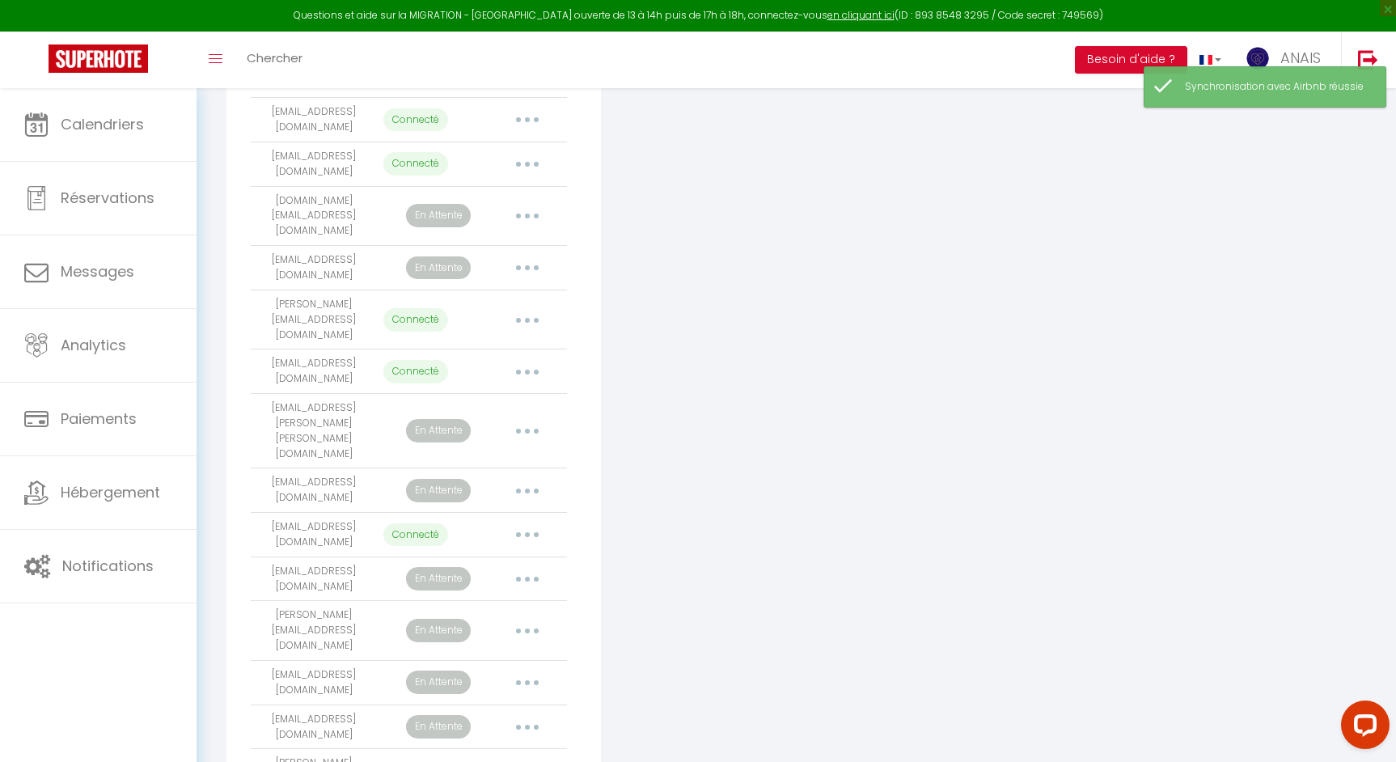
select select "15663"
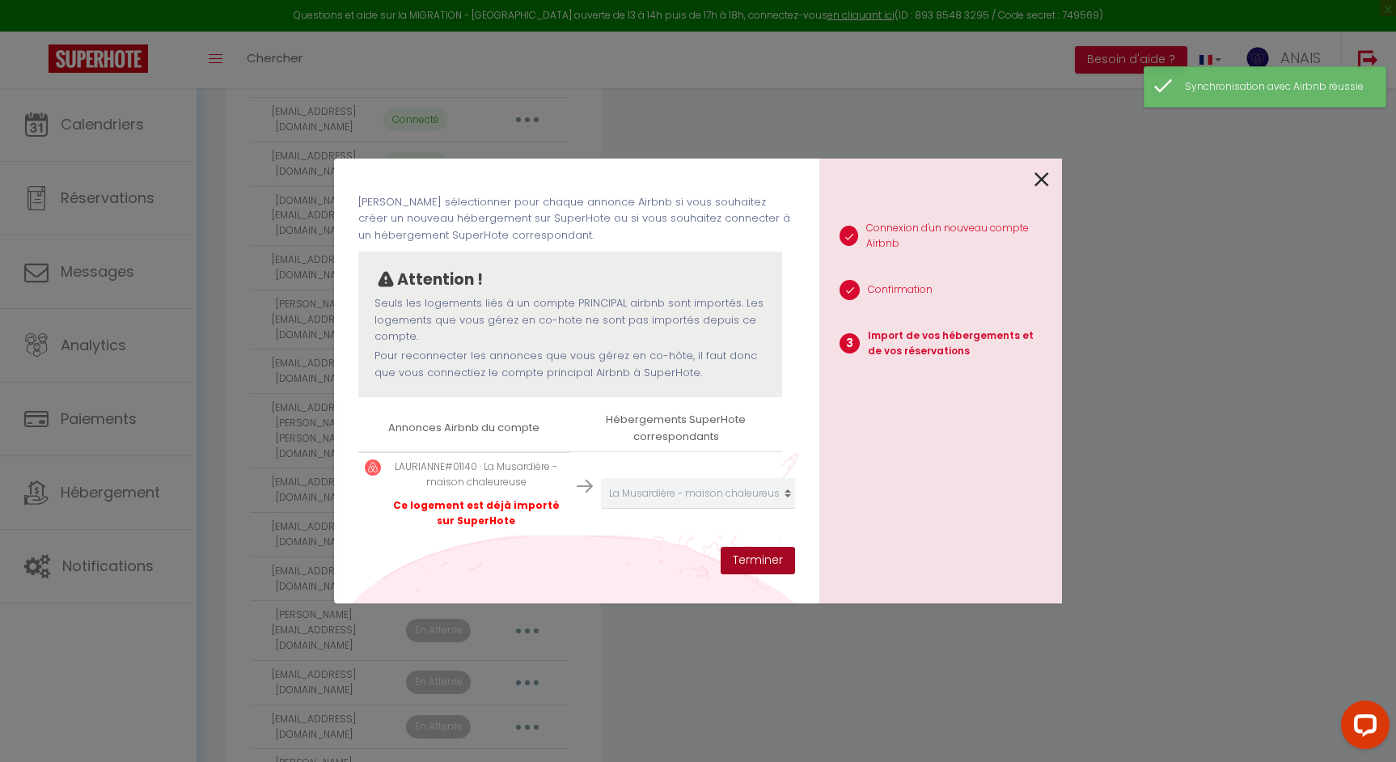
click at [758, 564] on button "Terminer" at bounding box center [758, 560] width 74 height 27
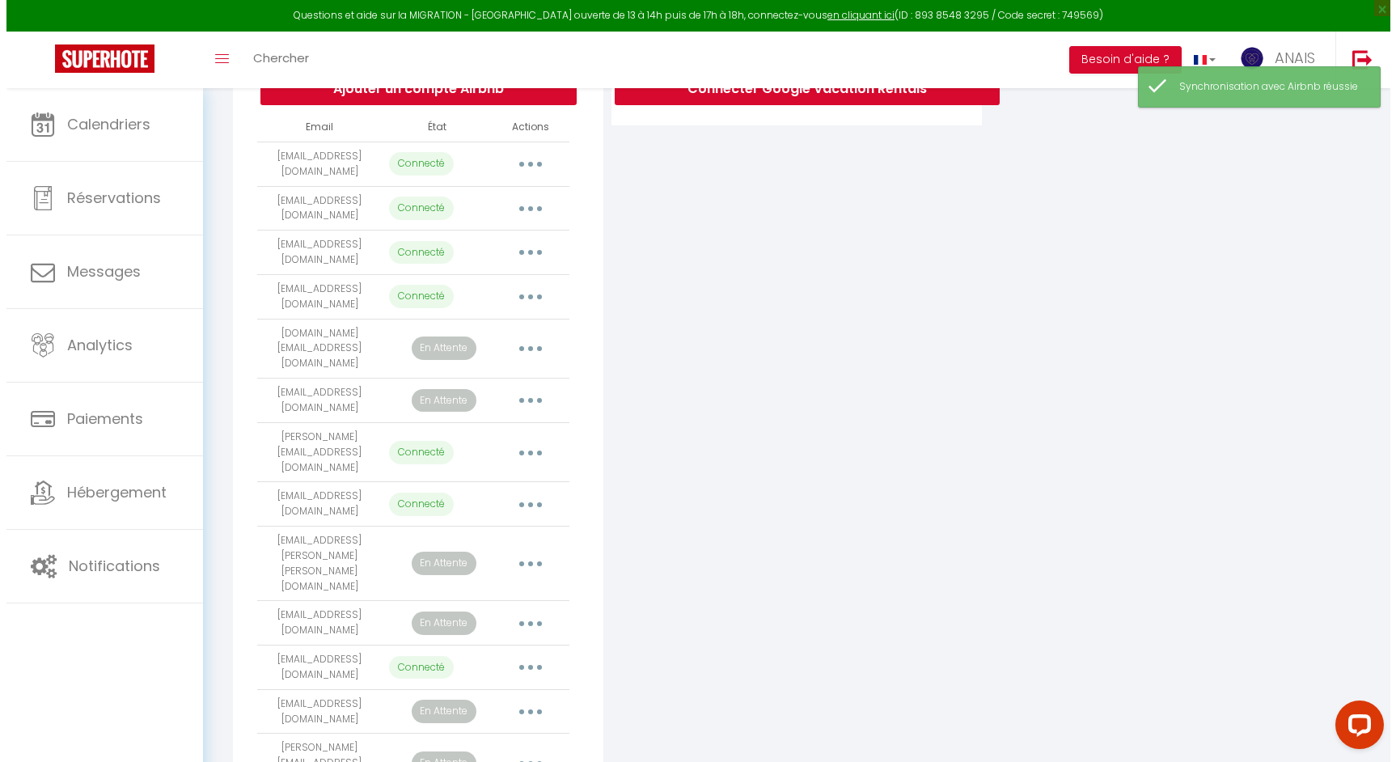
scroll to position [374, 0]
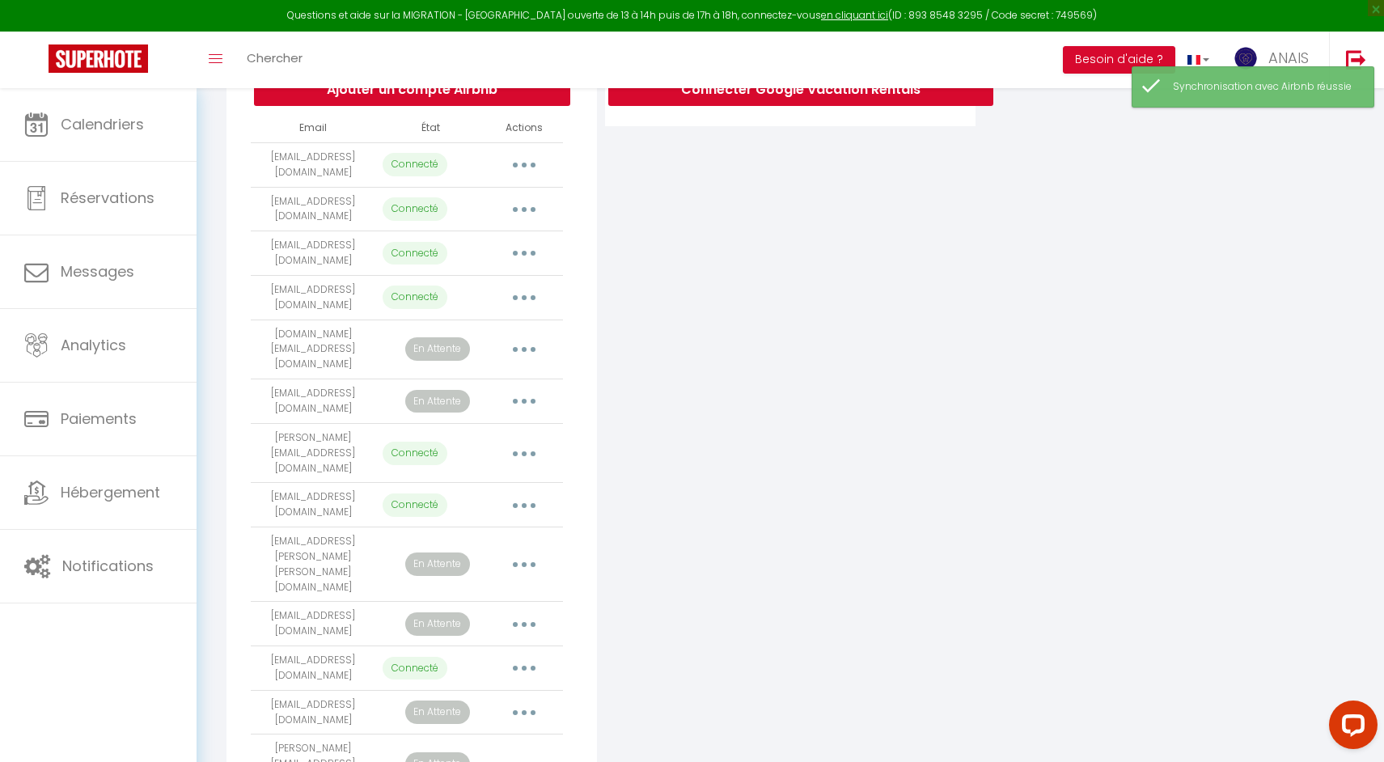
click at [529, 301] on button "button" at bounding box center [523, 298] width 45 height 26
click at [505, 344] on link "Importer les appartements" at bounding box center [452, 334] width 179 height 27
select select "32178"
select select "32180"
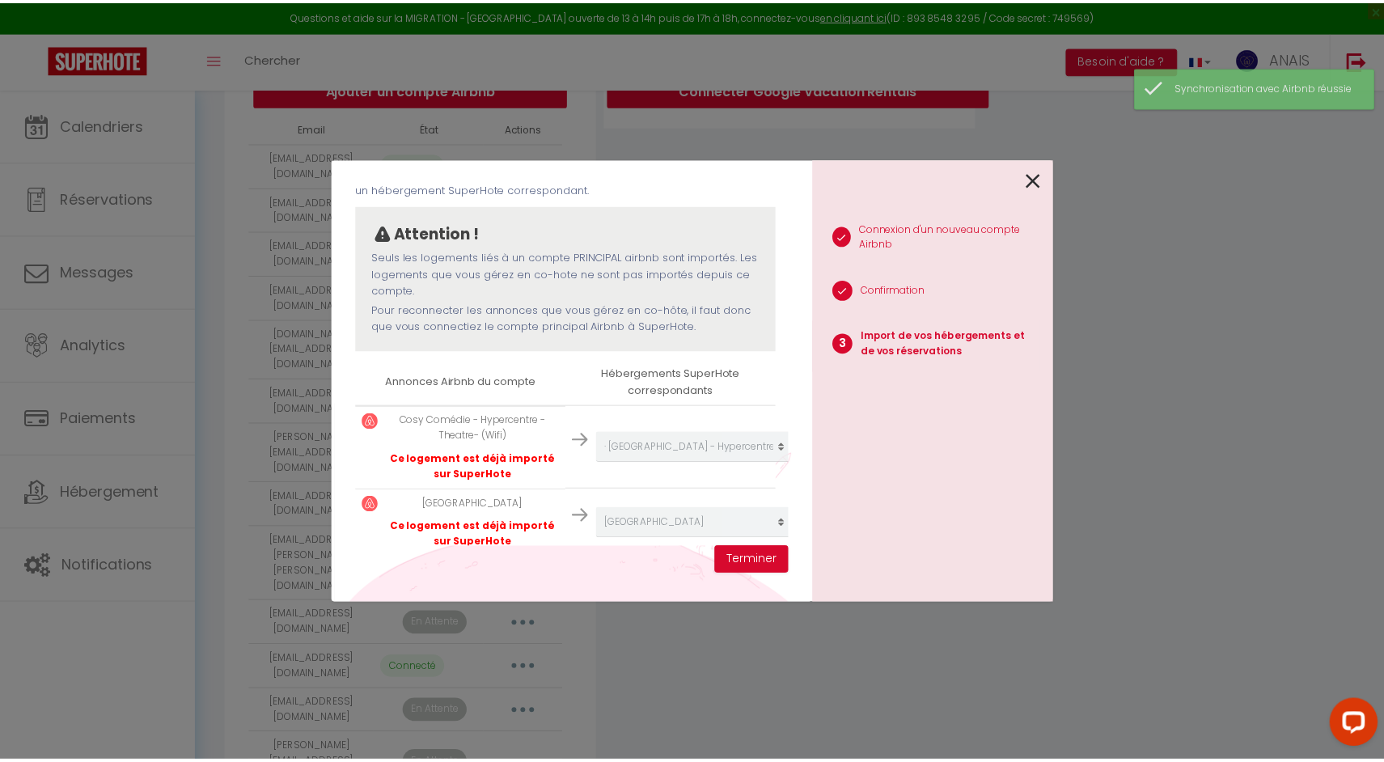
scroll to position [144, 0]
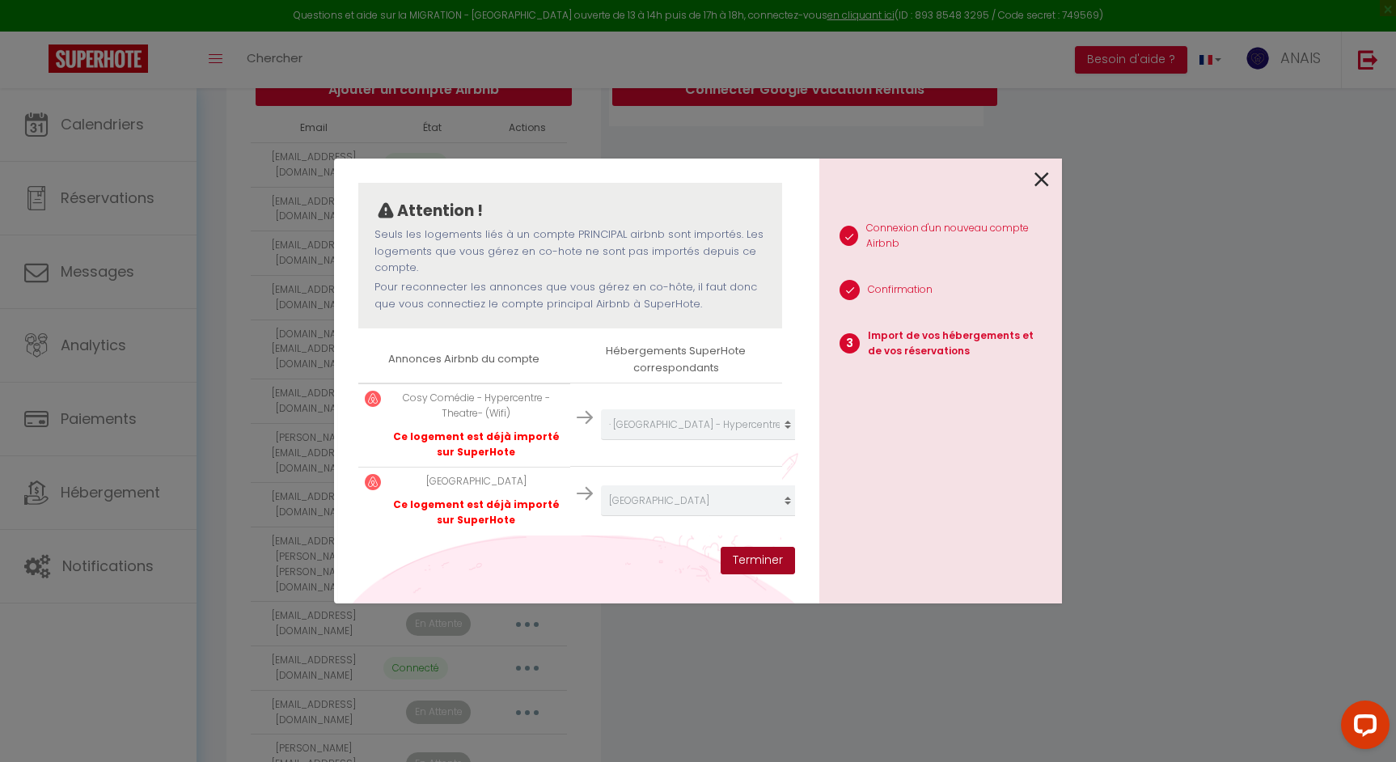
click at [742, 560] on button "Terminer" at bounding box center [758, 560] width 74 height 27
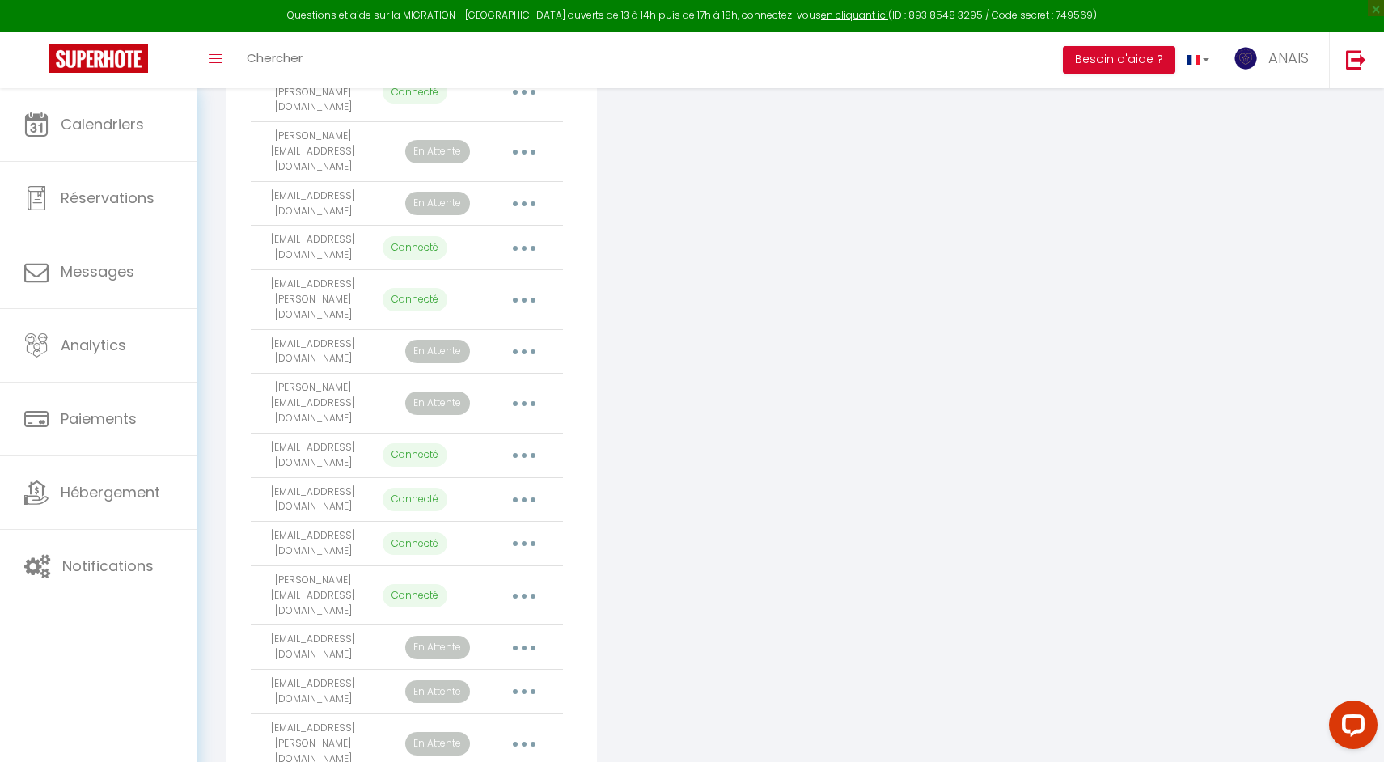
scroll to position [1414, 0]
drag, startPoint x: 1338, startPoint y: 721, endPoint x: 2660, endPoint y: 1409, distance: 1490.2
click at [1338, 721] on button "Open LiveChat chat widget" at bounding box center [1353, 724] width 49 height 49
